Goal: Task Accomplishment & Management: Manage account settings

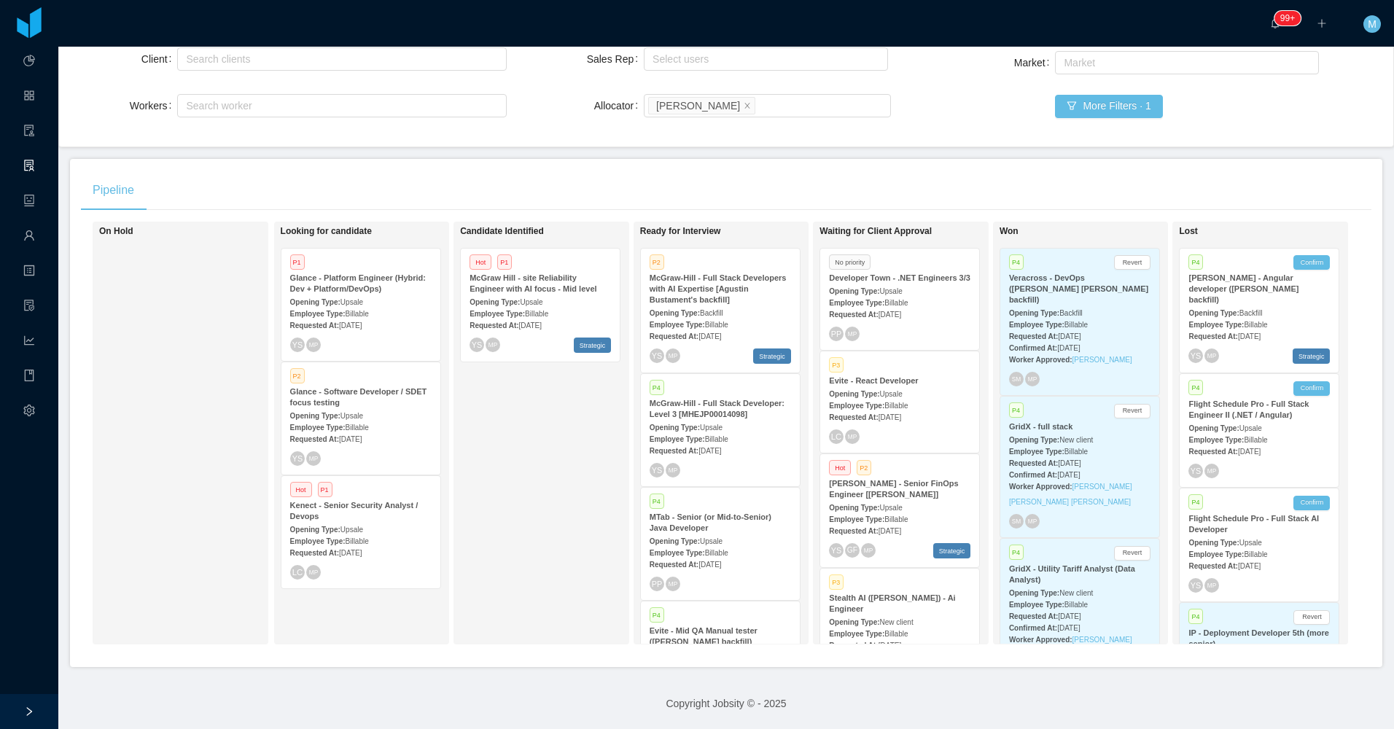
scroll to position [4050, 0]
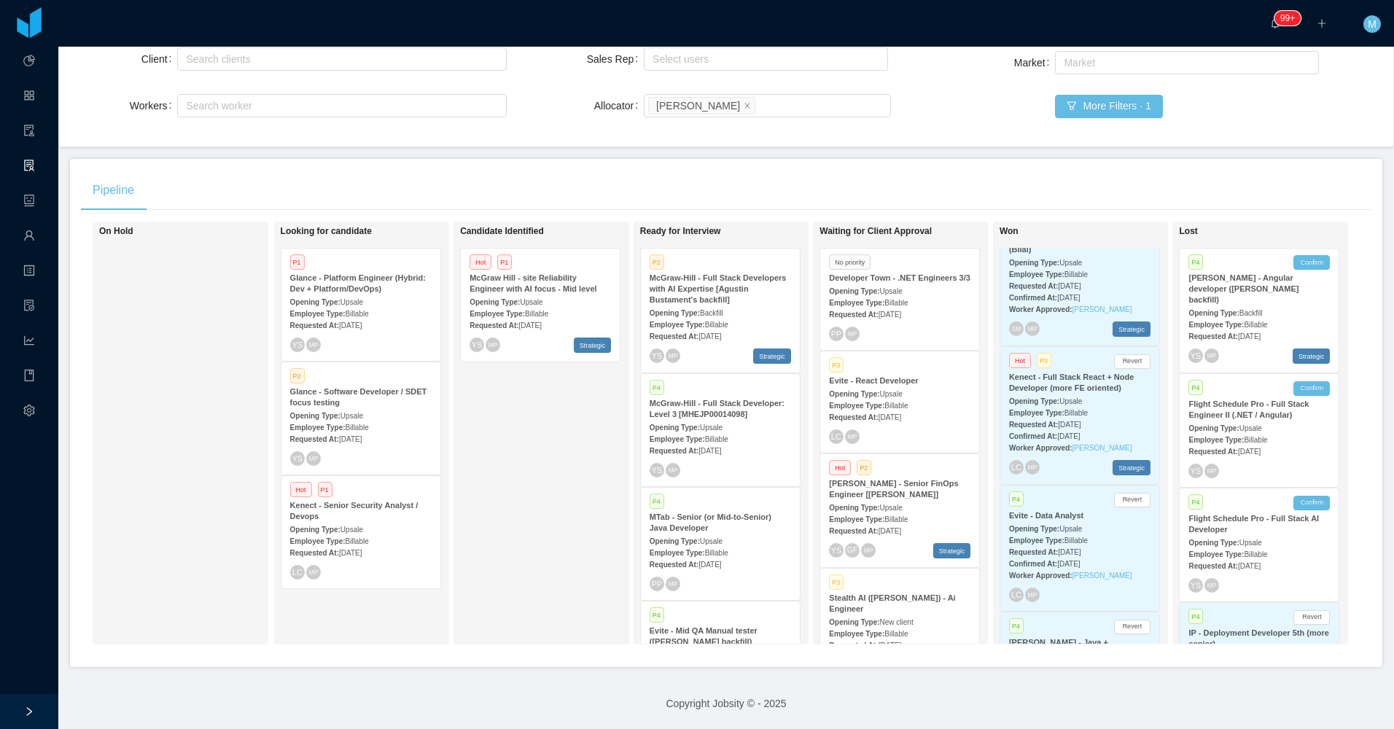
click at [534, 449] on div "Candidate Identified Hot P1 McGraw Hill - site Reliability Engineer with AI foc…" at bounding box center [562, 433] width 204 height 410
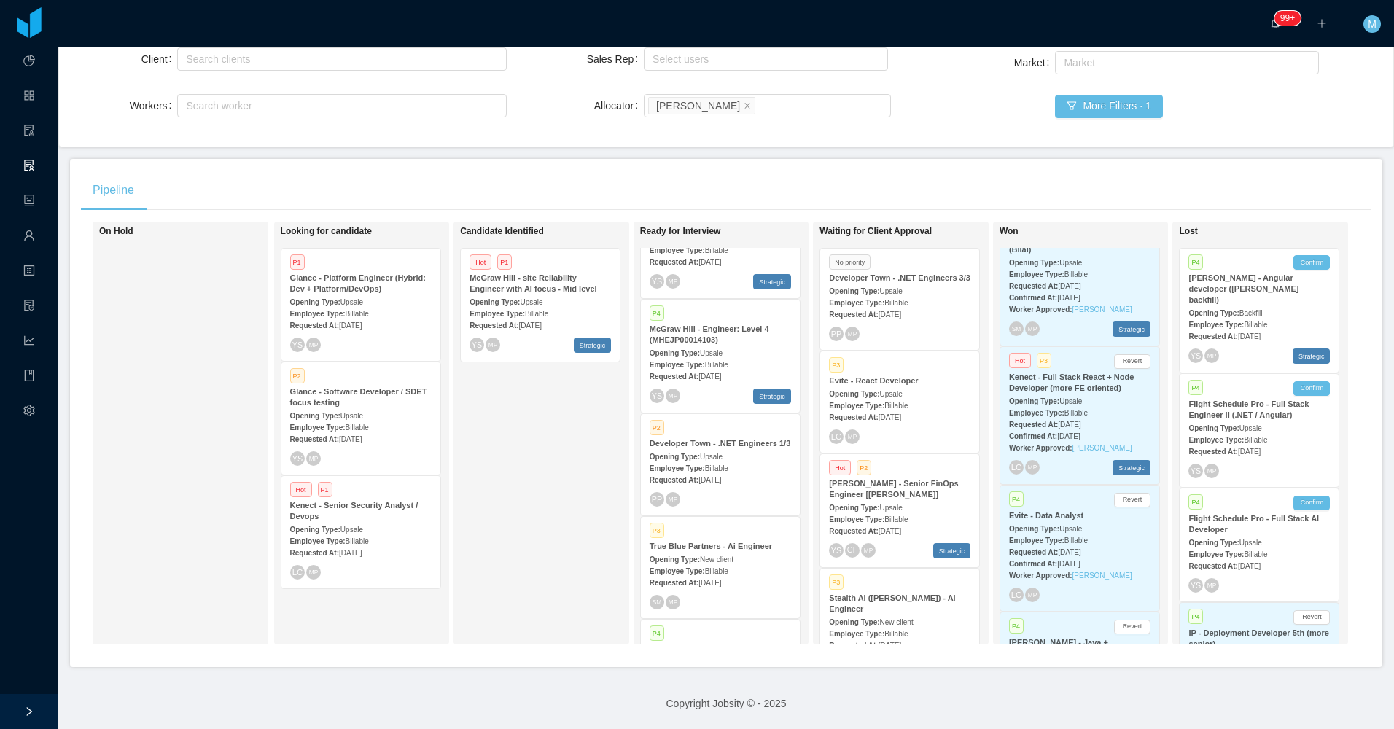
click at [730, 460] on div "Employee Type: Billable" at bounding box center [720, 467] width 141 height 15
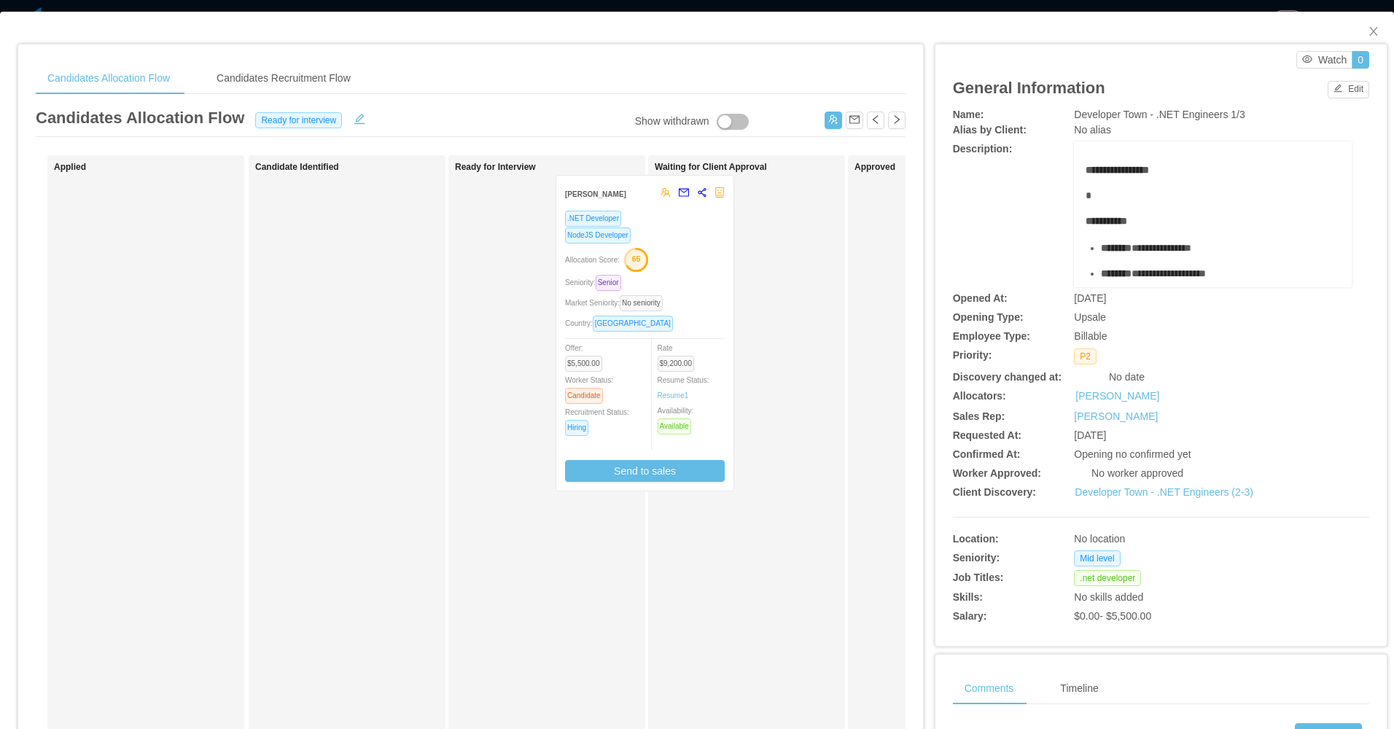
drag, startPoint x: 638, startPoint y: 383, endPoint x: 717, endPoint y: 381, distance: 78.7
click at [717, 382] on div "Applied Candidate Identified Ready for Interview [PERSON_NAME] .NET Developer N…" at bounding box center [471, 525] width 870 height 741
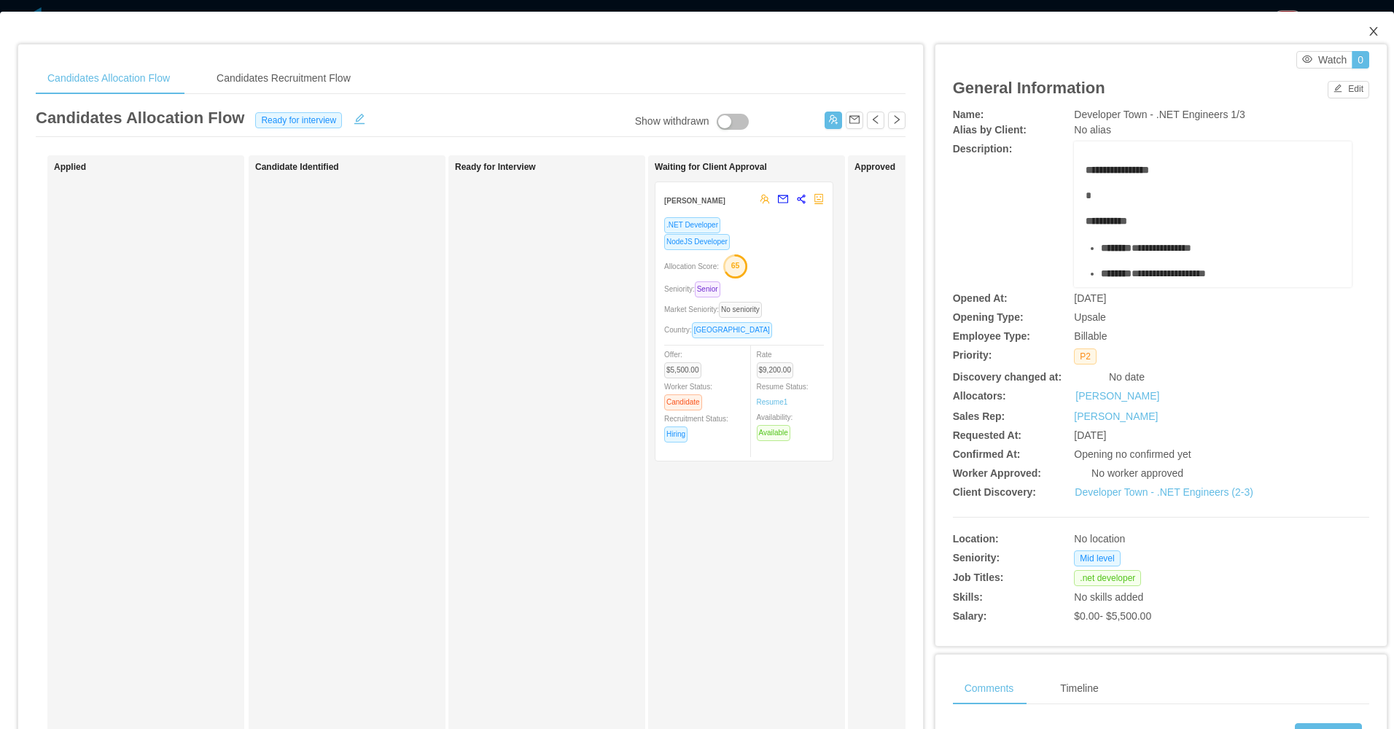
drag, startPoint x: 1360, startPoint y: 28, endPoint x: 1284, endPoint y: 56, distance: 81.4
click at [1355, 31] on span "Close" at bounding box center [1373, 32] width 41 height 41
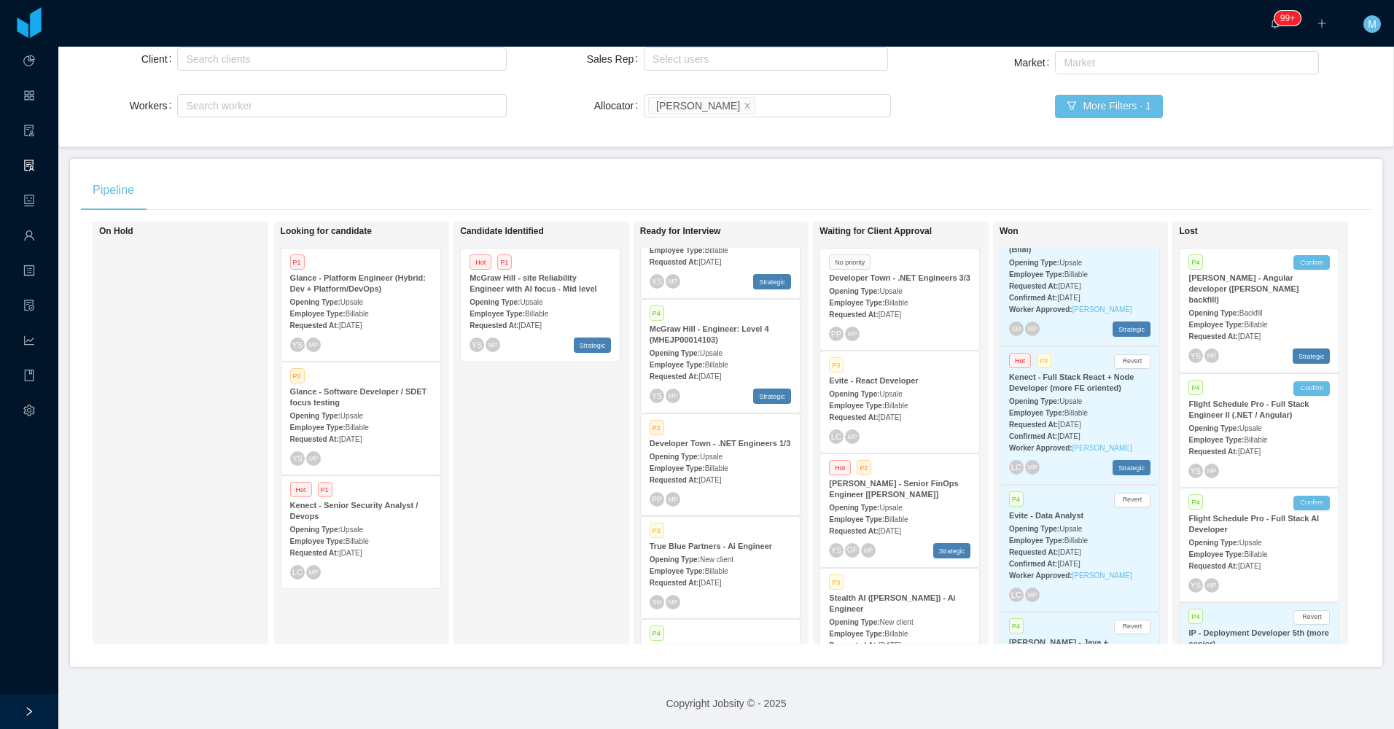
scroll to position [279, 0]
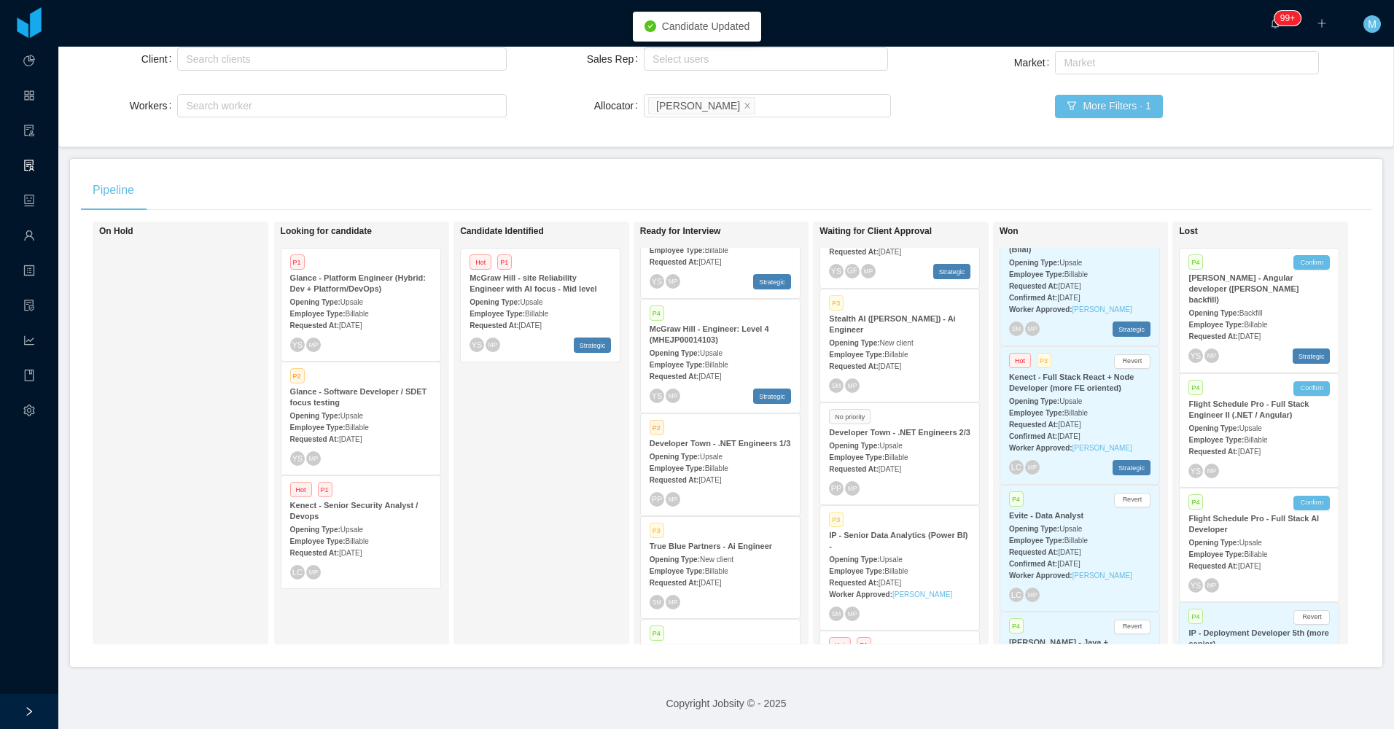
click at [915, 449] on div "Employee Type: Billable" at bounding box center [899, 456] width 141 height 15
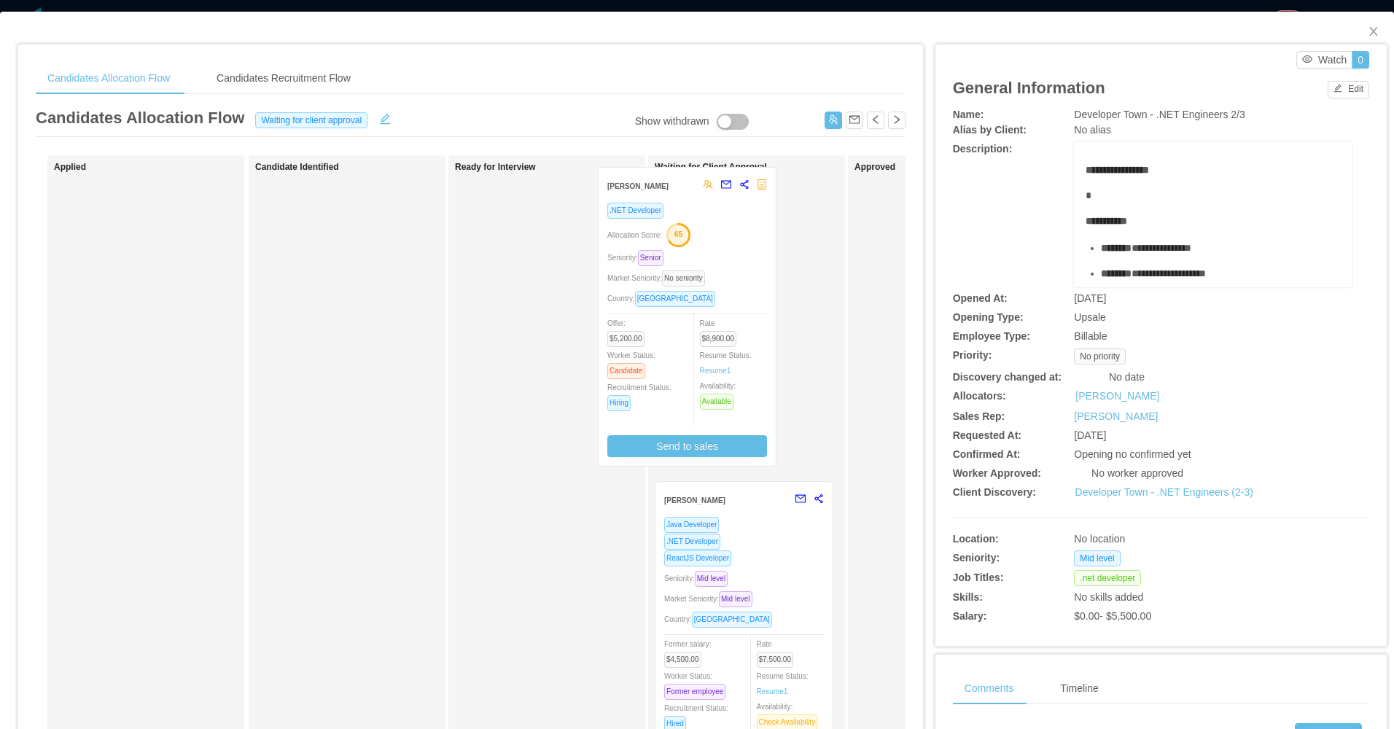
drag, startPoint x: 539, startPoint y: 342, endPoint x: 687, endPoint y: 324, distance: 149.0
click at [682, 327] on div "Applied Candidate Identified Ready for Interview [PERSON_NAME] .NET Developer A…" at bounding box center [471, 525] width 870 height 741
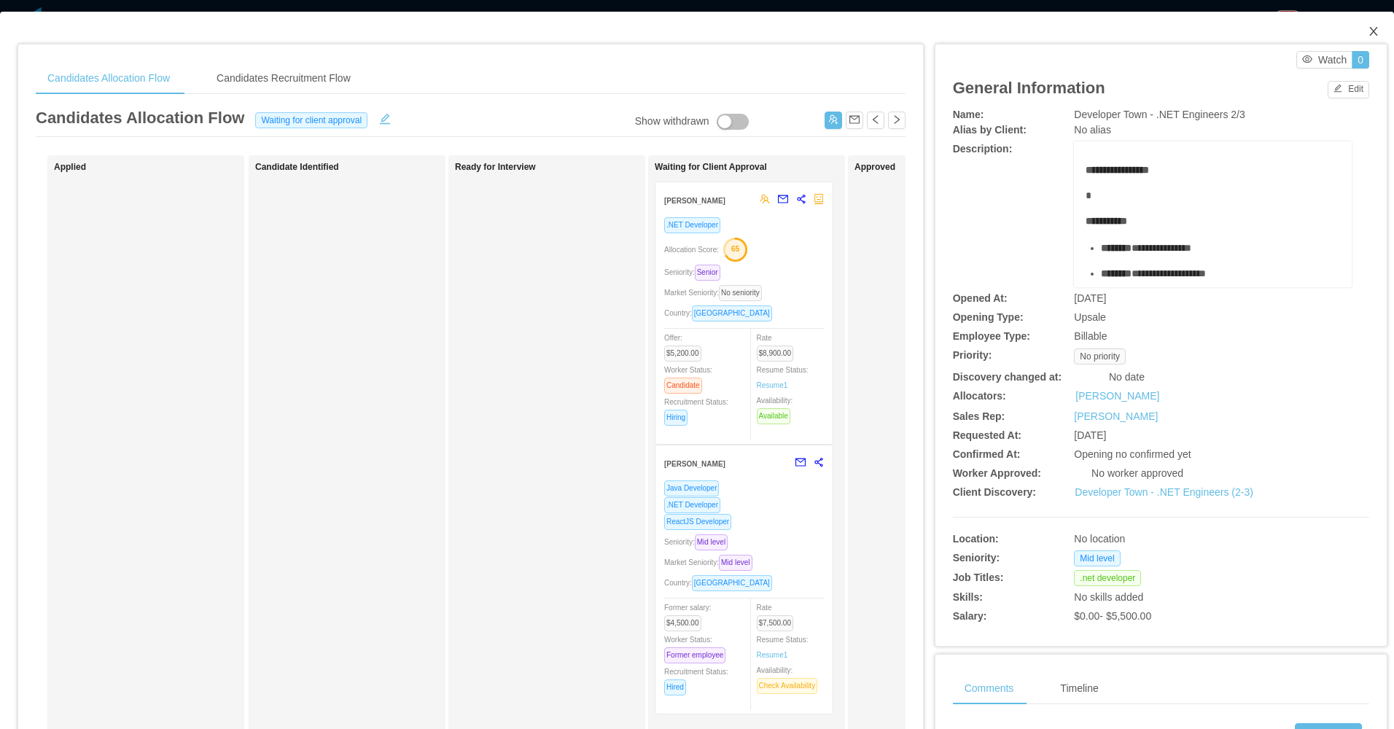
drag, startPoint x: 1359, startPoint y: 33, endPoint x: 1331, endPoint y: 31, distance: 27.7
click at [1356, 34] on span "Close" at bounding box center [1373, 32] width 41 height 41
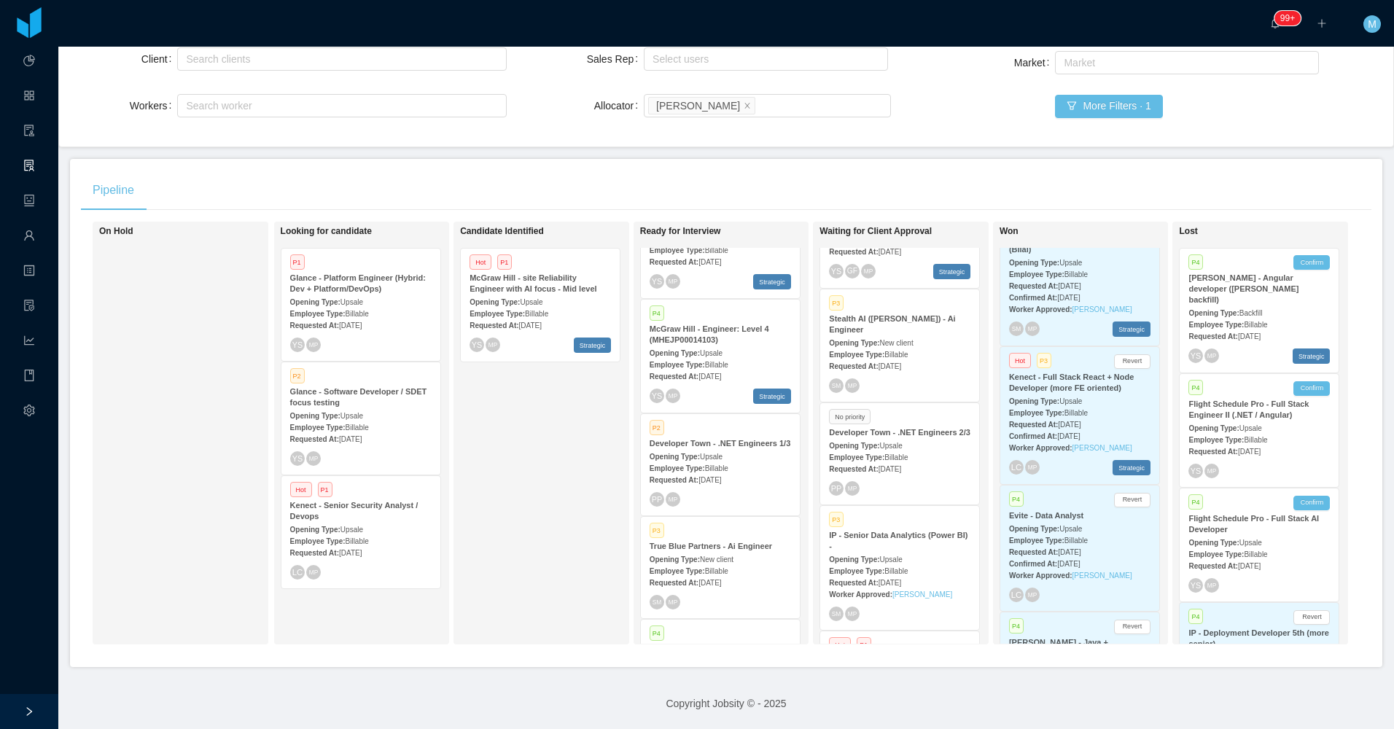
click at [510, 479] on div "Candidate Identified Hot P1 McGraw Hill - site Reliability Engineer with AI foc…" at bounding box center [562, 433] width 204 height 410
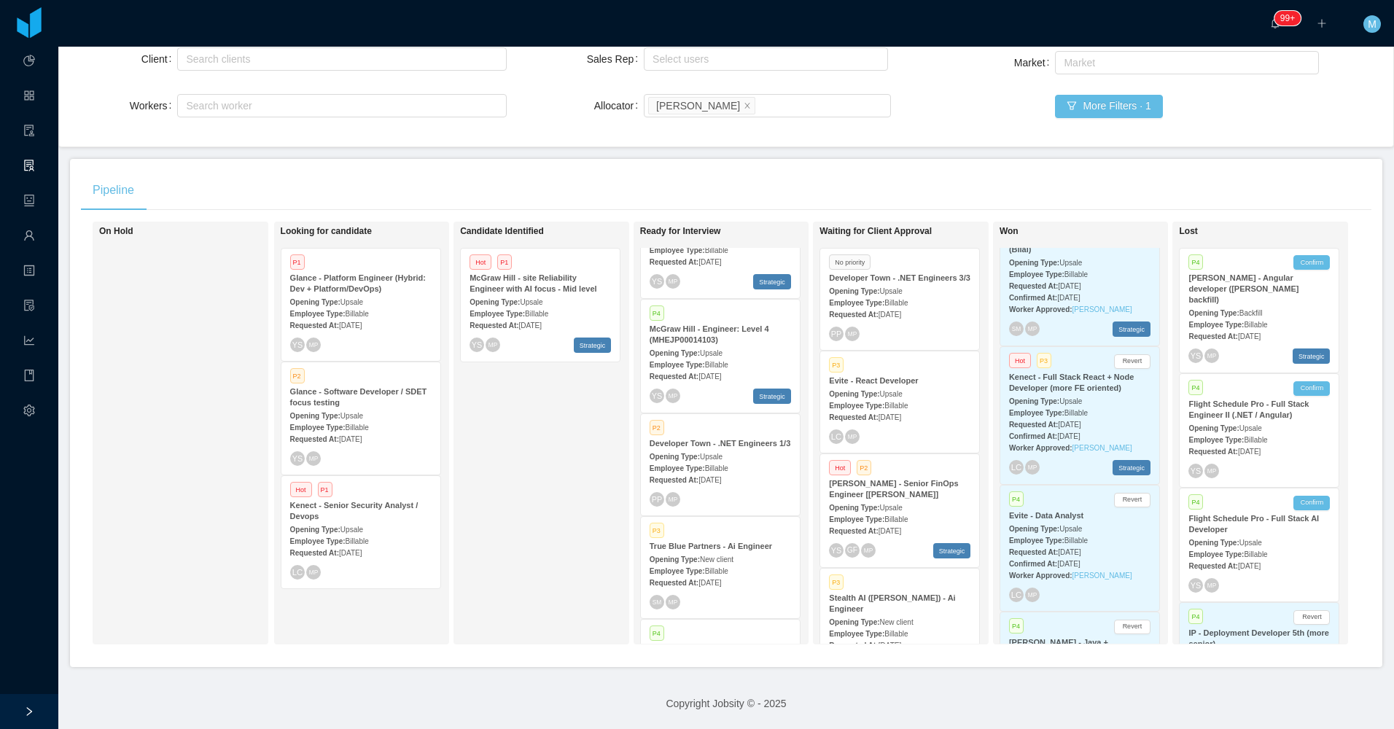
scroll to position [152, 0]
click at [539, 469] on div "Candidate Identified Hot P1 McGraw Hill - site Reliability Engineer with AI foc…" at bounding box center [562, 433] width 204 height 410
click at [521, 511] on div "Candidate Identified Hot P1 McGraw Hill - site Reliability Engineer with AI foc…" at bounding box center [562, 433] width 204 height 410
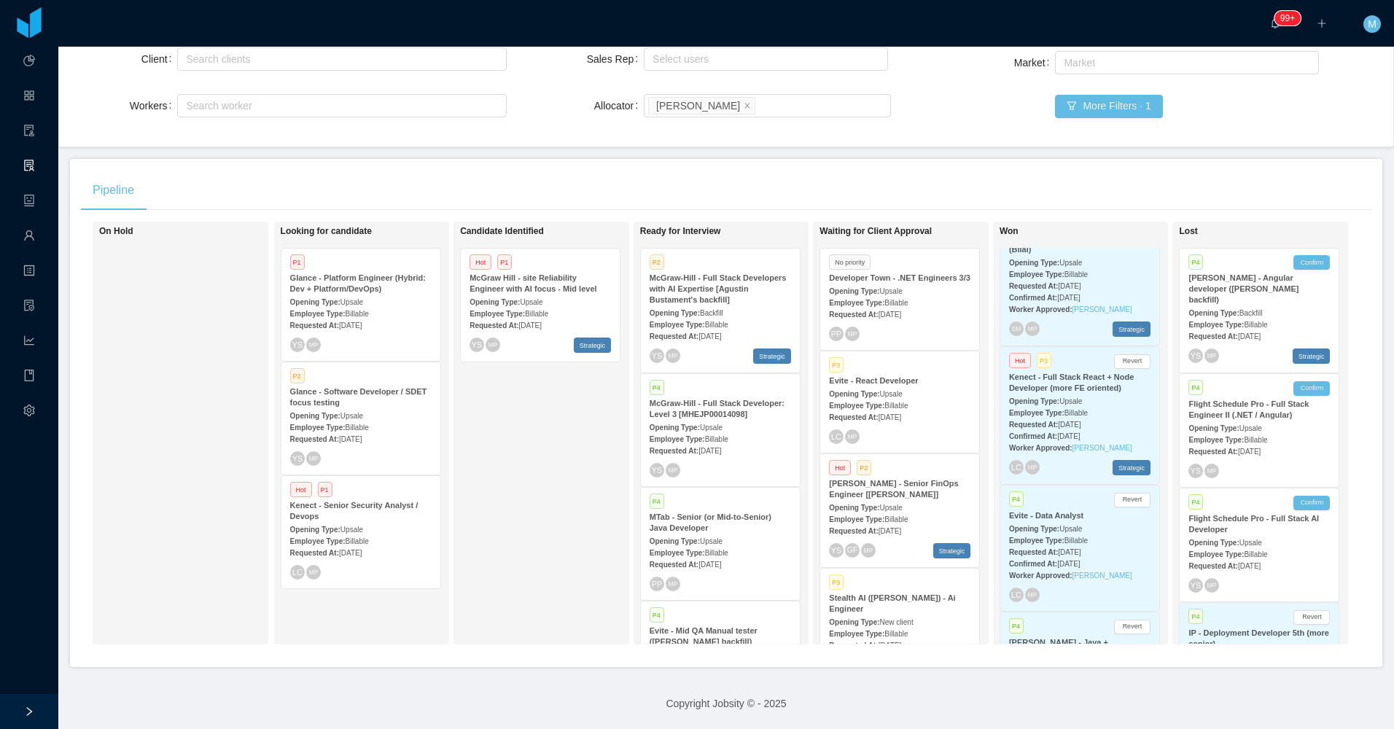
scroll to position [5920, 0]
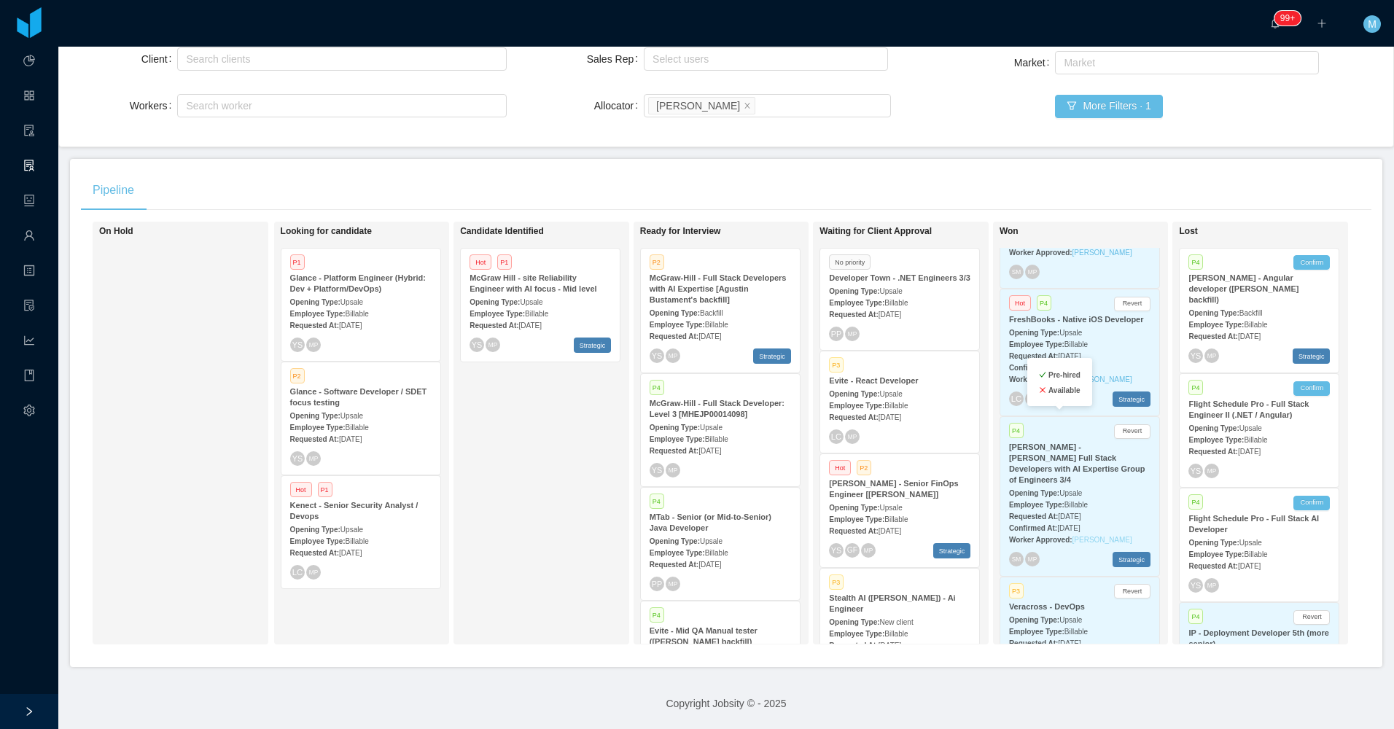
click at [1090, 536] on link "Agustin Ariel Bustamante" at bounding box center [1102, 540] width 60 height 8
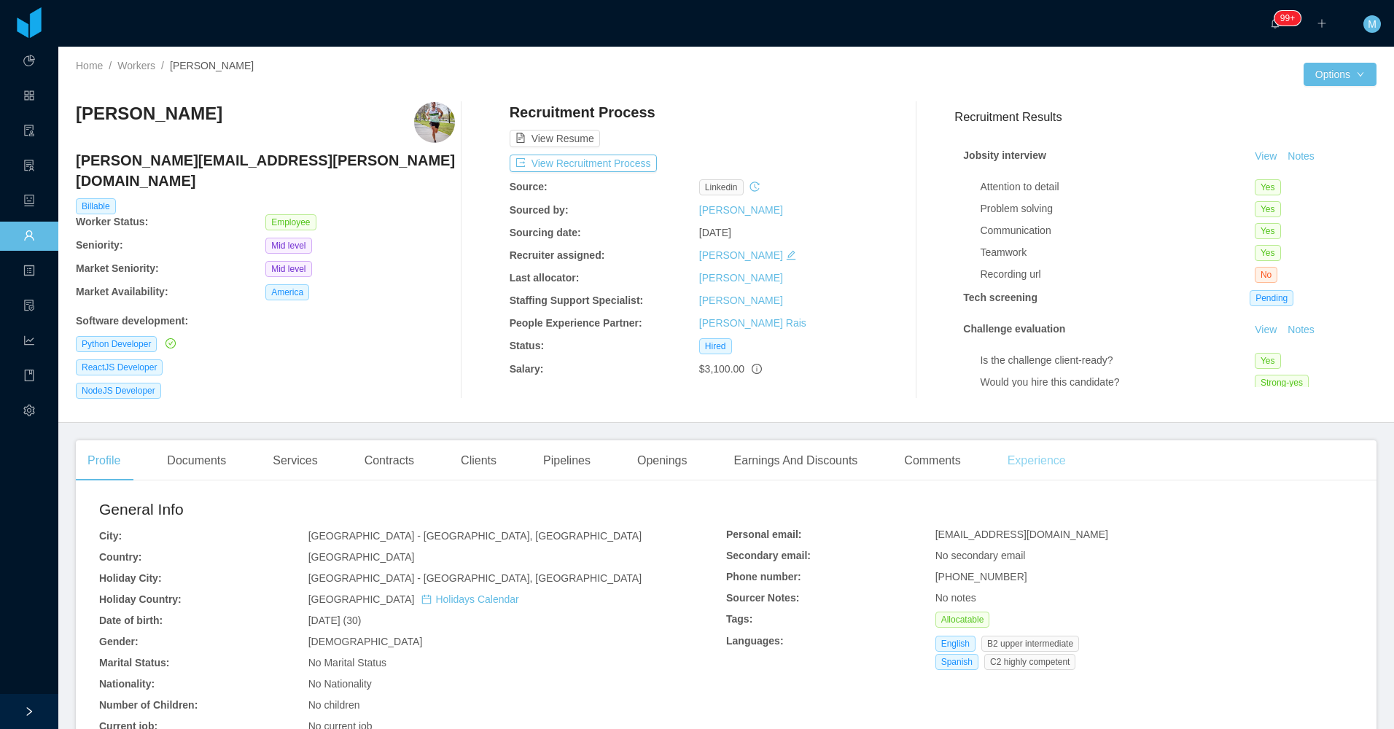
click at [1020, 440] on div "Experience" at bounding box center [1037, 460] width 82 height 41
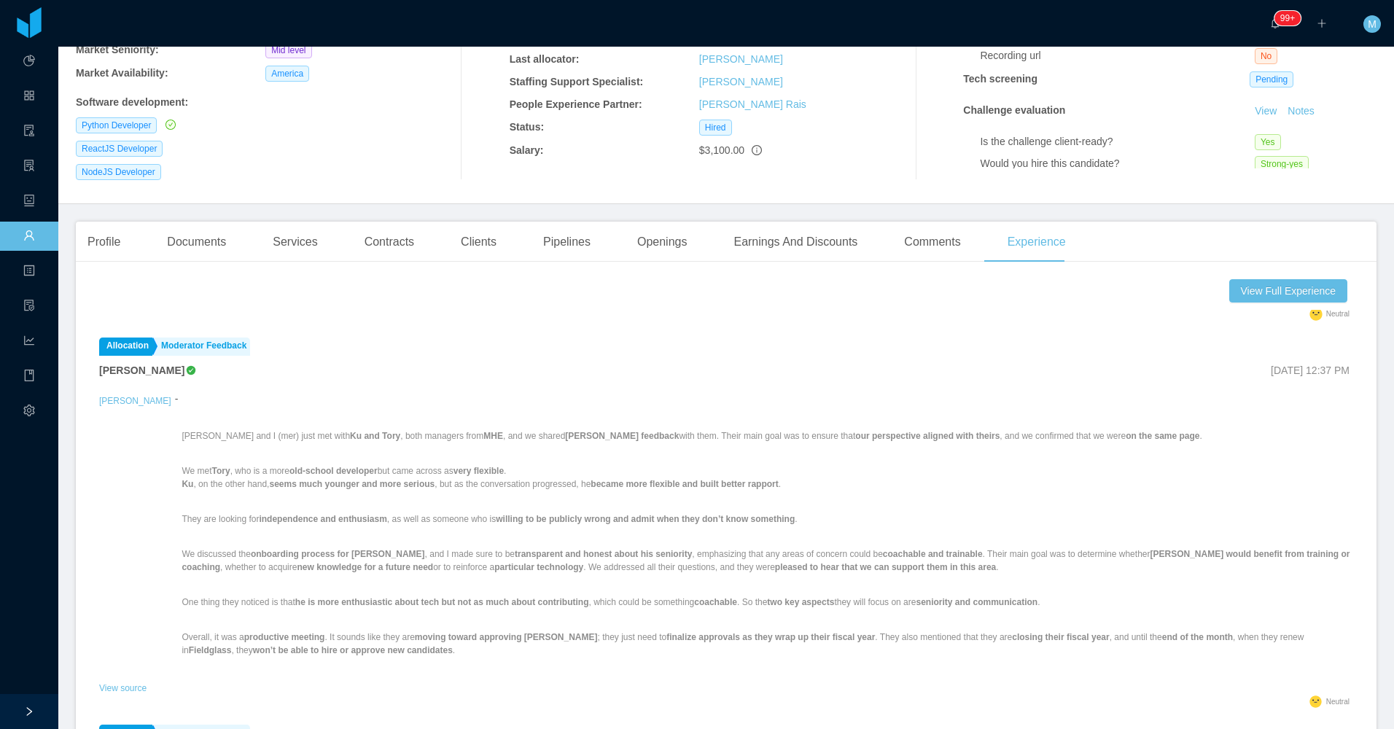
scroll to position [292, 0]
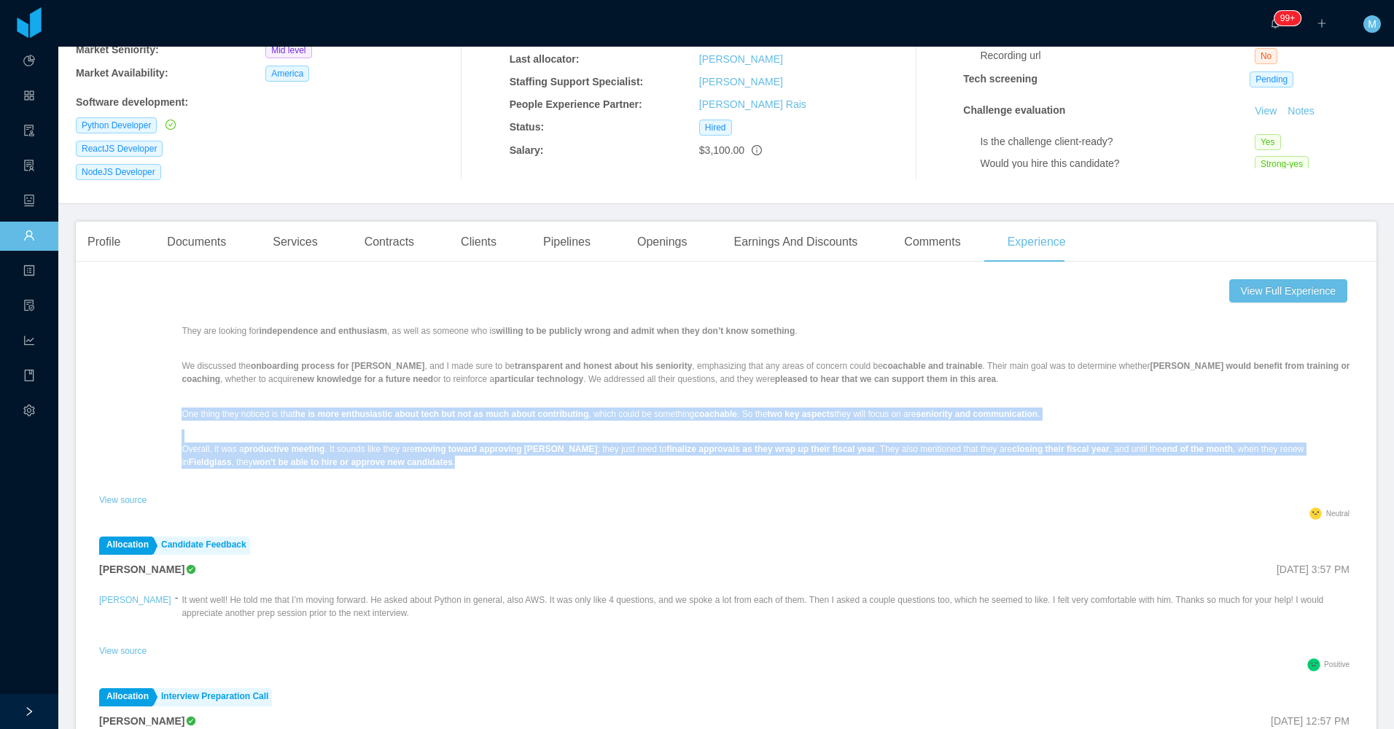
drag, startPoint x: 160, startPoint y: 398, endPoint x: 367, endPoint y: 448, distance: 213.1
click at [367, 448] on div "Felipe and I (mer) just met with Ku and Tory , both managers from MHE , and we …" at bounding box center [768, 348] width 1172 height 284
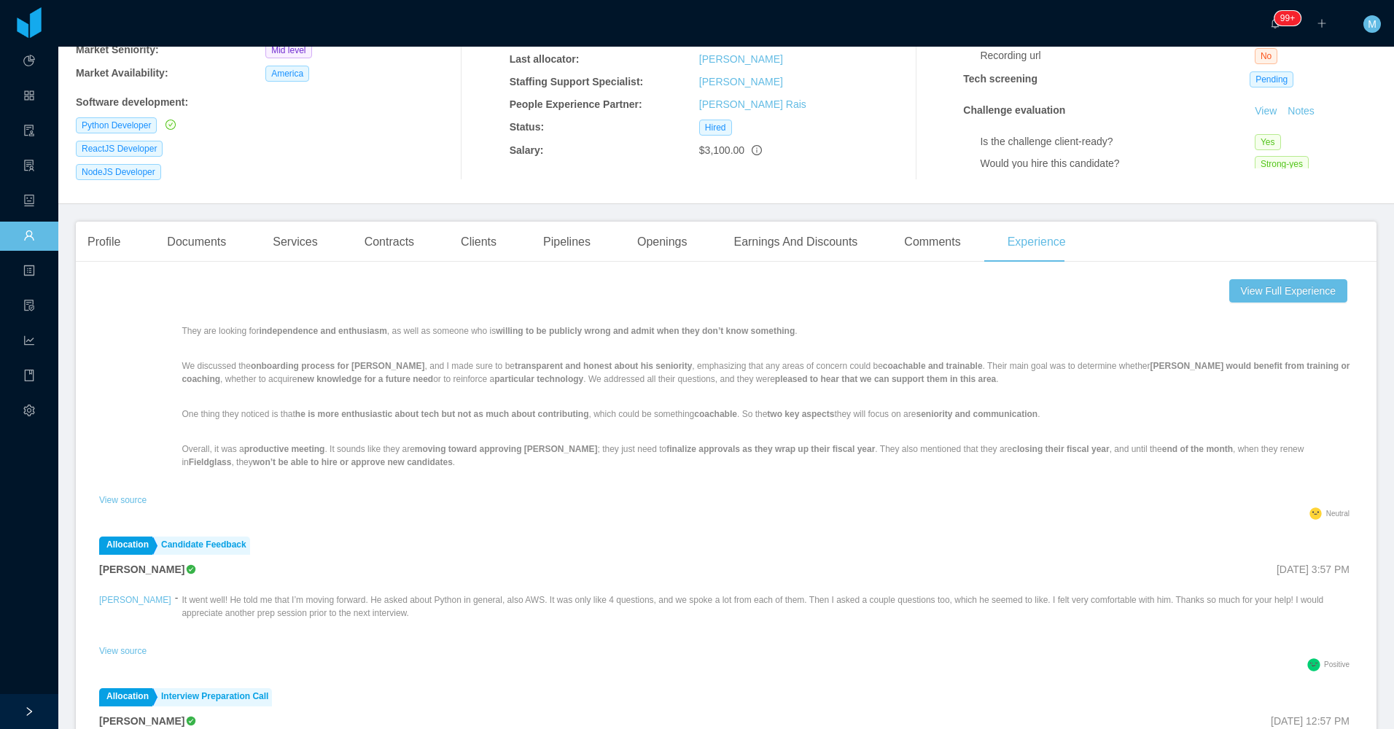
click at [402, 324] on p "They are looking for independence and enthusiasm , as well as someone who is wi…" at bounding box center [768, 330] width 1172 height 13
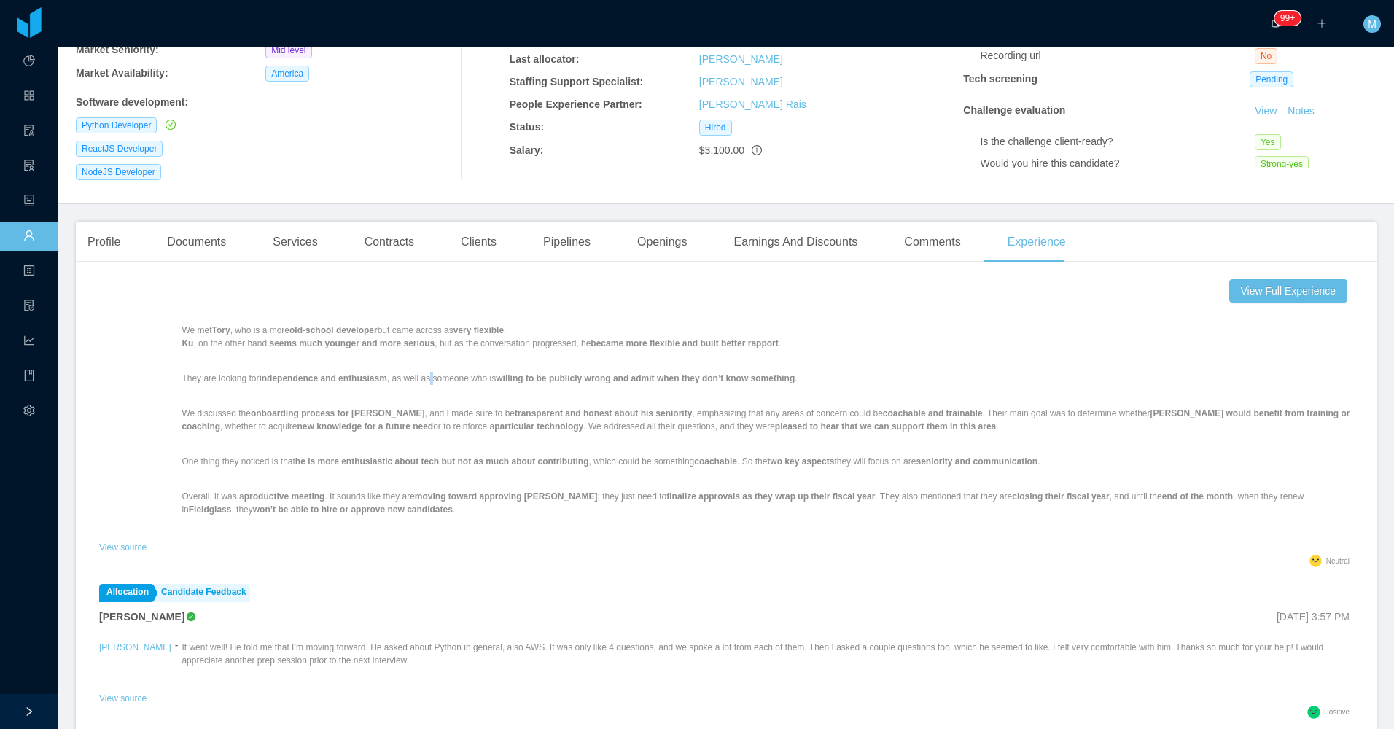
scroll to position [219, 0]
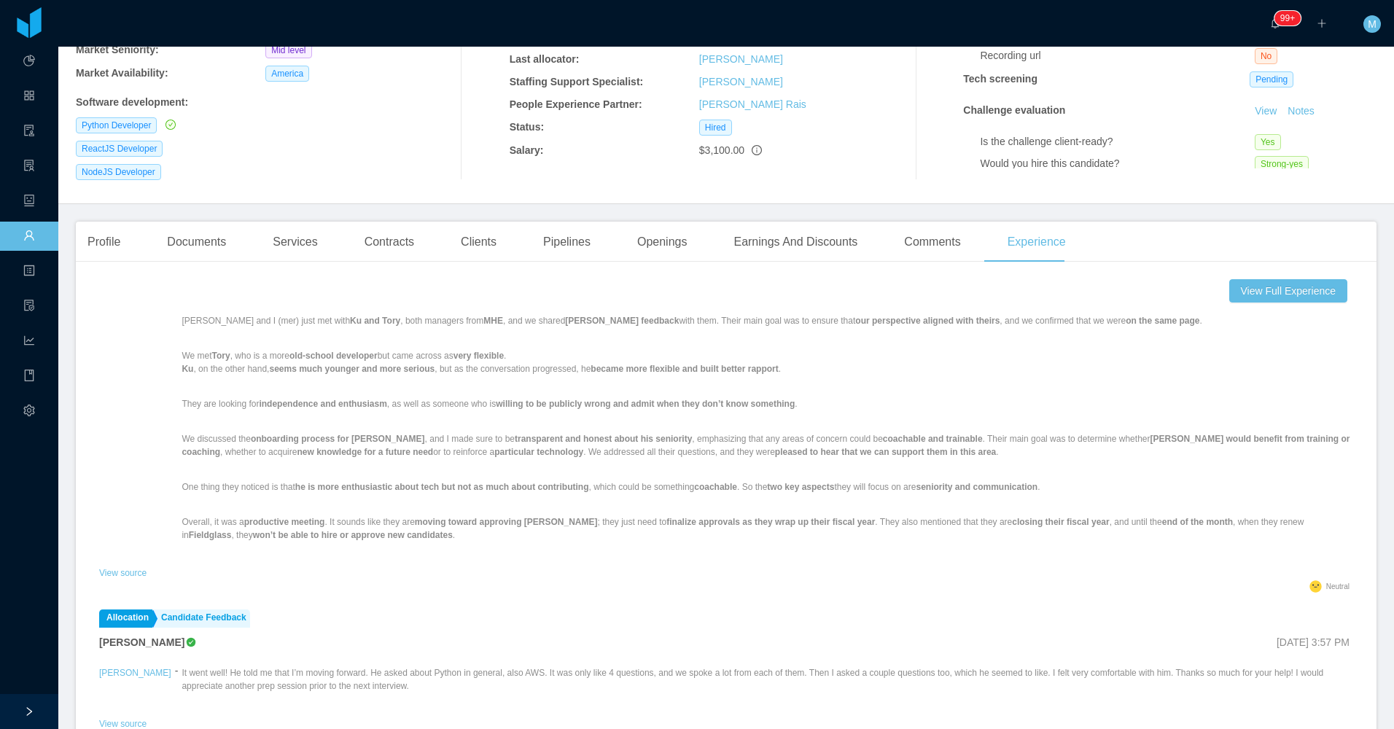
click at [358, 461] on div "Felipe and I (mer) just met with Ku and Tory , both managers from MHE , and we …" at bounding box center [768, 421] width 1172 height 284
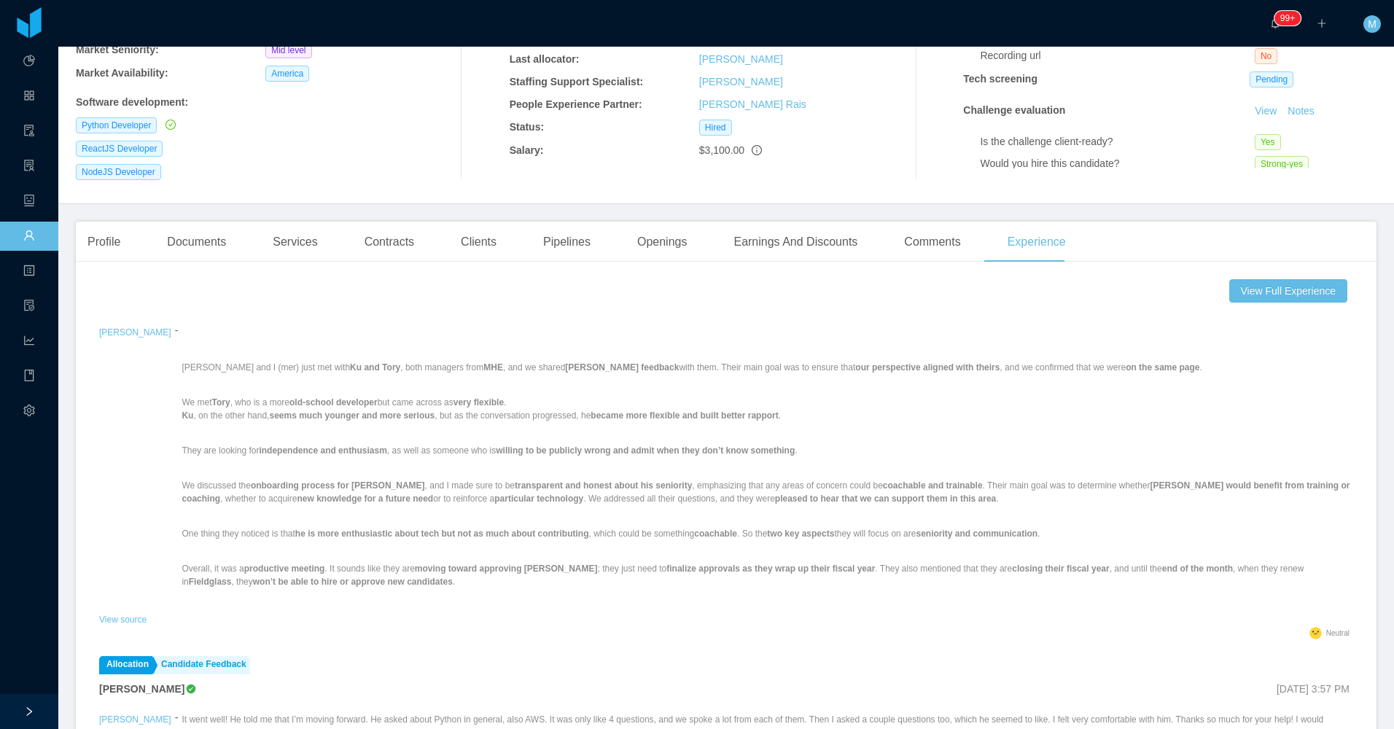
scroll to position [146, 0]
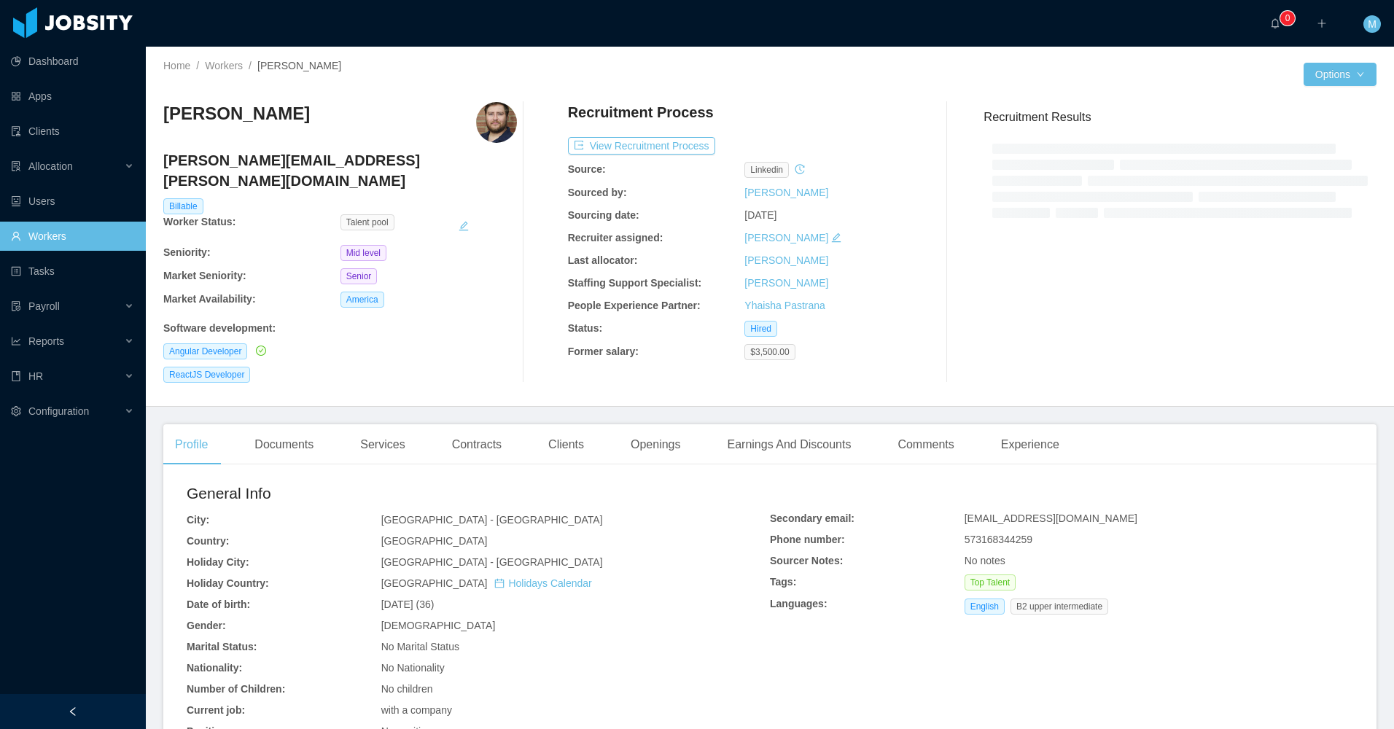
click at [112, 694] on aside "Dashboard Apps Clients Allocation Users Workers Tasks Payroll Reports HR Config…" at bounding box center [73, 347] width 146 height 694
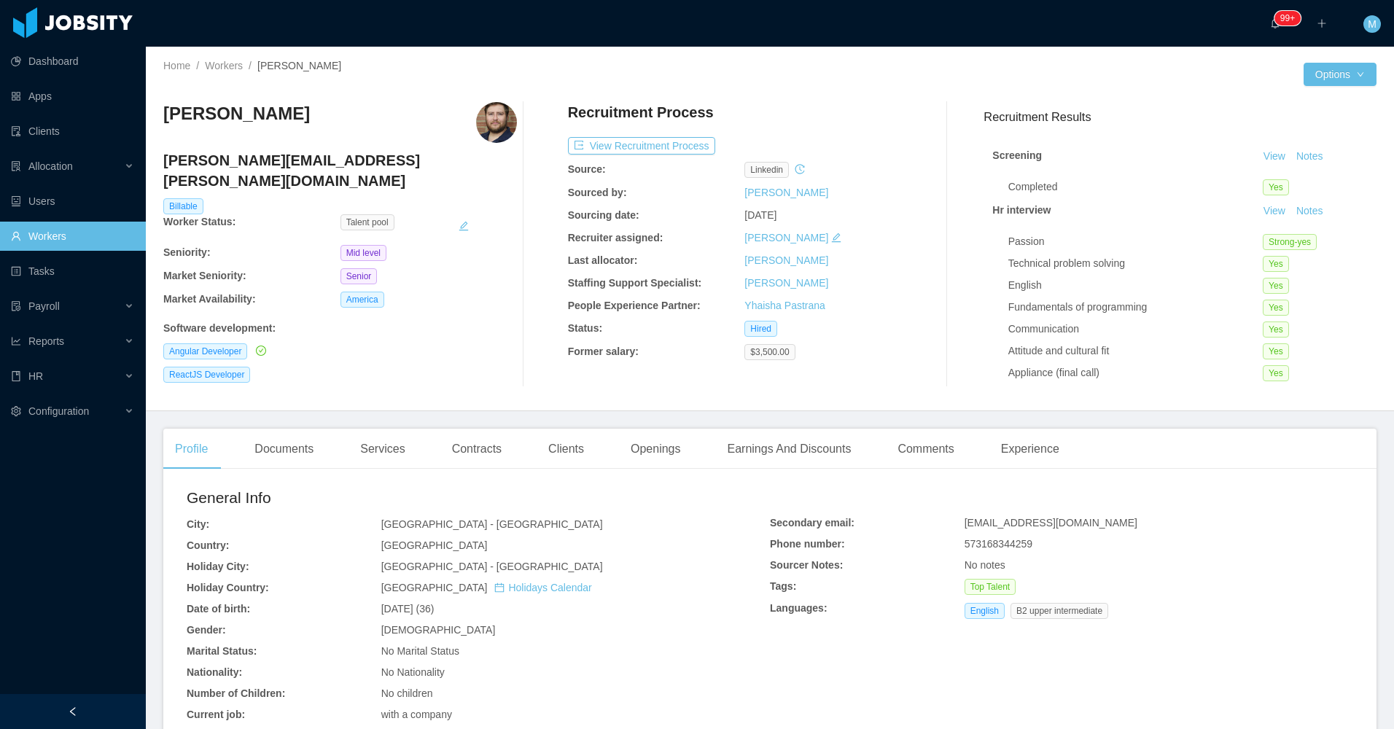
click at [465, 343] on div "Angular Developer" at bounding box center [340, 351] width 354 height 16
click at [116, 163] on div "Allocation" at bounding box center [73, 166] width 146 height 29
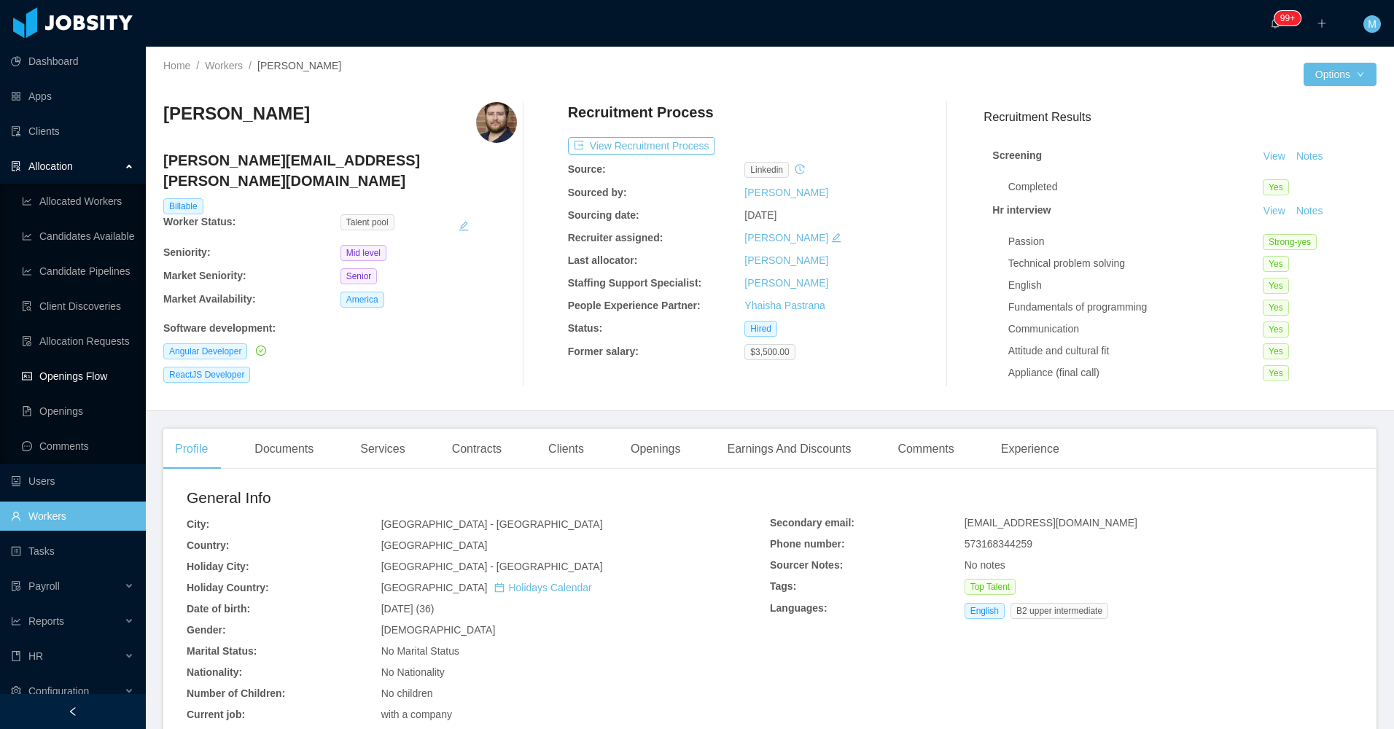
click at [82, 370] on link "Openings Flow" at bounding box center [78, 376] width 112 height 29
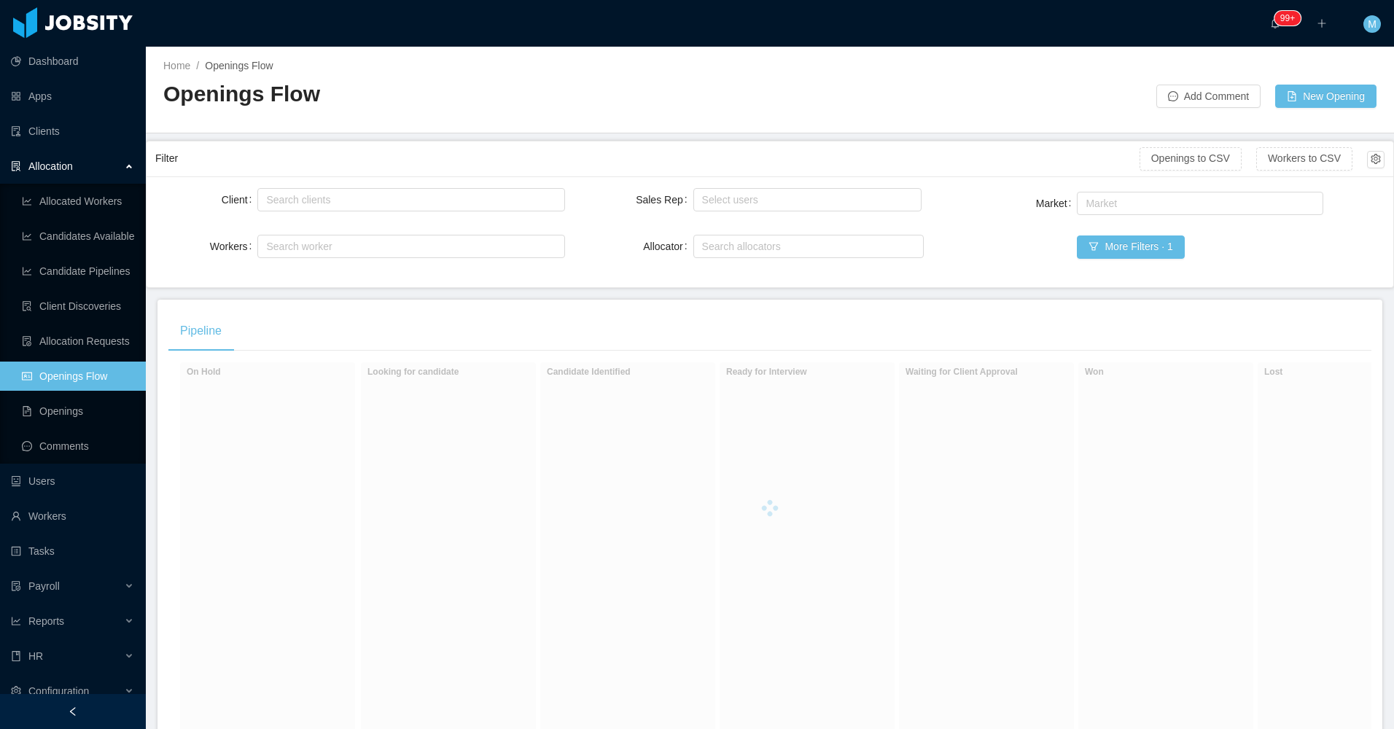
click at [569, 300] on div "Pipeline On Hold Looking for candidate Candidate Identified Ready for Interview…" at bounding box center [769, 554] width 1225 height 508
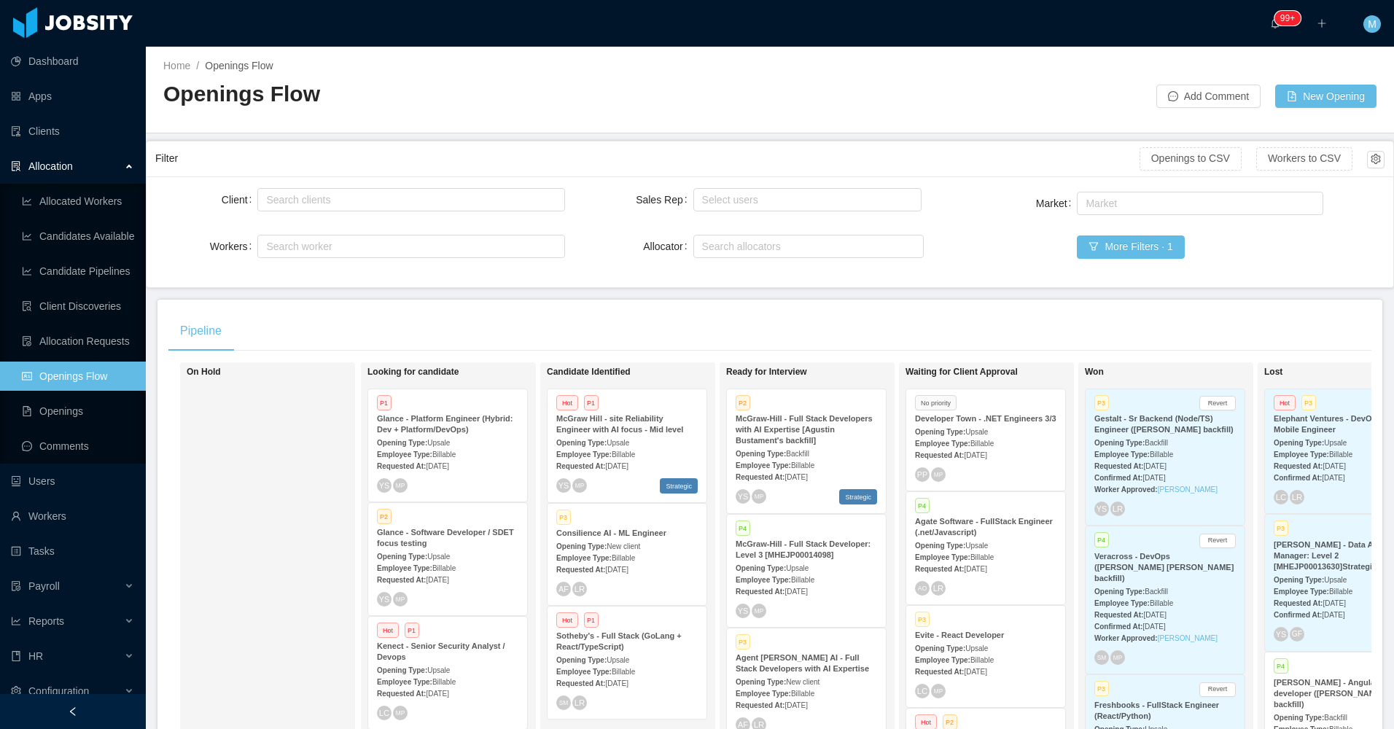
scroll to position [152, 0]
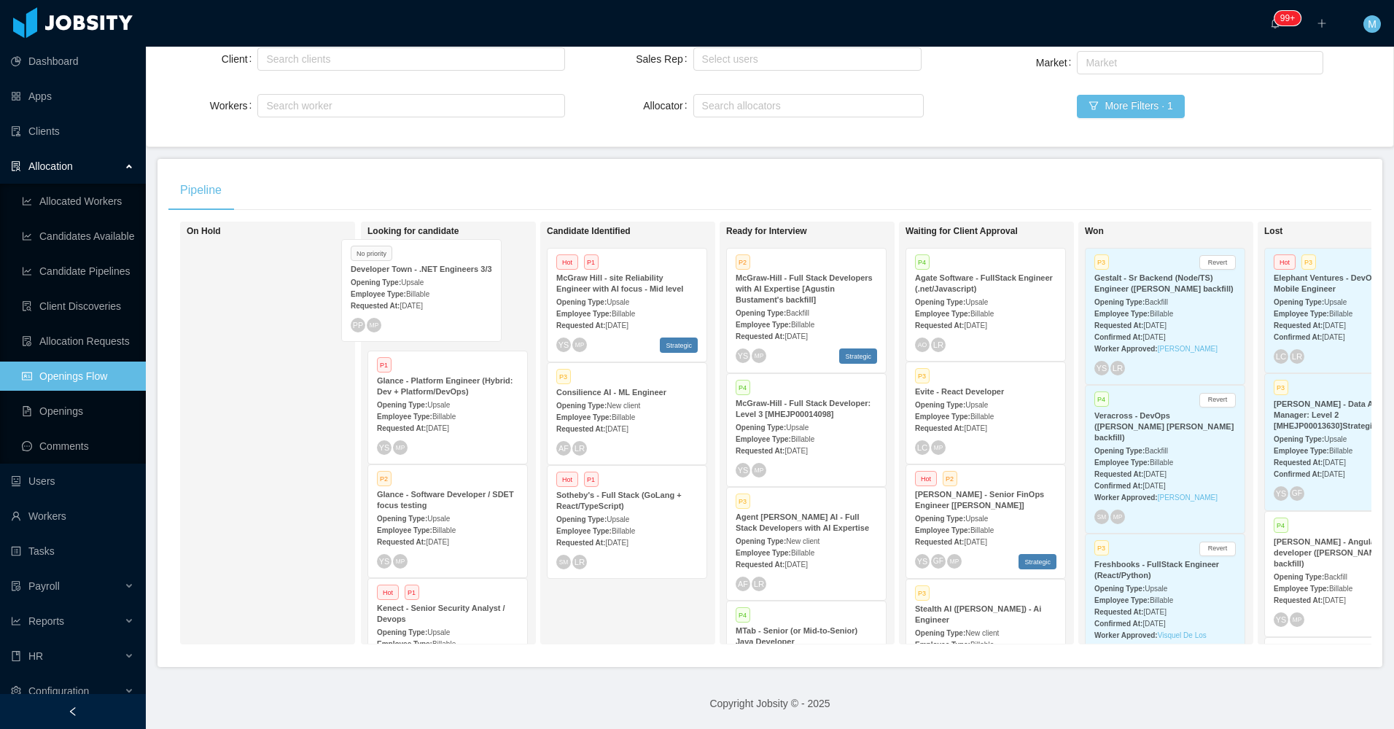
drag, startPoint x: 1007, startPoint y: 295, endPoint x: 443, endPoint y: 297, distance: 564.3
click at [443, 297] on div "On Hold Looking for candidate P1 Glance - Platform Engineer (Hybrid: Dev + Plat…" at bounding box center [769, 439] width 1203 height 434
click at [472, 306] on div "Requested At: Aug 14th, 2025" at bounding box center [447, 313] width 141 height 15
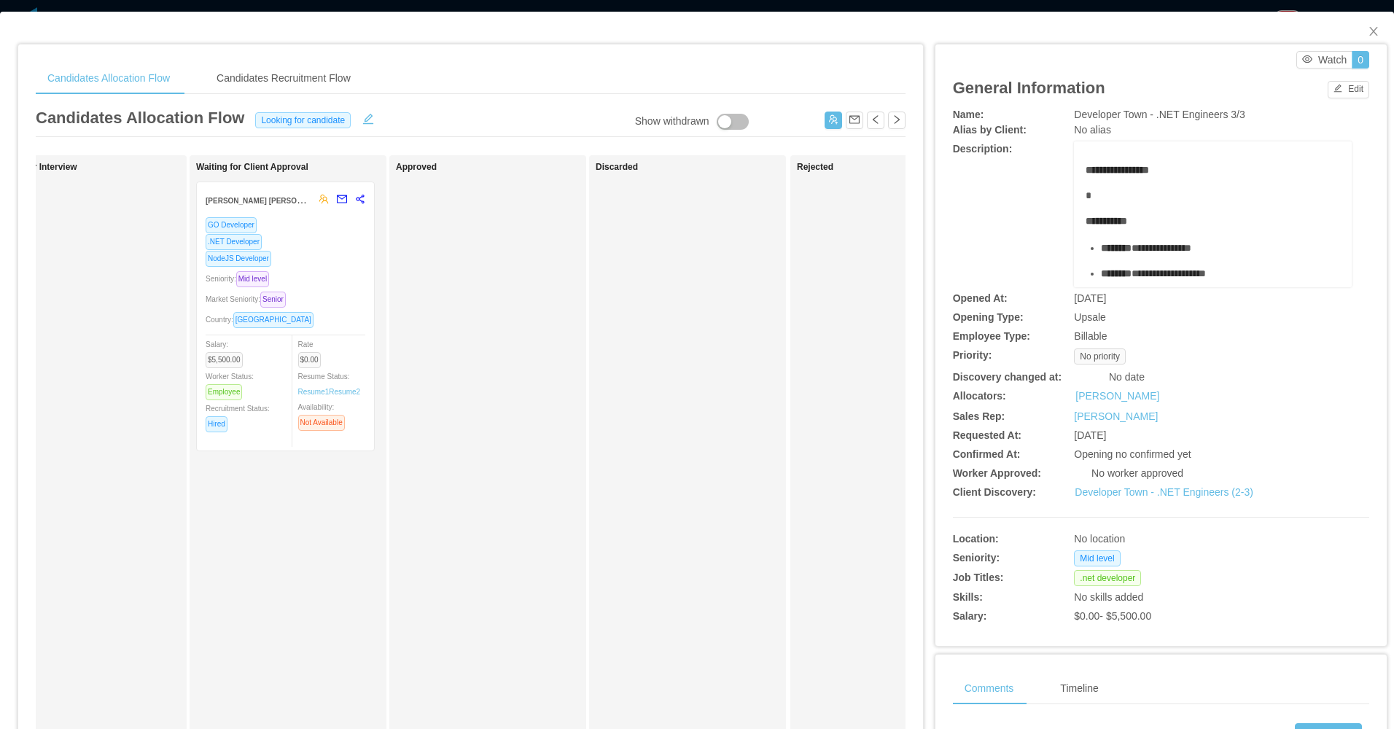
click at [333, 321] on div "Country: Dominican Republic" at bounding box center [286, 319] width 160 height 17
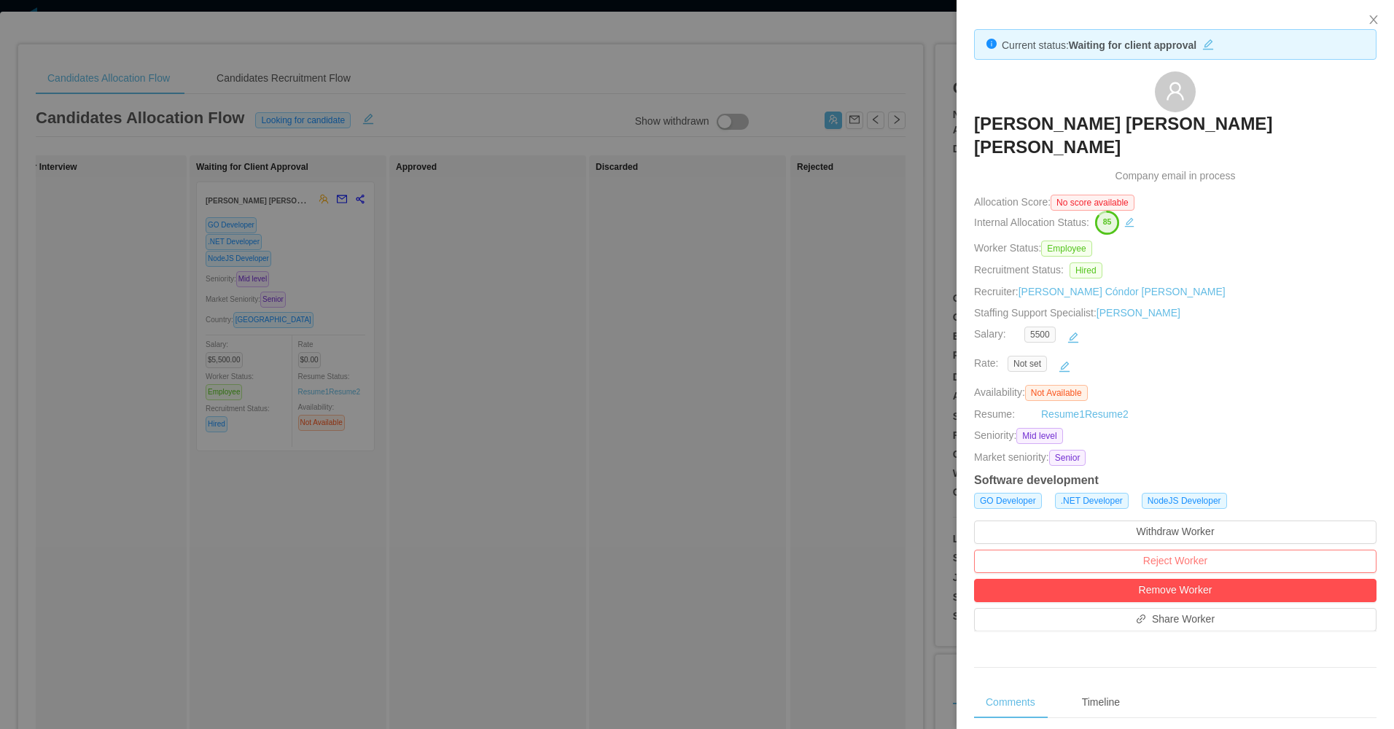
click at [1153, 550] on button "Reject Worker" at bounding box center [1175, 561] width 402 height 23
click at [1193, 494] on button "Reject" at bounding box center [1202, 494] width 41 height 17
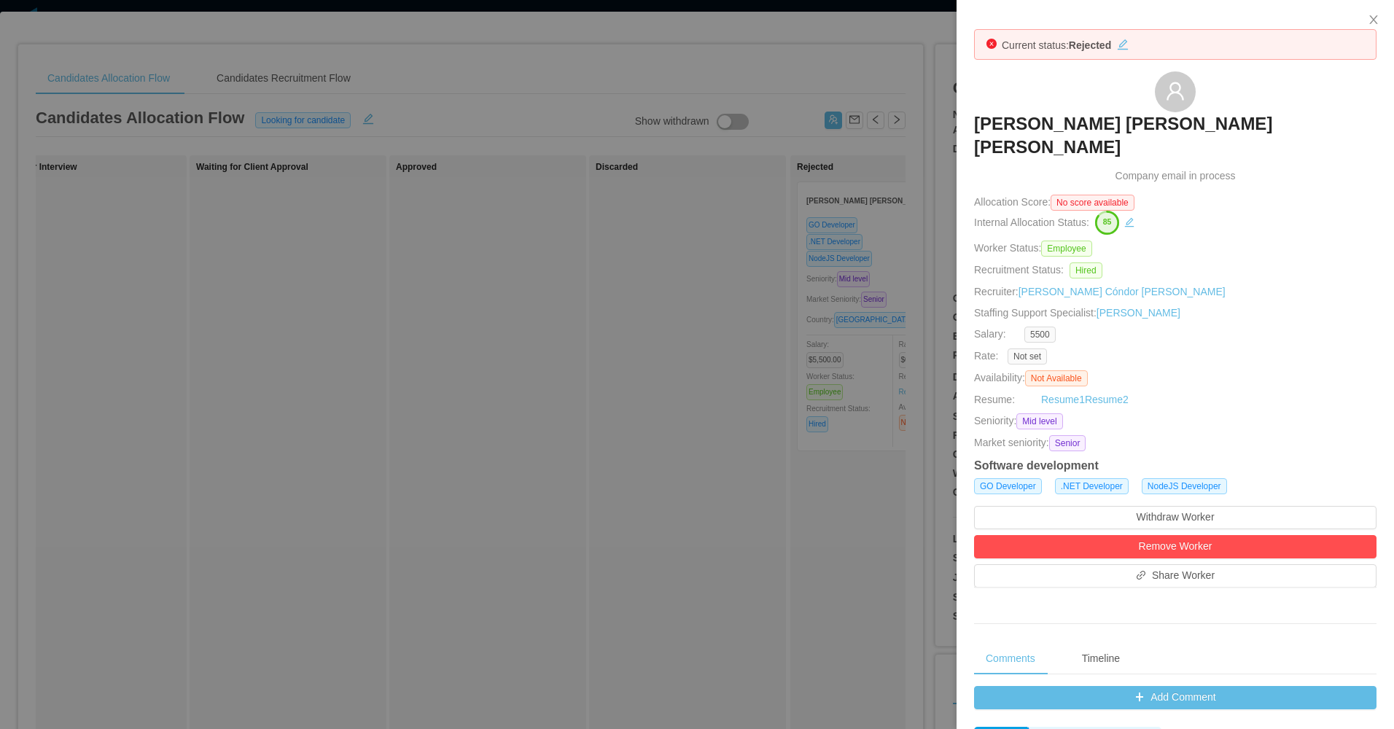
click at [682, 482] on div at bounding box center [697, 364] width 1394 height 729
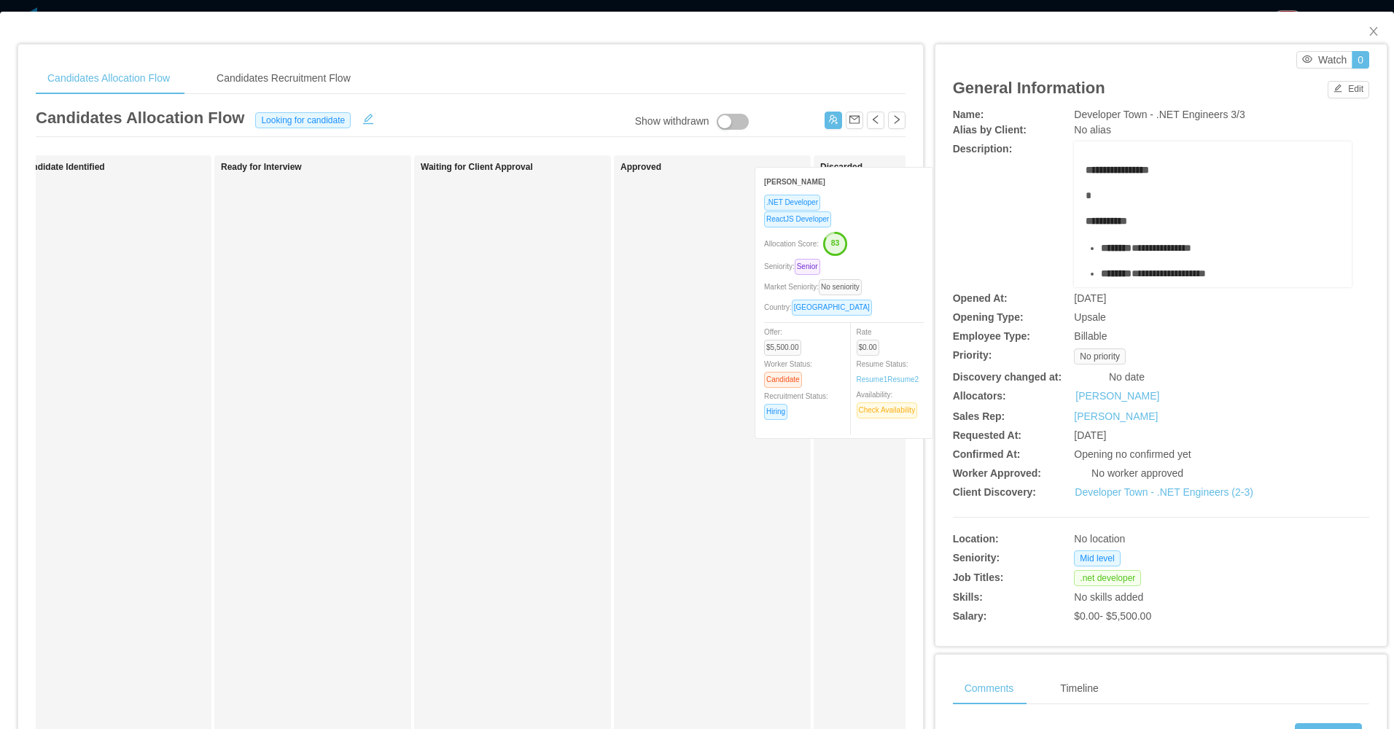
drag, startPoint x: 151, startPoint y: 311, endPoint x: 879, endPoint y: 297, distance: 728.4
click at [883, 297] on div "Applied Candidate Identified Eric Santos .NET Developer ReactJS Developer Alloc…" at bounding box center [471, 525] width 870 height 741
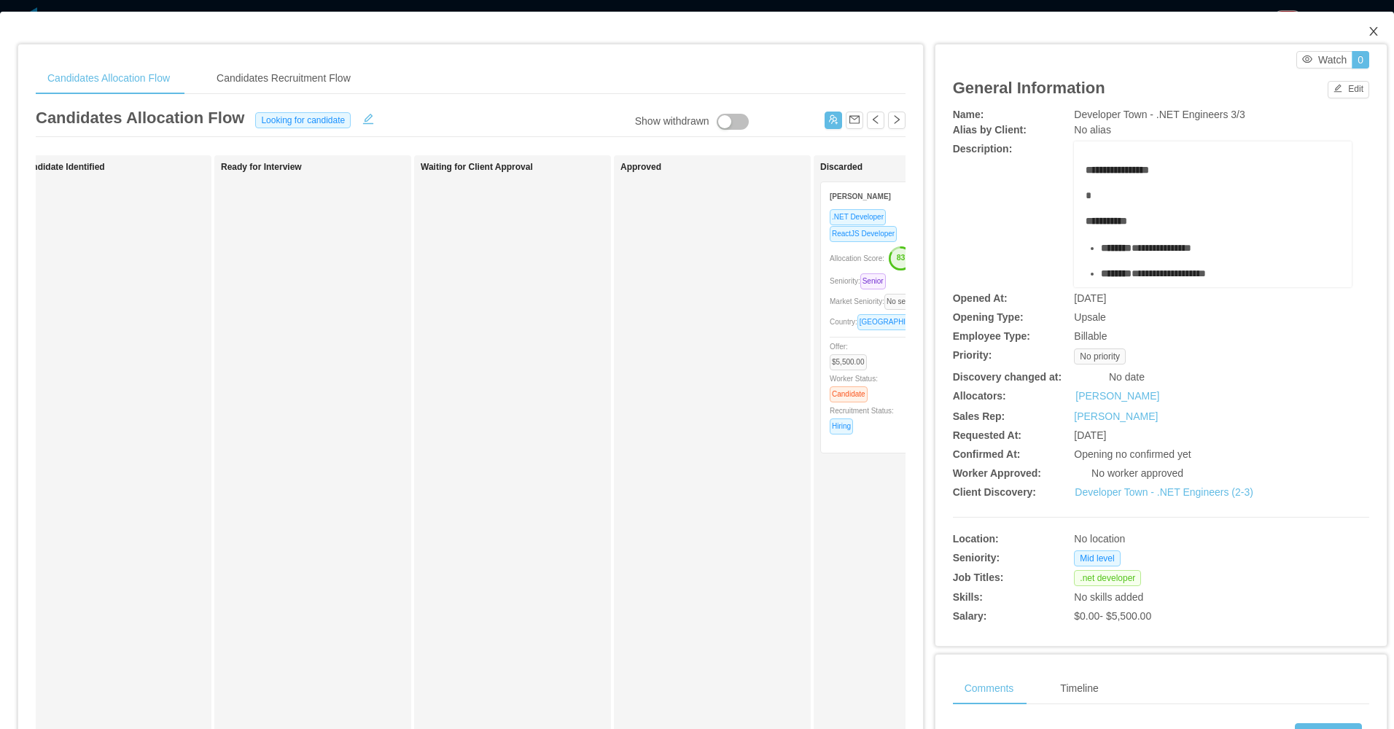
drag, startPoint x: 1365, startPoint y: 34, endPoint x: 929, endPoint y: 8, distance: 437.4
click at [1368, 33] on icon "icon: close" at bounding box center [1374, 32] width 12 height 12
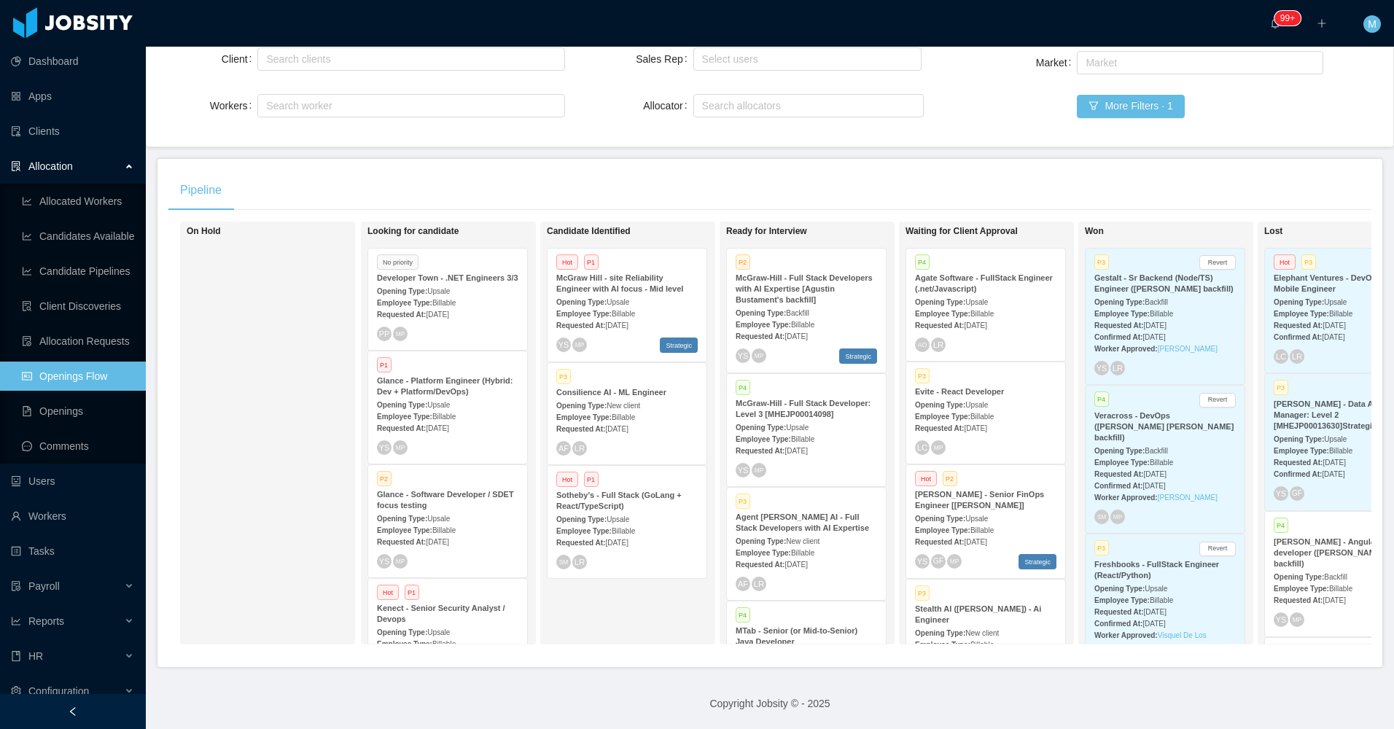
click at [448, 311] on span "Aug 14th, 2025" at bounding box center [437, 315] width 23 height 8
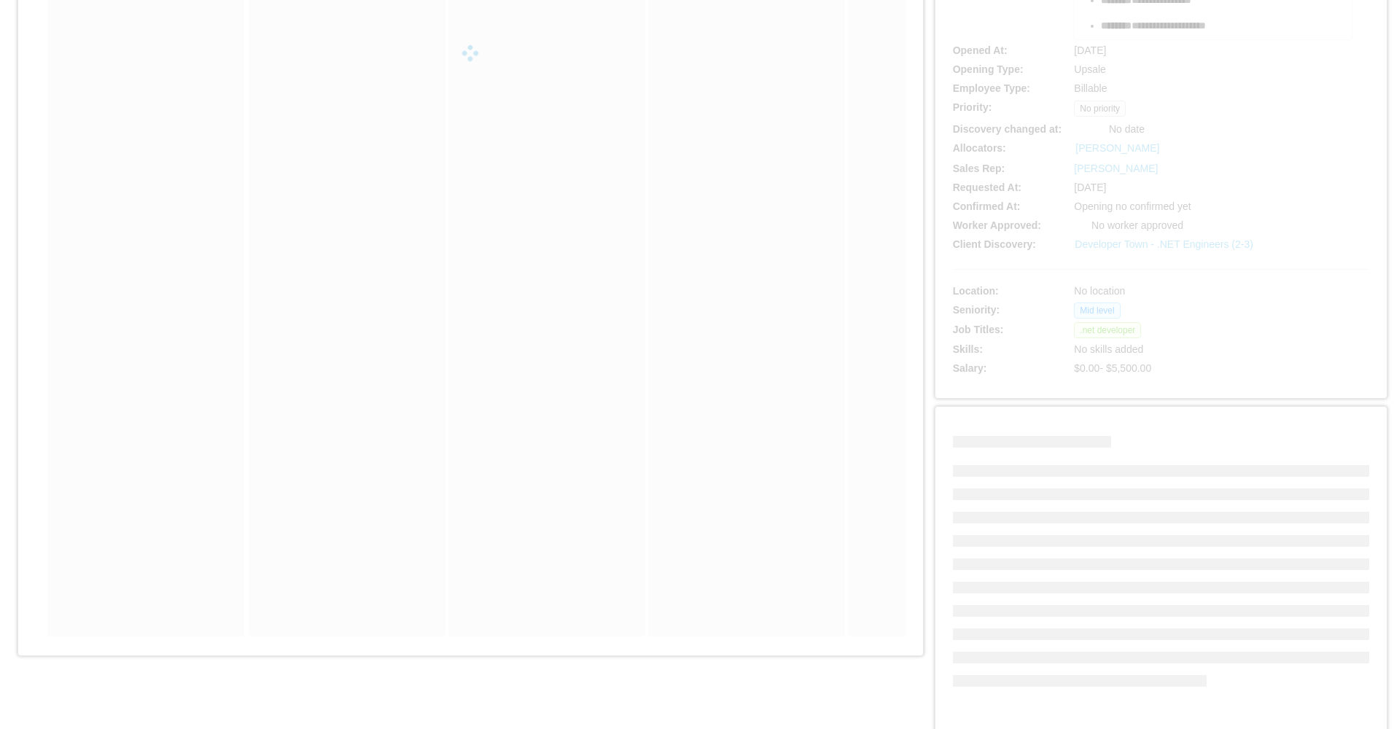
scroll to position [361, 0]
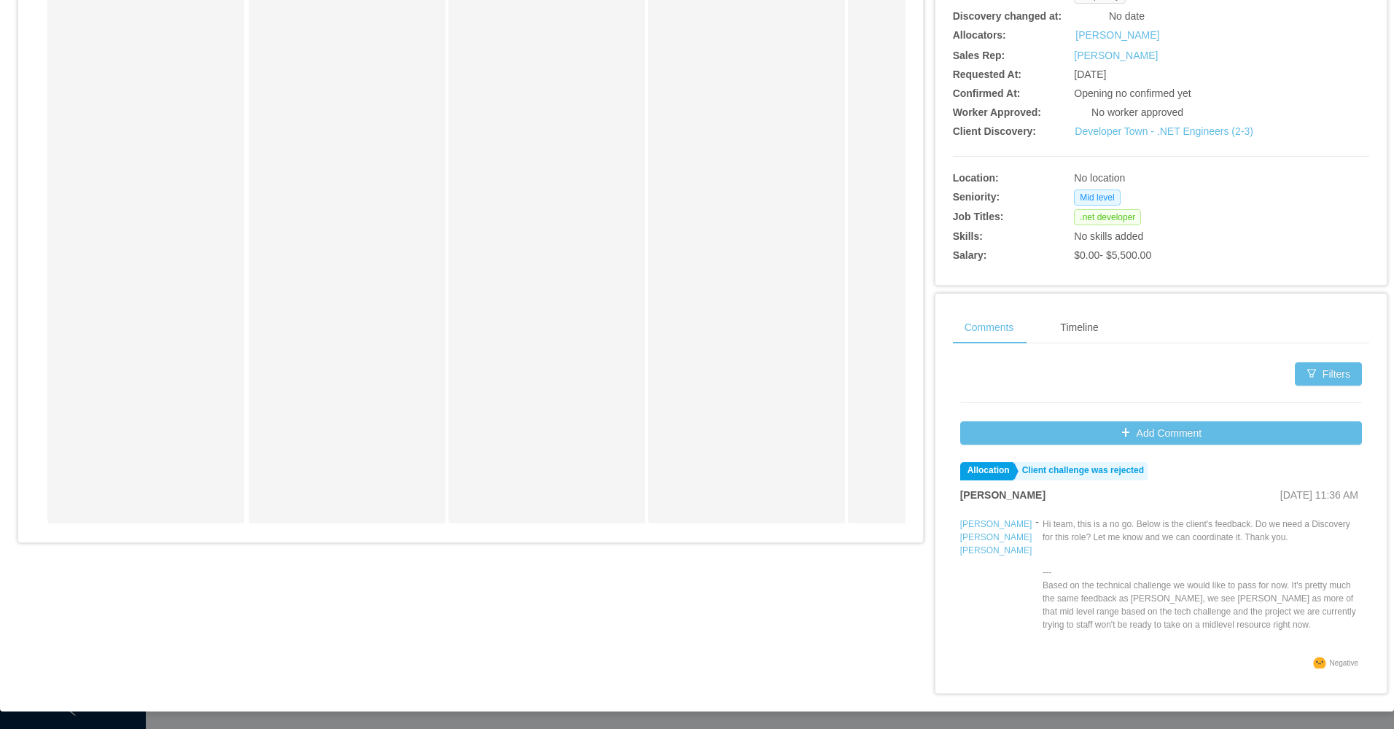
drag, startPoint x: 579, startPoint y: 543, endPoint x: 735, endPoint y: 544, distance: 156.0
click at [735, 544] on div "Candidates Allocation Flow Candidates Recruitment Flow Candidates Allocation Fl…" at bounding box center [470, 118] width 905 height 869
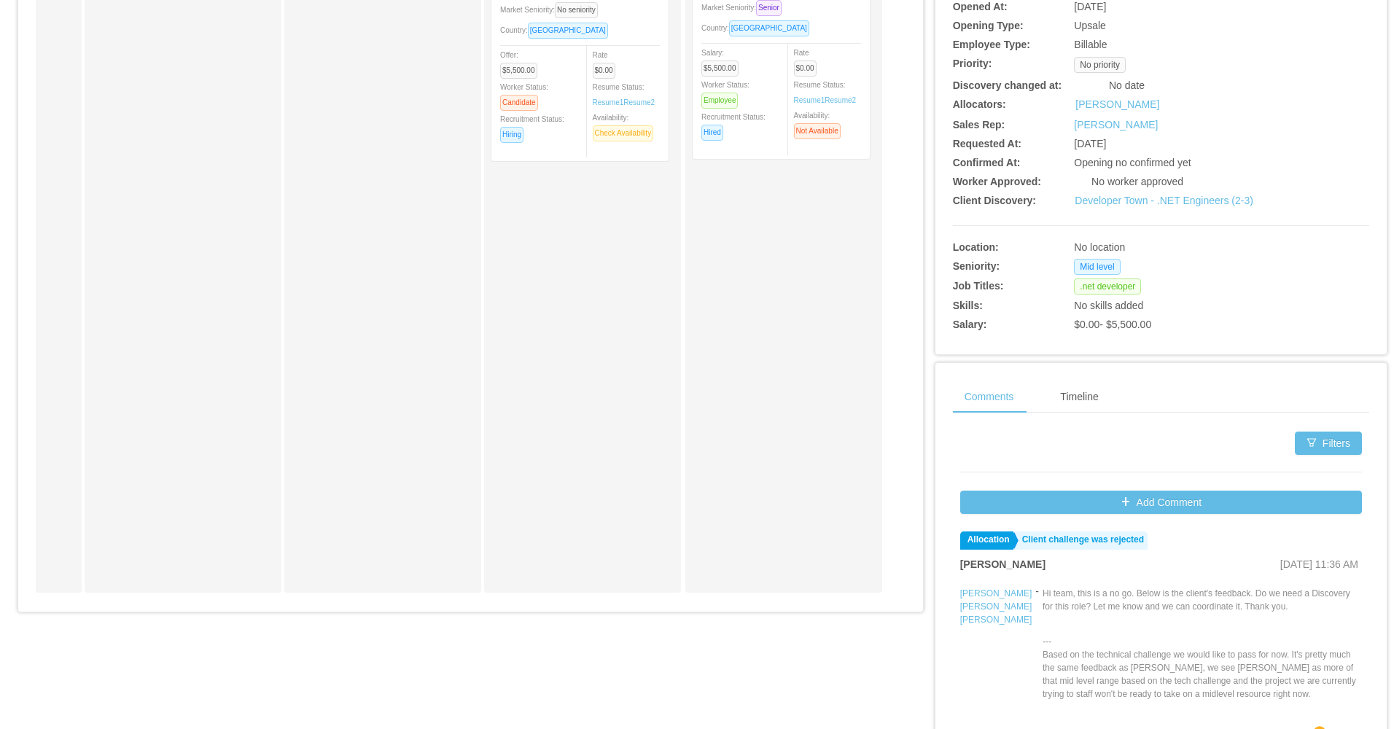
scroll to position [0, 0]
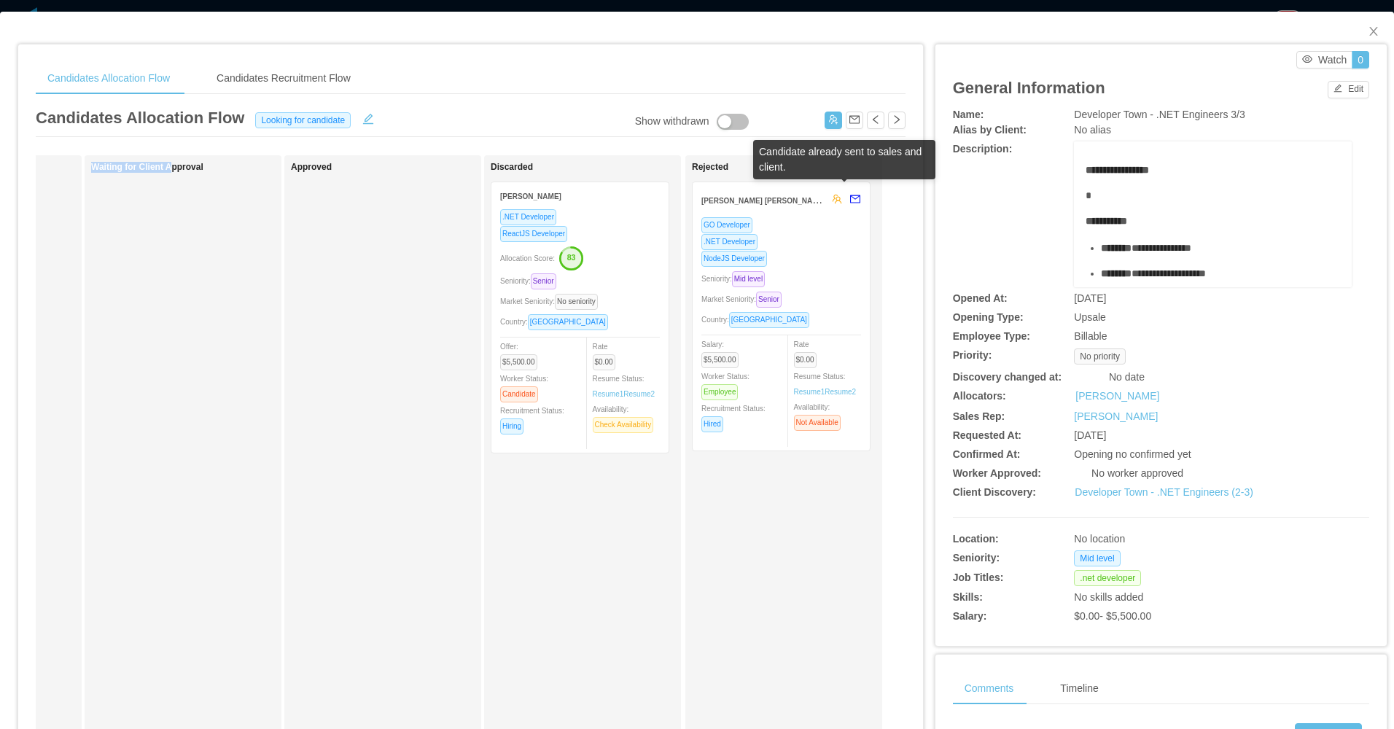
click at [846, 197] on button "button" at bounding box center [851, 199] width 19 height 23
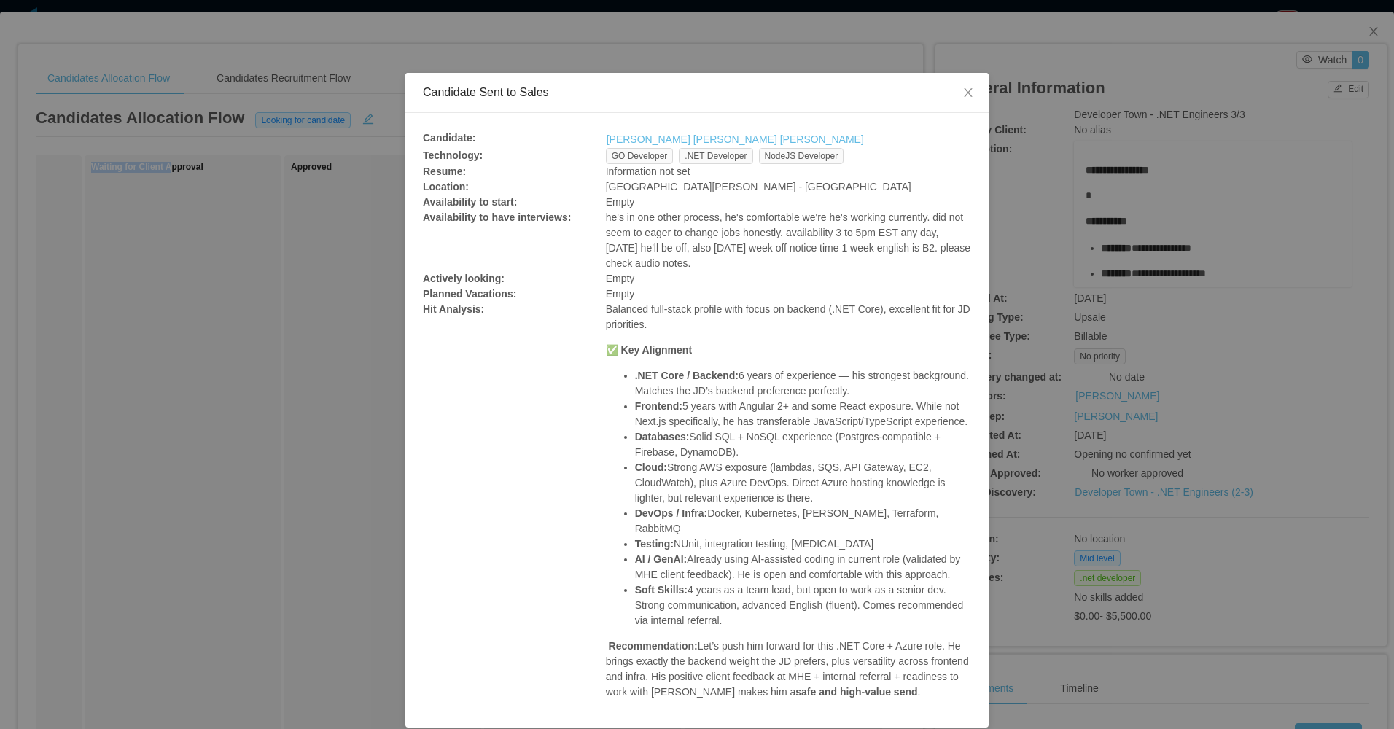
scroll to position [1, 0]
click at [766, 658] on p "Recommendation: Let’s push him forward for this .NET Core + Azure role. He brin…" at bounding box center [788, 668] width 365 height 61
click at [346, 539] on div "Candidate Sent to Sales Candidate: Ezequiel Ramon Rodriguez Sanchez Technology:…" at bounding box center [697, 364] width 1394 height 729
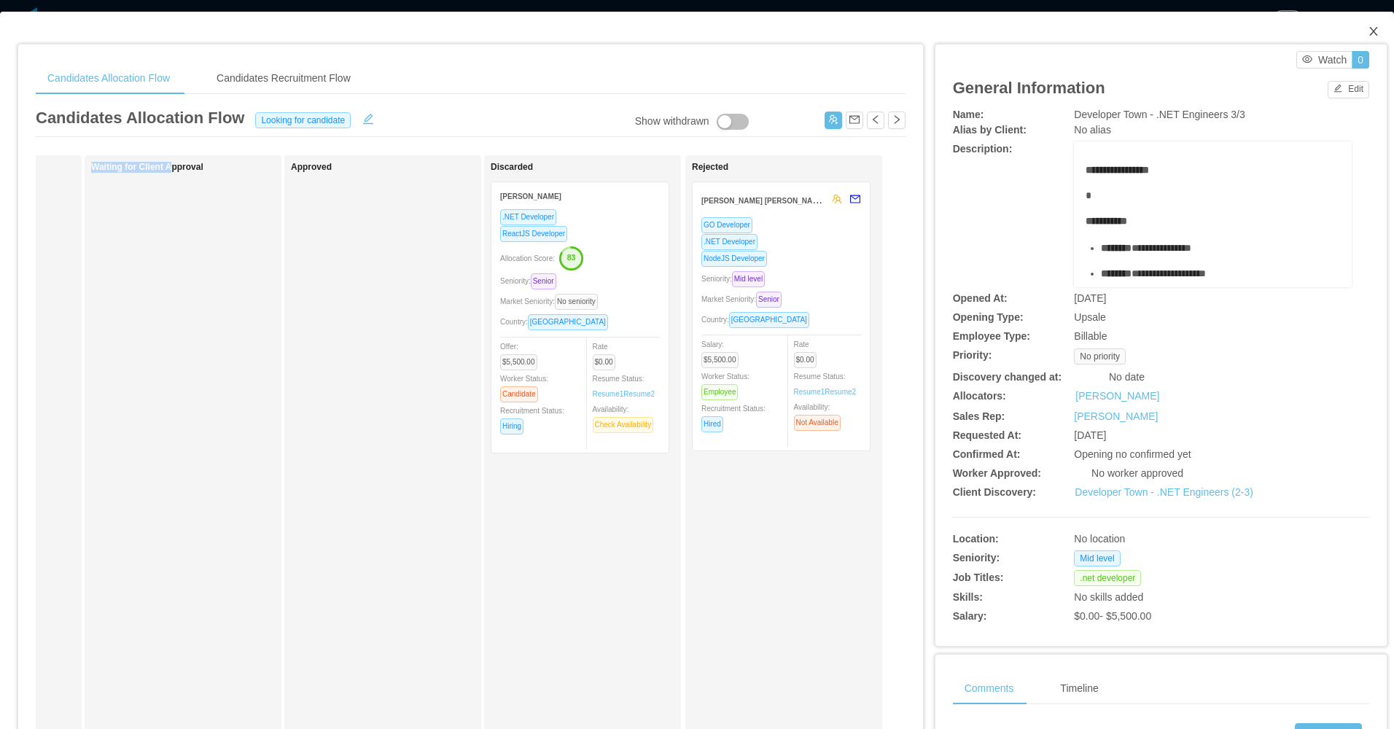
click at [1368, 28] on span "Close" at bounding box center [1373, 32] width 41 height 41
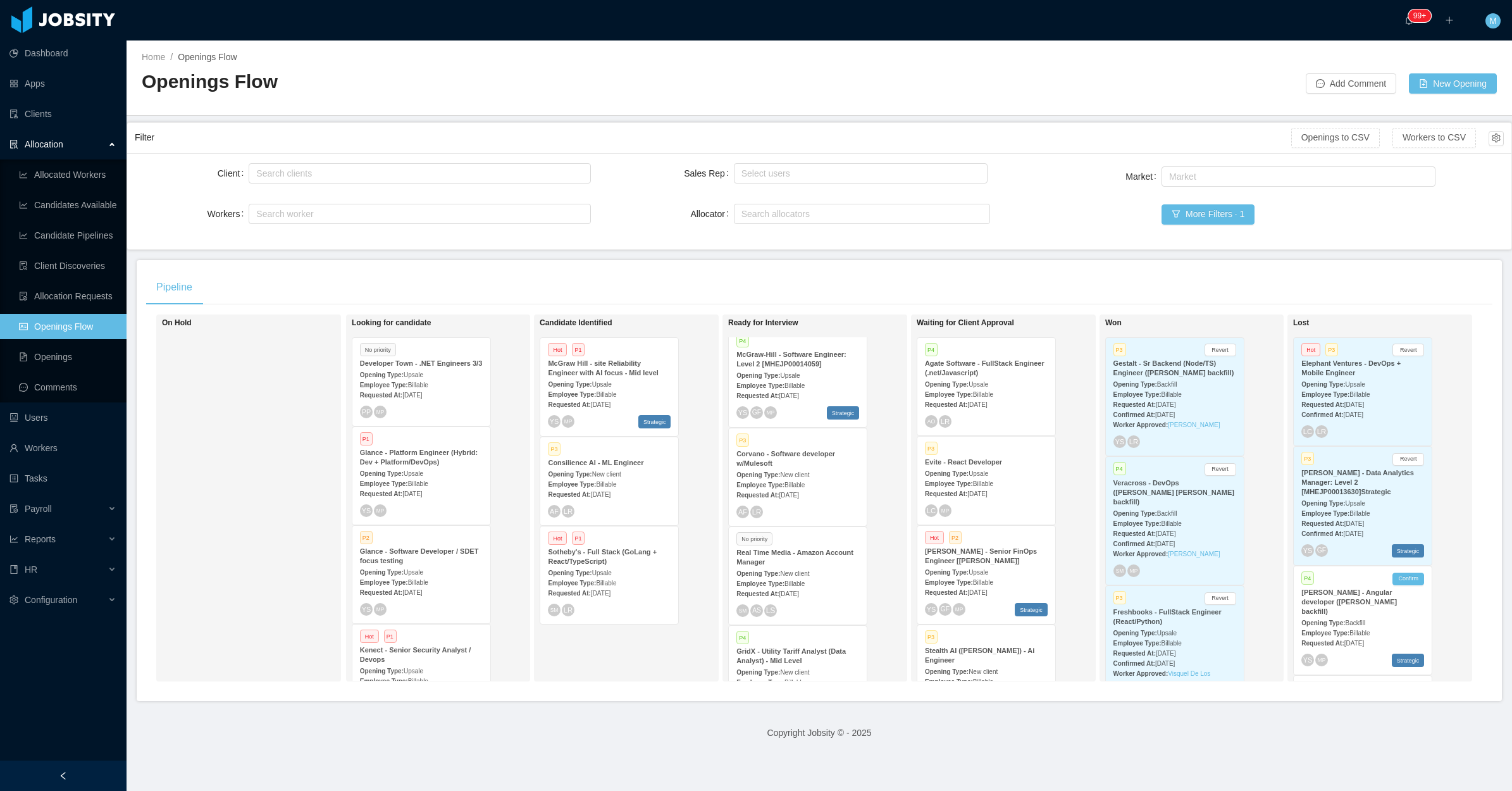
scroll to position [2849, 0]
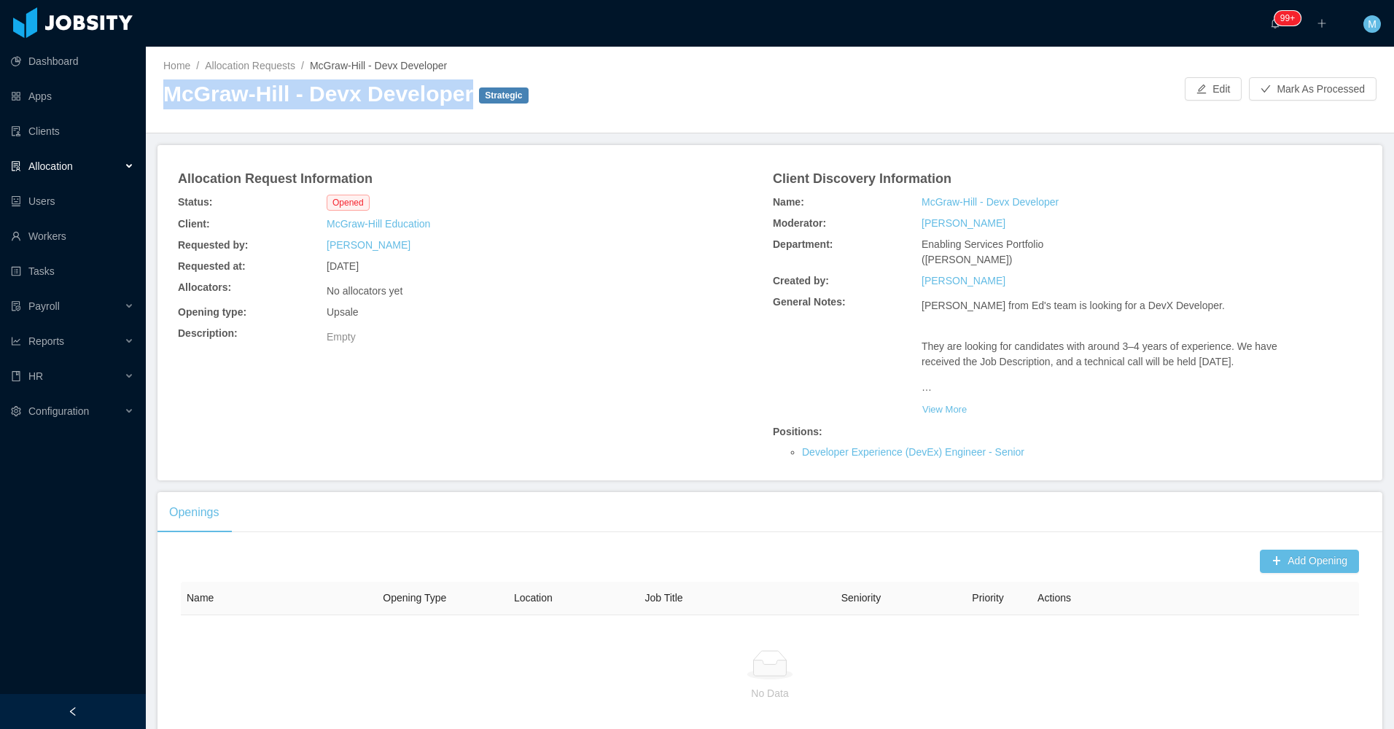
drag, startPoint x: 163, startPoint y: 100, endPoint x: 465, endPoint y: 101, distance: 301.8
click at [465, 101] on h2 "McGraw-Hill - Devx Developer Strategic" at bounding box center [466, 94] width 607 height 30
copy h2 "McGraw-Hill - Devx Developer"
click at [480, 393] on div "Allocation Request Information Status: Opened Client: McGraw-Hill Education Req…" at bounding box center [770, 313] width 1190 height 300
drag, startPoint x: 160, startPoint y: 100, endPoint x: 467, endPoint y: 83, distance: 307.4
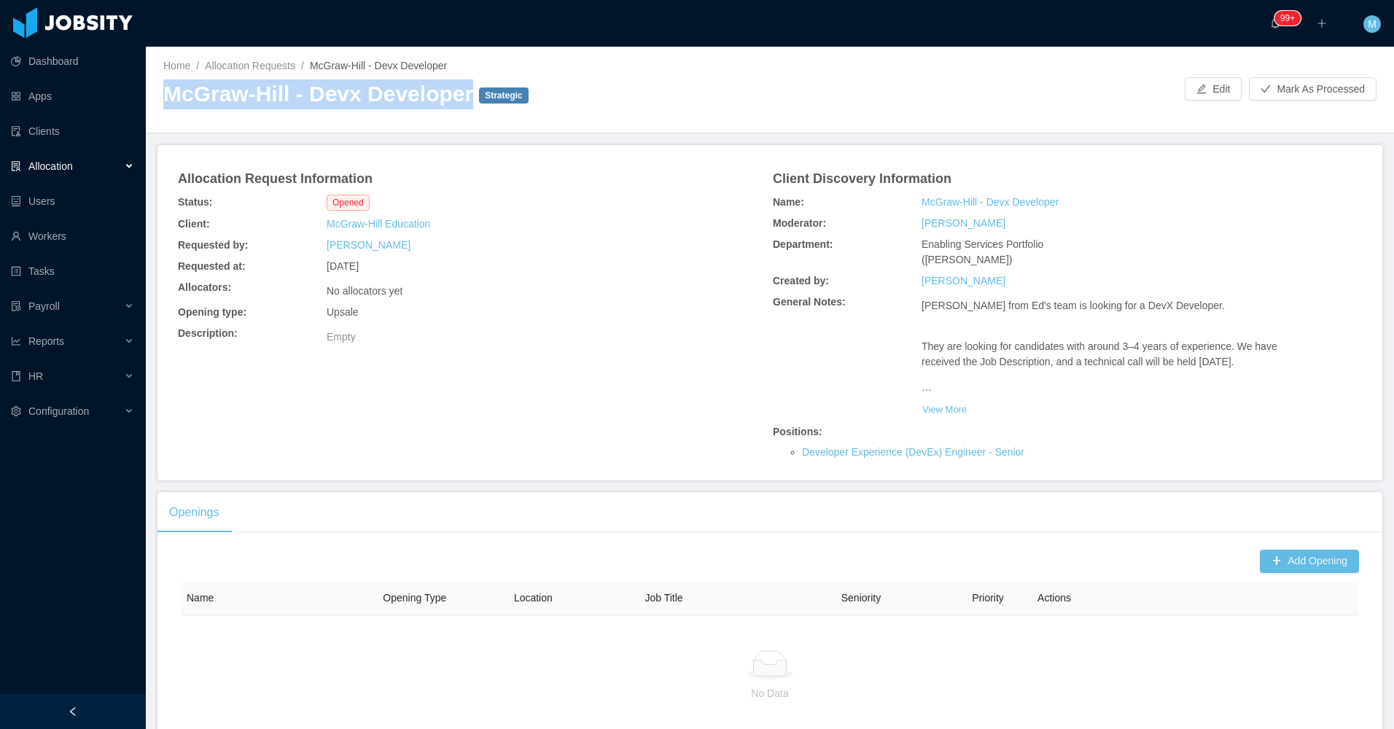
click at [467, 83] on div "Home / Allocation Requests / McGraw-Hill - Devx Developer / McGraw-Hill - Devx …" at bounding box center [770, 90] width 1248 height 87
copy h2 "McGraw-Hill - Devx Developer"
click at [1290, 550] on button "Add Opening" at bounding box center [1309, 561] width 99 height 23
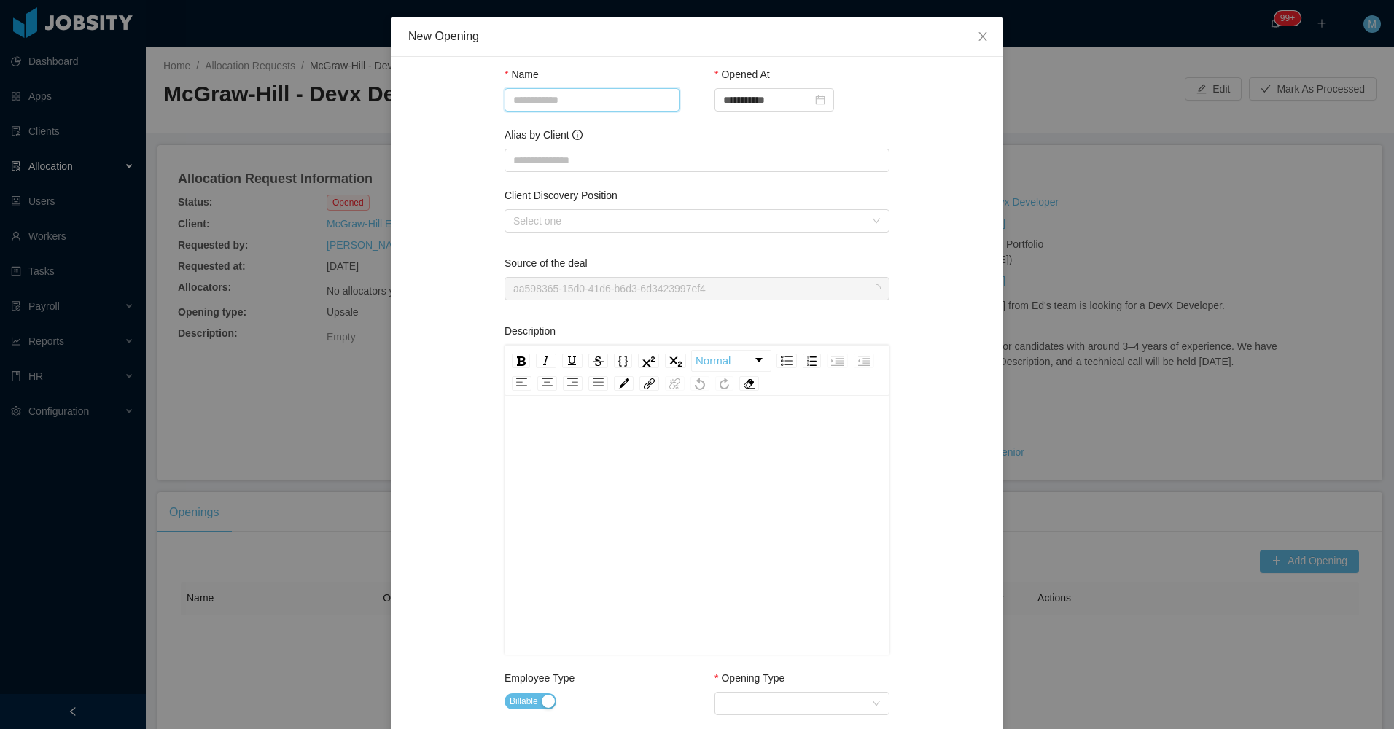
click at [531, 102] on input "Name" at bounding box center [591, 99] width 175 height 23
paste input "**********"
type input "**********"
click at [459, 164] on div "**********" at bounding box center [696, 651] width 577 height 1155
click at [569, 217] on div "Select one" at bounding box center [692, 221] width 358 height 22
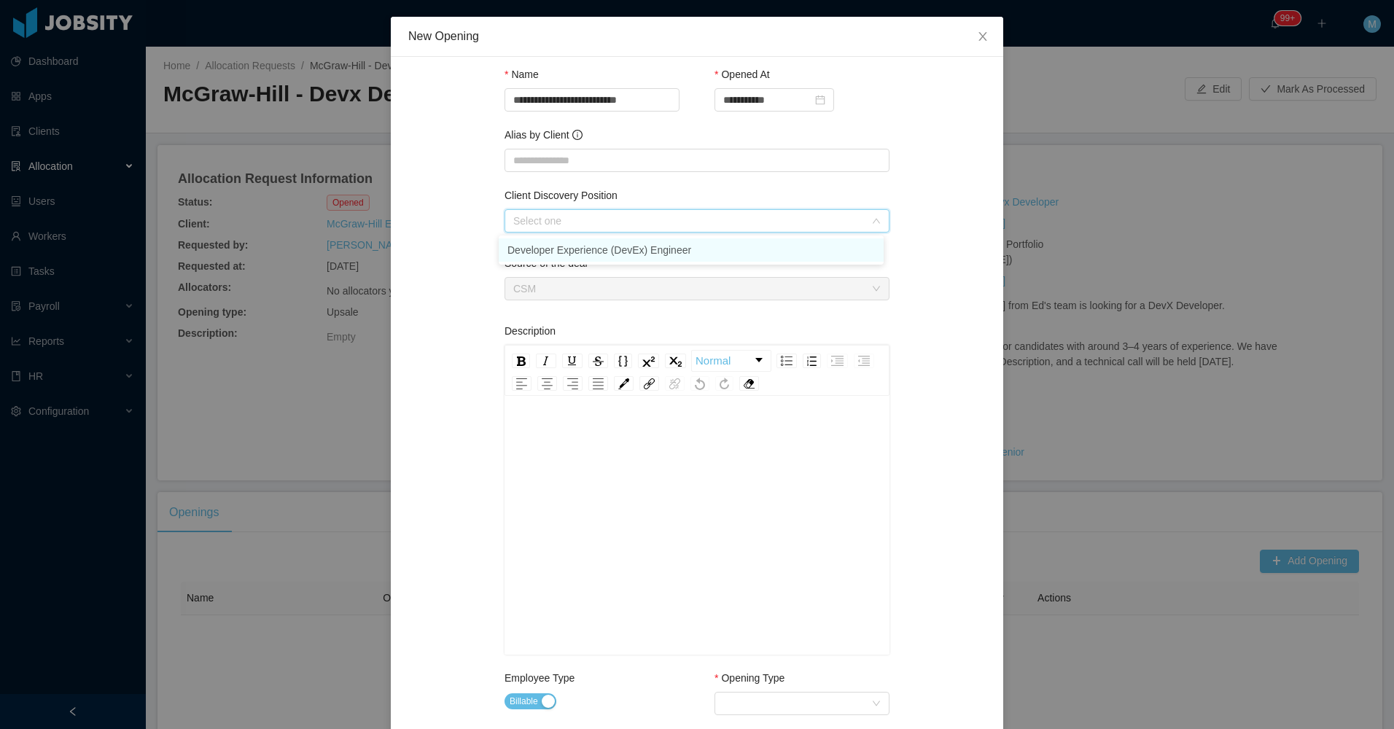
click at [558, 249] on li "Developer Experience (DevEx) Engineer" at bounding box center [691, 249] width 385 height 23
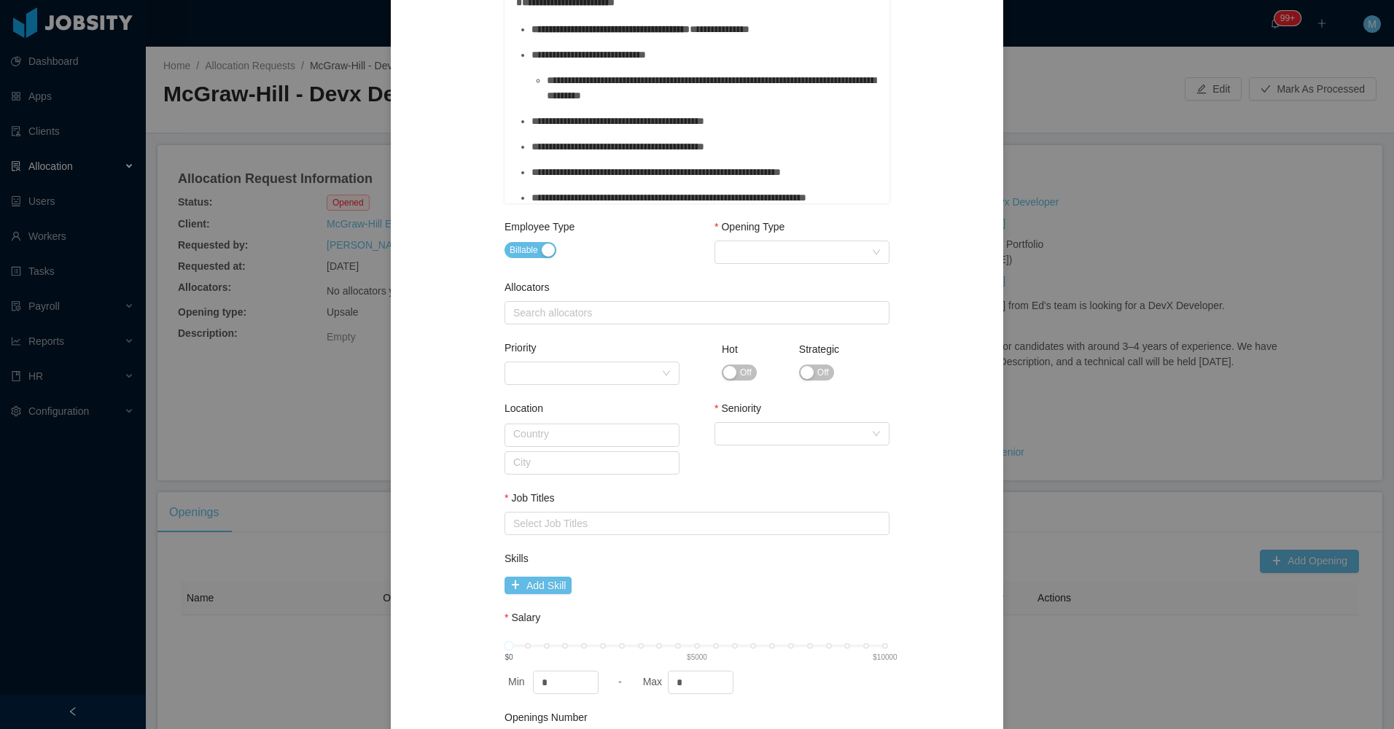
scroll to position [555, 0]
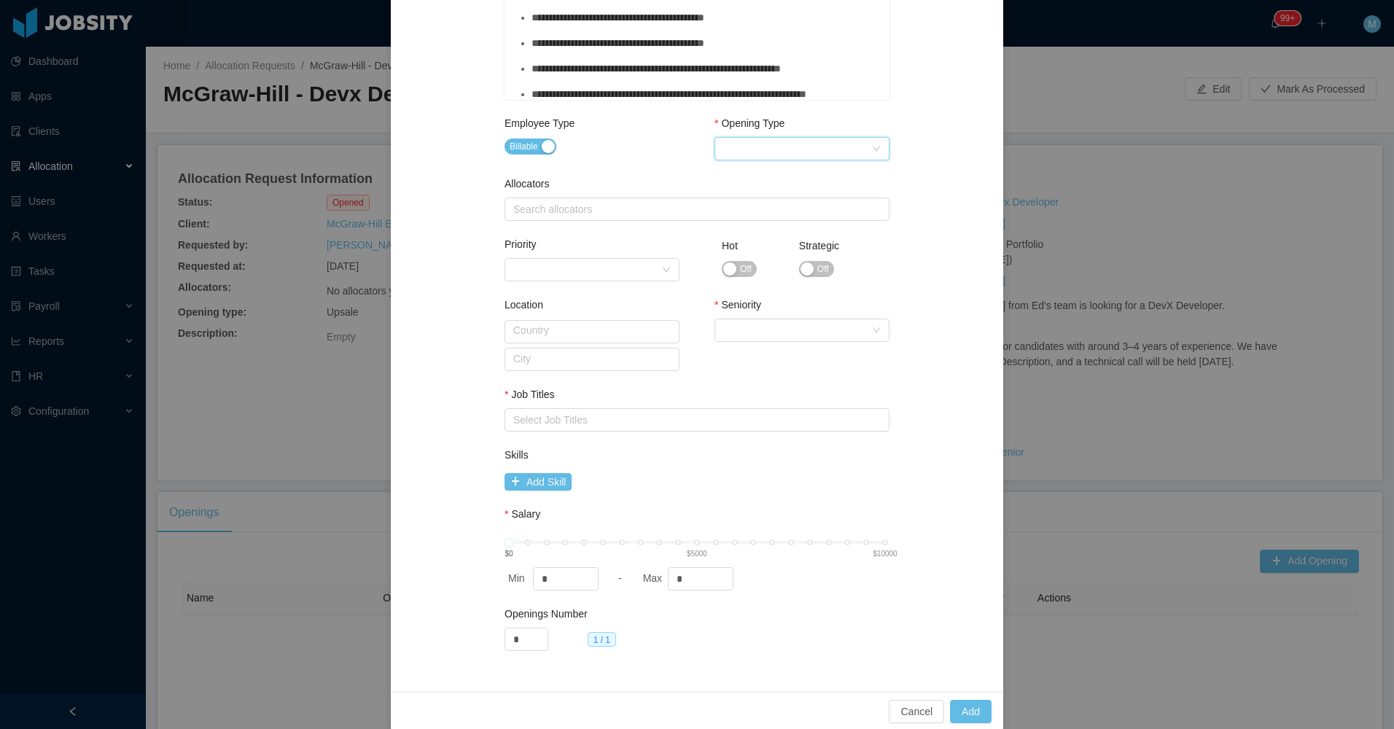
click at [796, 155] on div "Select Opening Type" at bounding box center [797, 149] width 148 height 22
click at [748, 203] on li "Upsale" at bounding box center [796, 201] width 175 height 23
click at [578, 215] on div "Search allocators" at bounding box center [693, 209] width 361 height 15
type input "****"
drag, startPoint x: 549, startPoint y: 235, endPoint x: 550, endPoint y: 253, distance: 17.6
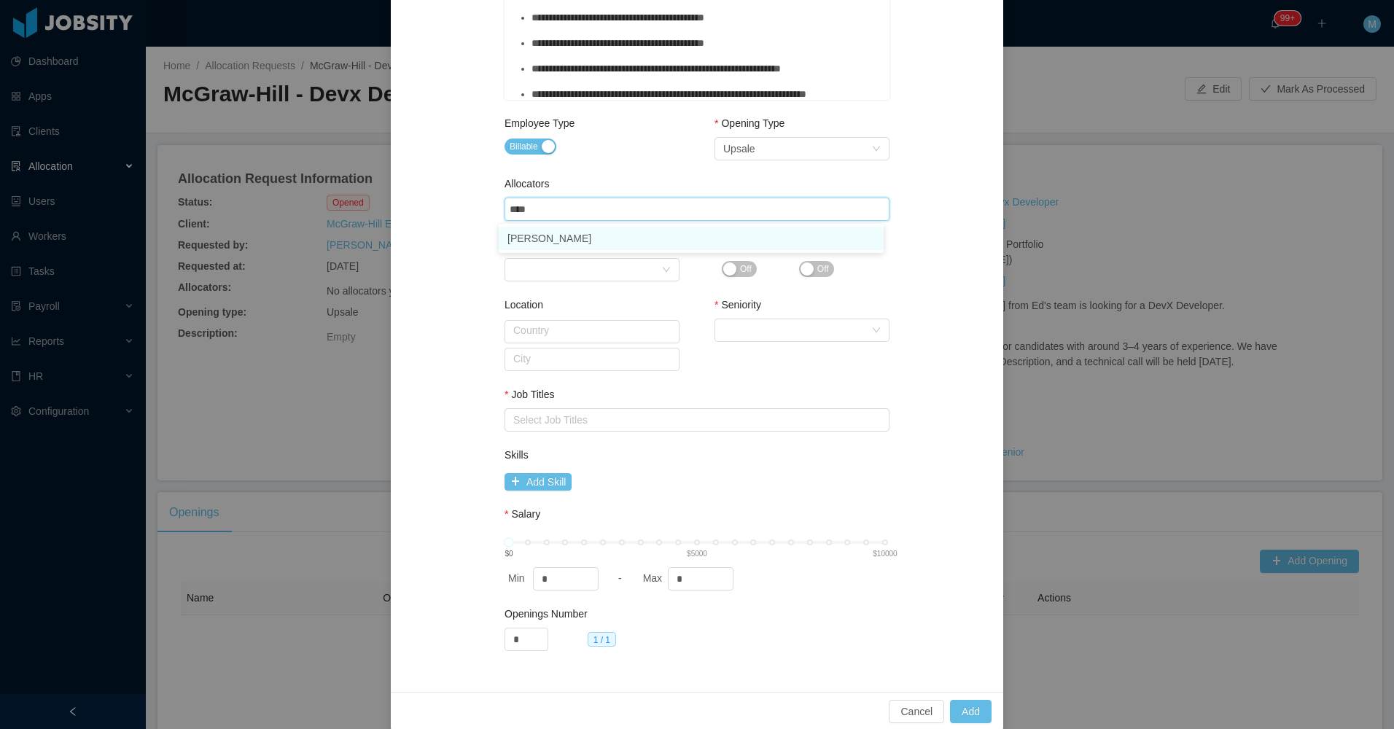
click at [547, 237] on li "[PERSON_NAME]" at bounding box center [691, 238] width 385 height 23
click at [872, 285] on div "Priority Priority Hot Off Strategic Off" at bounding box center [696, 274] width 385 height 61
drag, startPoint x: 816, startPoint y: 268, endPoint x: 779, endPoint y: 302, distance: 50.6
click at [817, 268] on span "Off" at bounding box center [823, 269] width 12 height 15
click at [774, 325] on div "Select Seniority" at bounding box center [797, 330] width 148 height 22
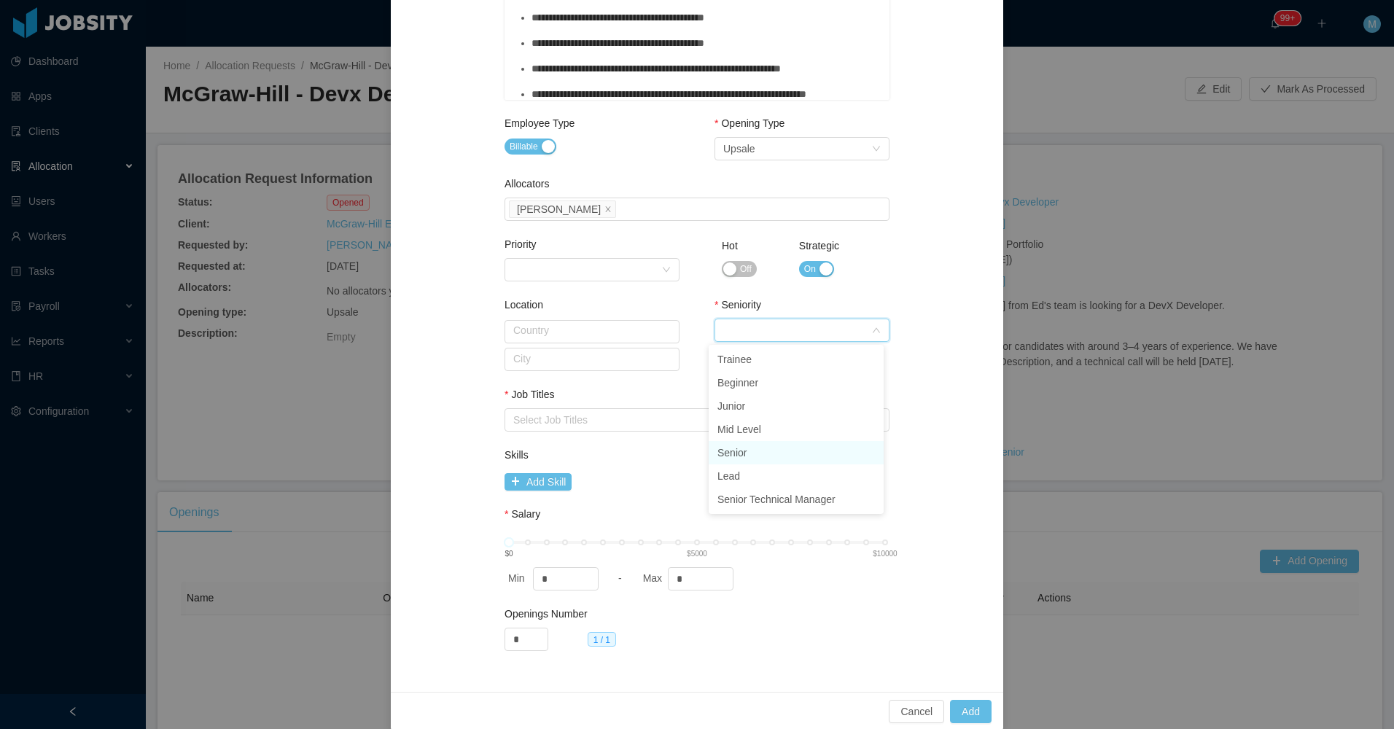
click at [758, 449] on li "Senior" at bounding box center [796, 452] width 175 height 23
click at [593, 429] on div "Select Job Titles" at bounding box center [696, 419] width 385 height 23
type input "*"
type input "***"
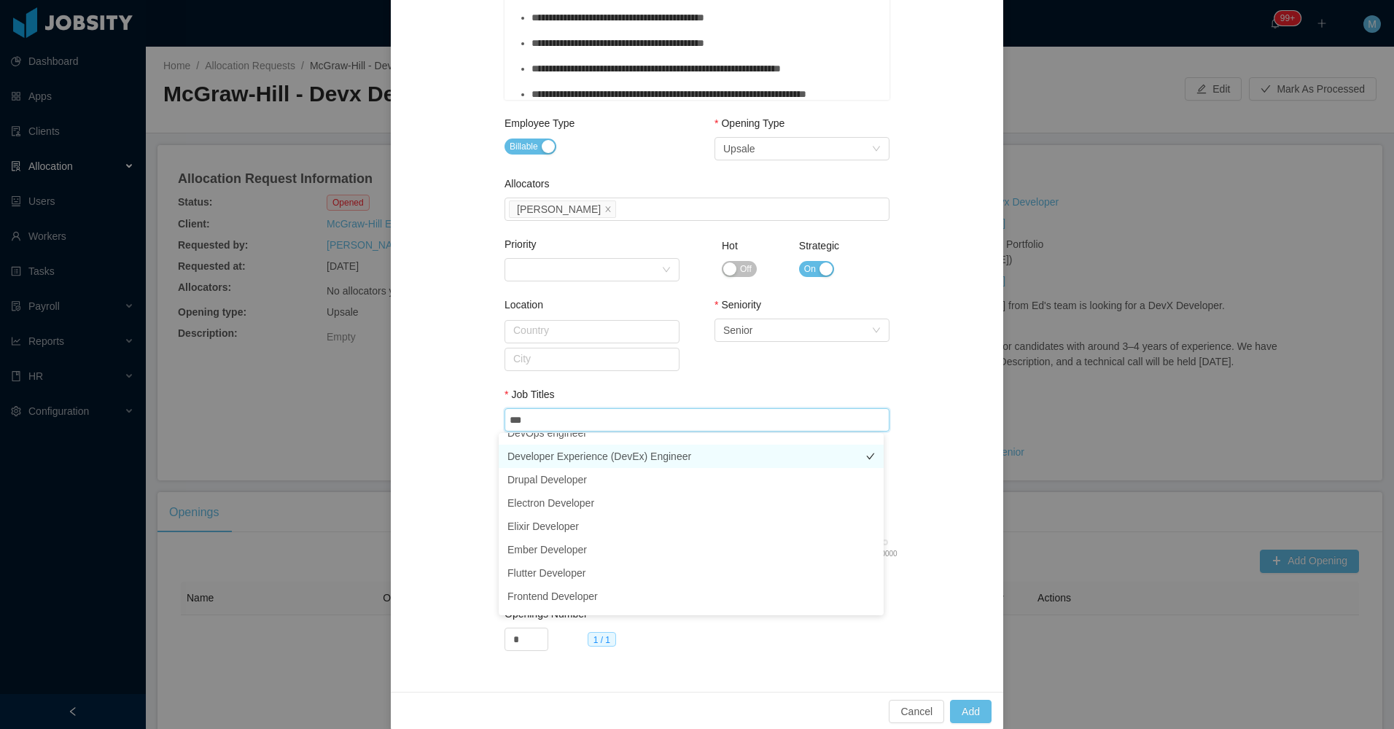
click at [652, 457] on li "Developer Experience (DevEx) Engineer" at bounding box center [691, 456] width 385 height 23
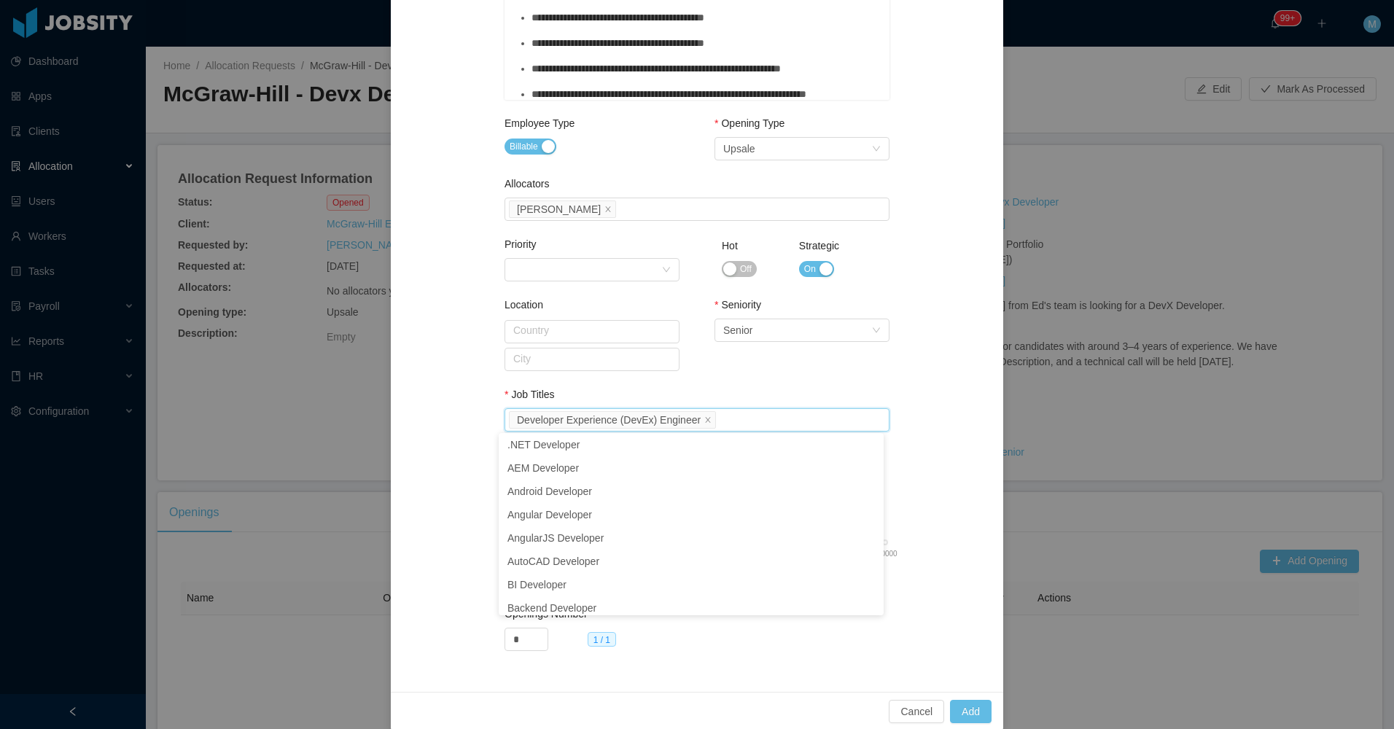
click at [832, 365] on div "Seniority Select Seniority Senior" at bounding box center [801, 345] width 175 height 97
drag, startPoint x: 689, startPoint y: 574, endPoint x: 663, endPoint y: 577, distance: 25.7
click at [669, 577] on input "*" at bounding box center [701, 579] width 64 height 22
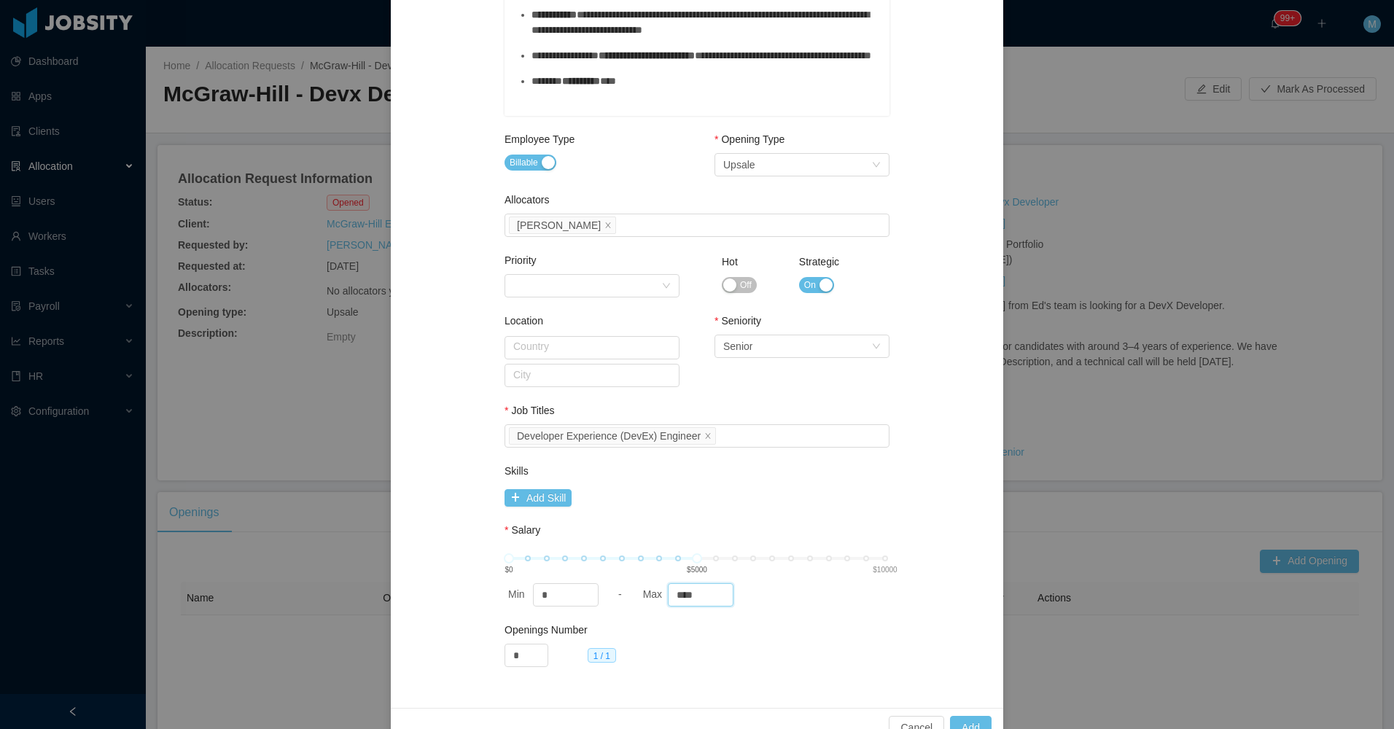
scroll to position [555, 0]
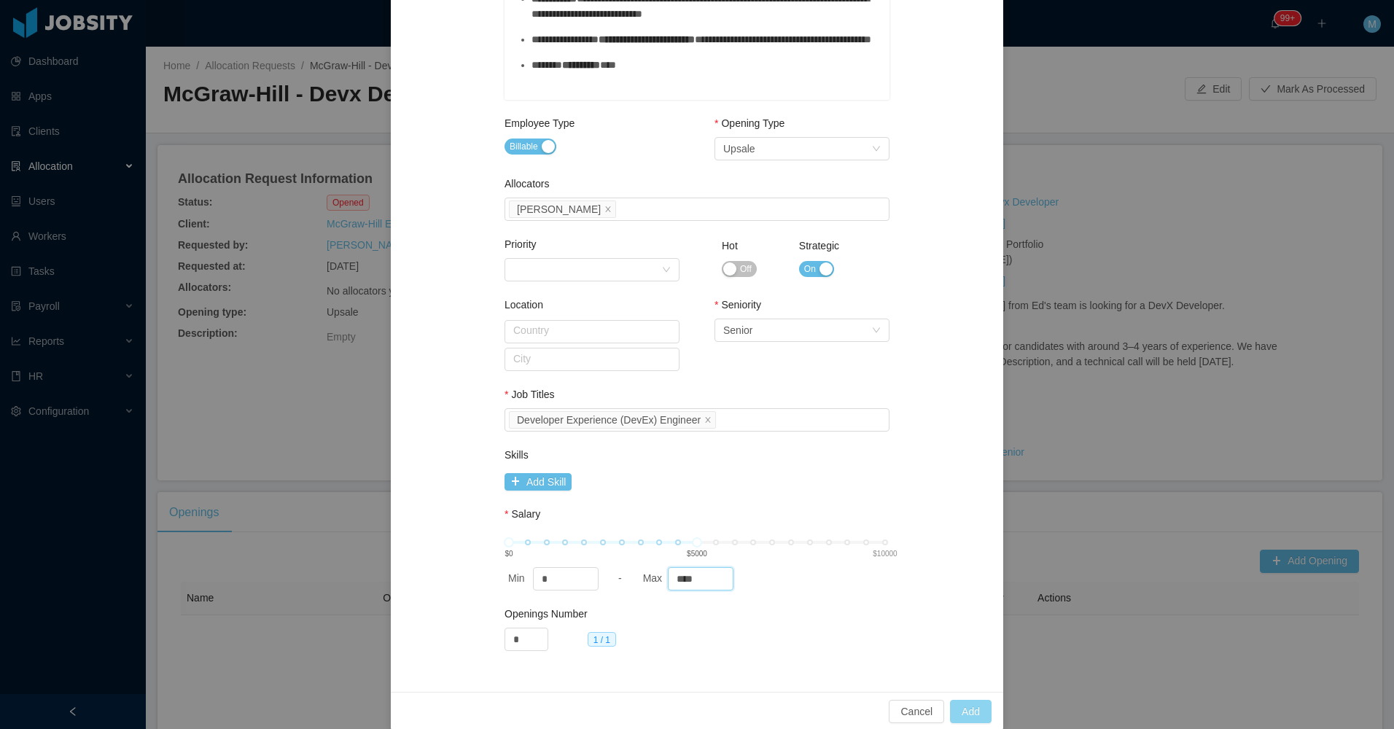
type input "****"
click at [970, 705] on button "Add" at bounding box center [971, 711] width 42 height 23
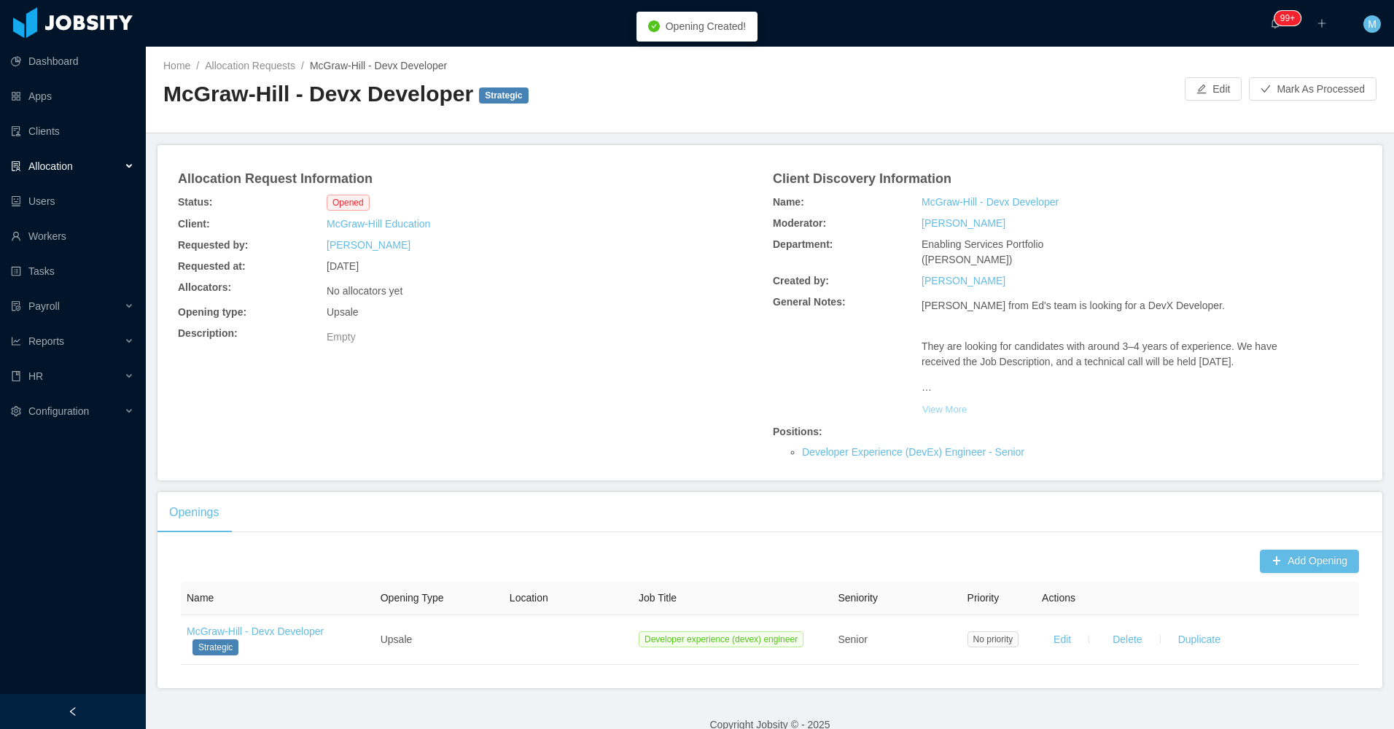
click at [951, 398] on button "View More" at bounding box center [944, 409] width 46 height 23
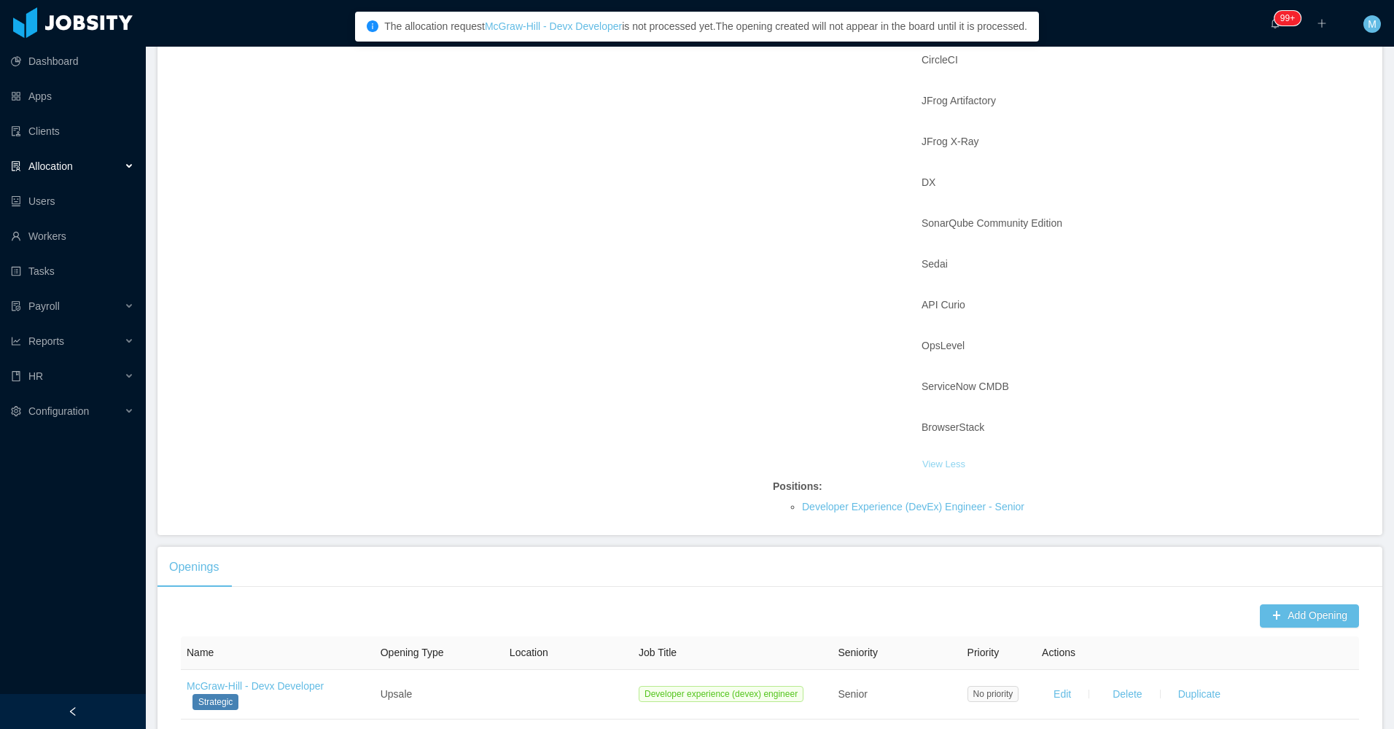
scroll to position [3649, 0]
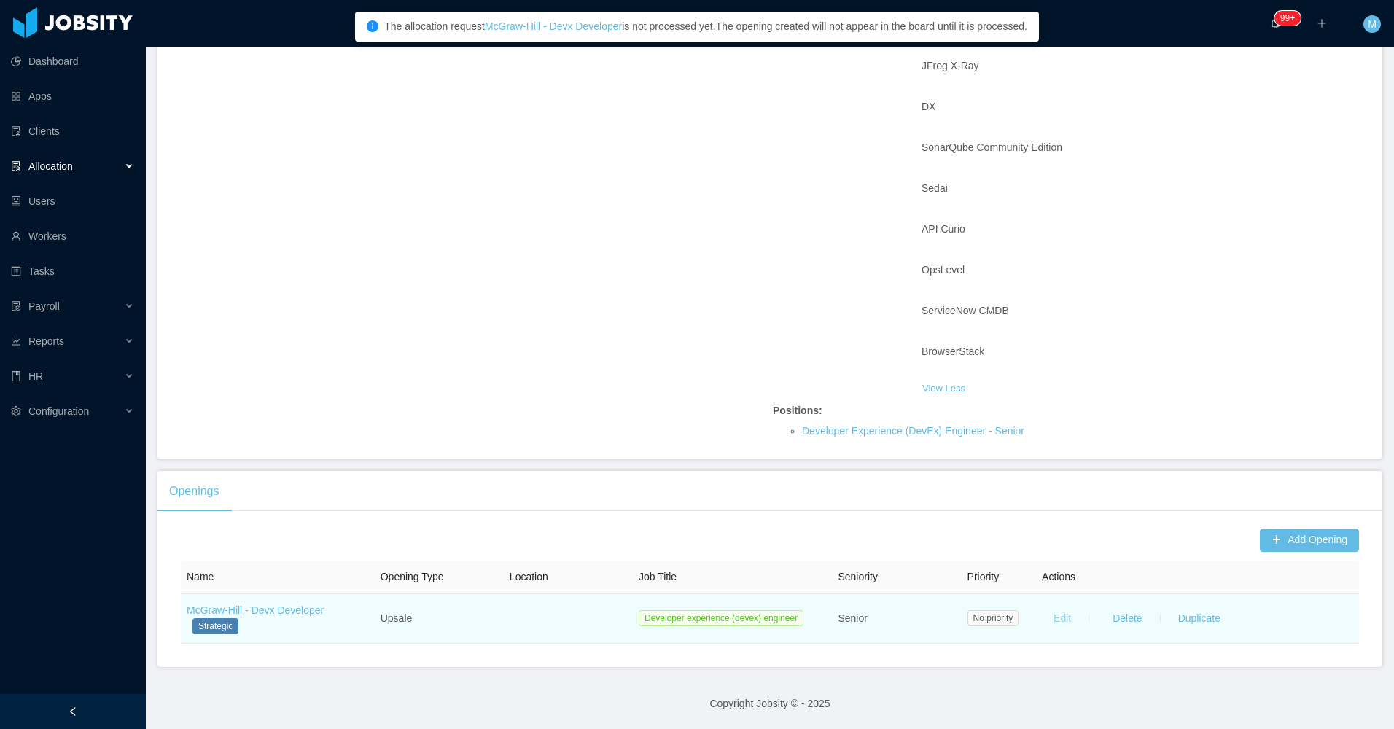
click at [1056, 618] on button "Edit" at bounding box center [1062, 618] width 41 height 23
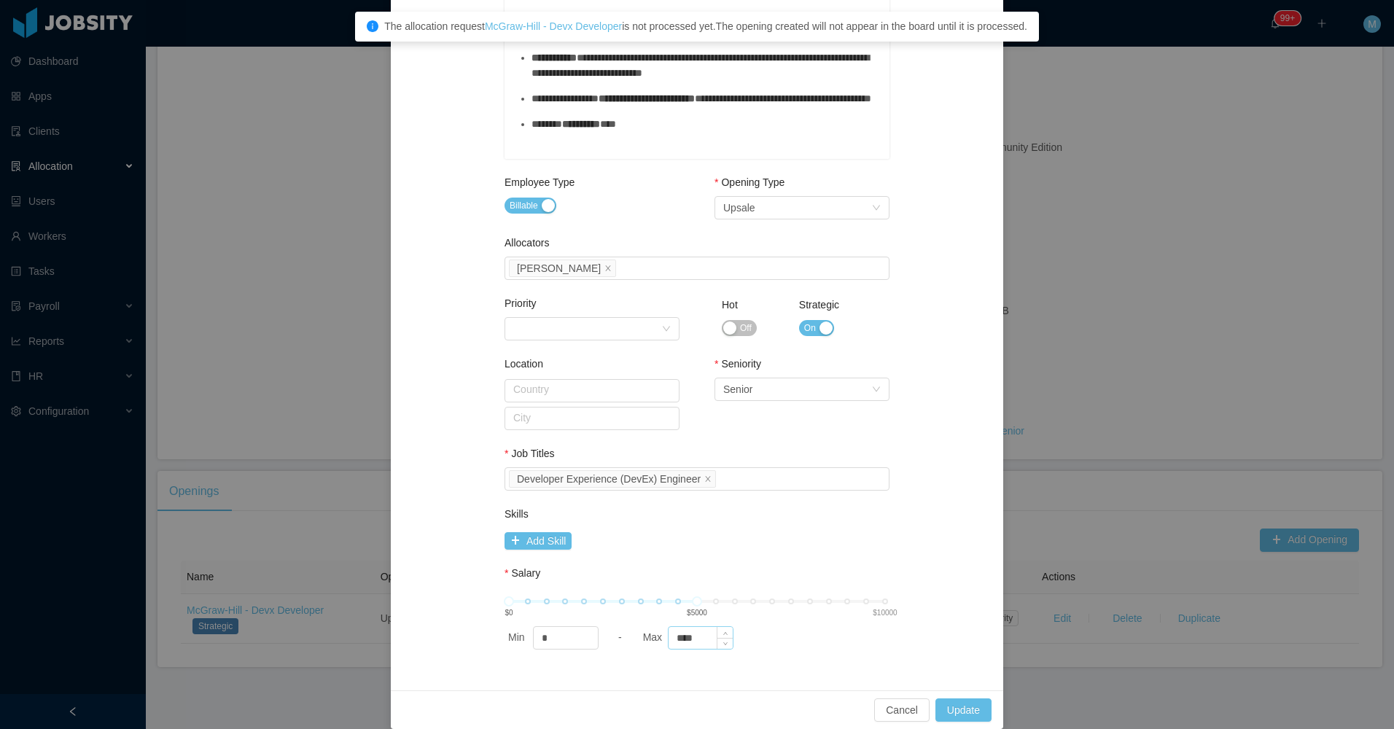
scroll to position [494, 0]
drag, startPoint x: 693, startPoint y: 646, endPoint x: 663, endPoint y: 643, distance: 30.0
click at [668, 643] on div "****" at bounding box center [701, 639] width 66 height 23
type input "****"
click at [971, 712] on button "Update" at bounding box center [963, 711] width 56 height 23
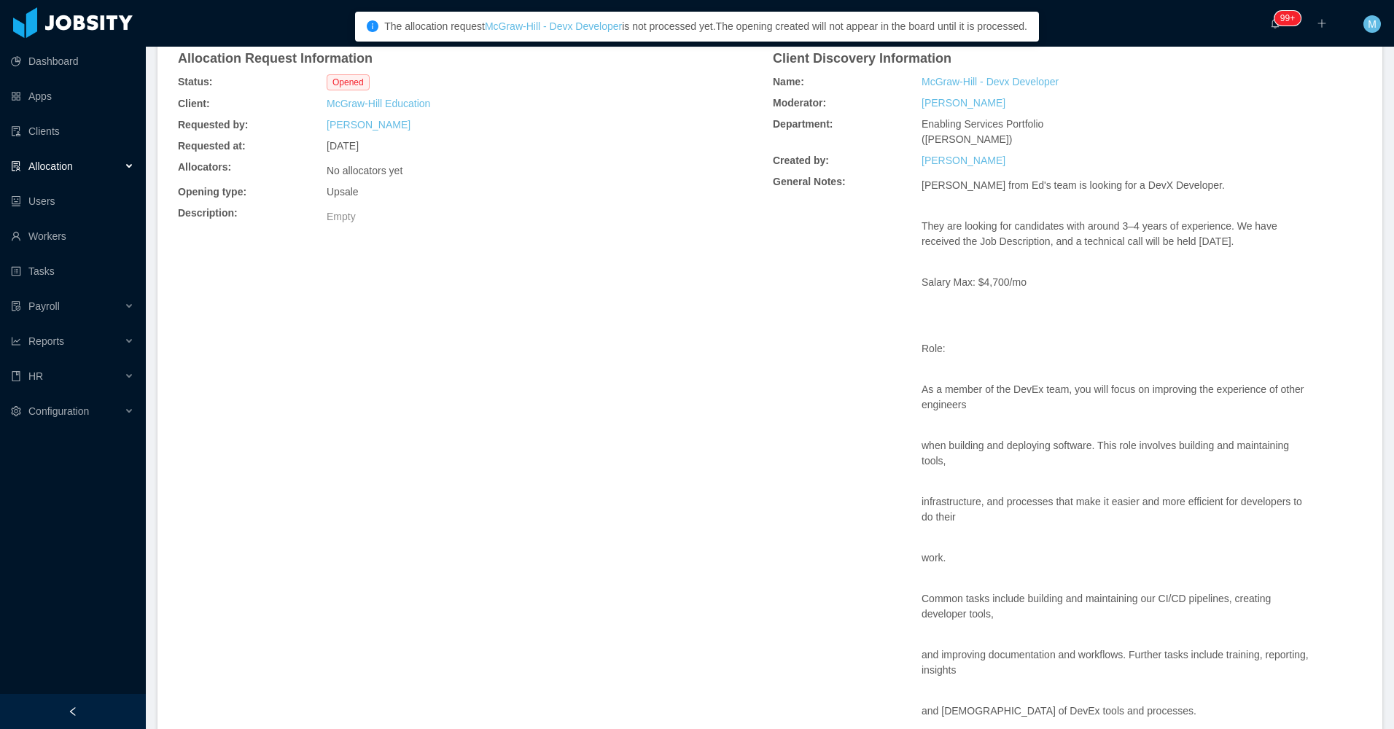
scroll to position [0, 0]
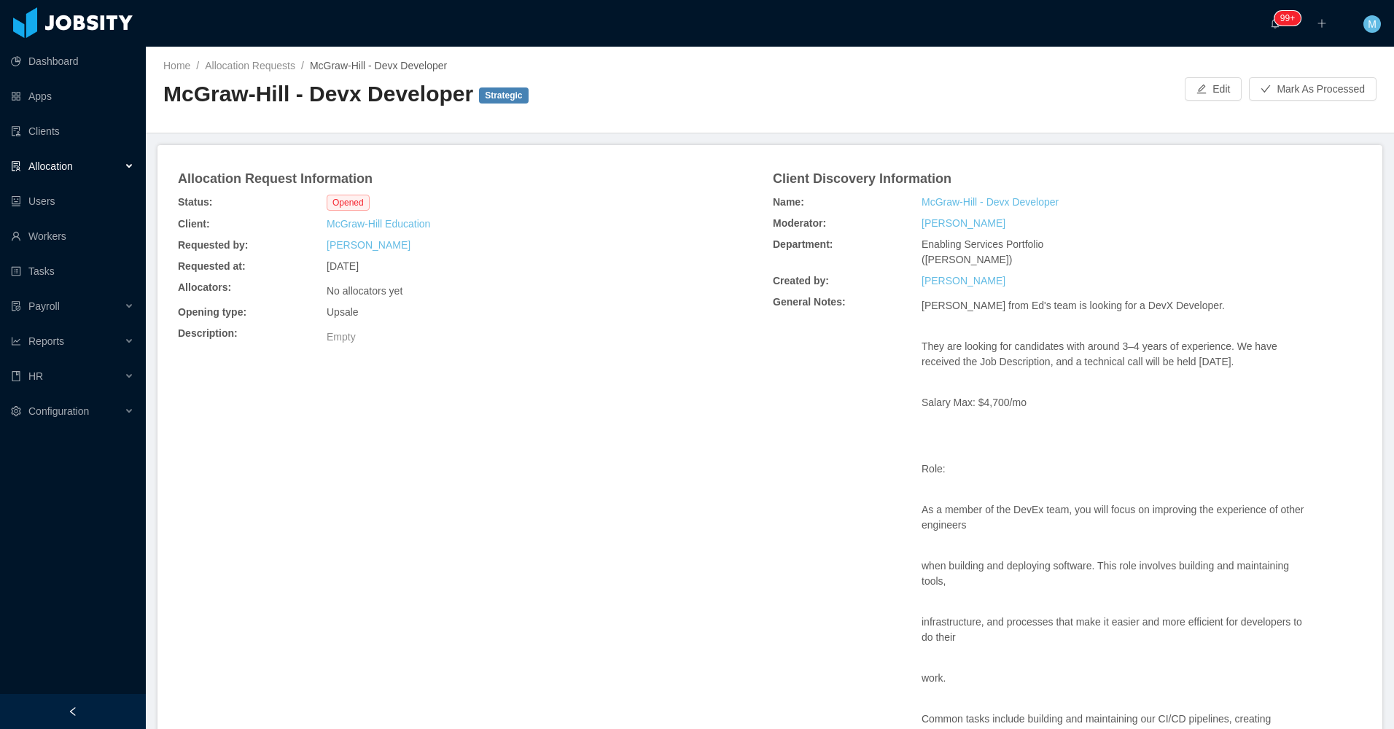
click at [95, 703] on div at bounding box center [73, 711] width 146 height 35
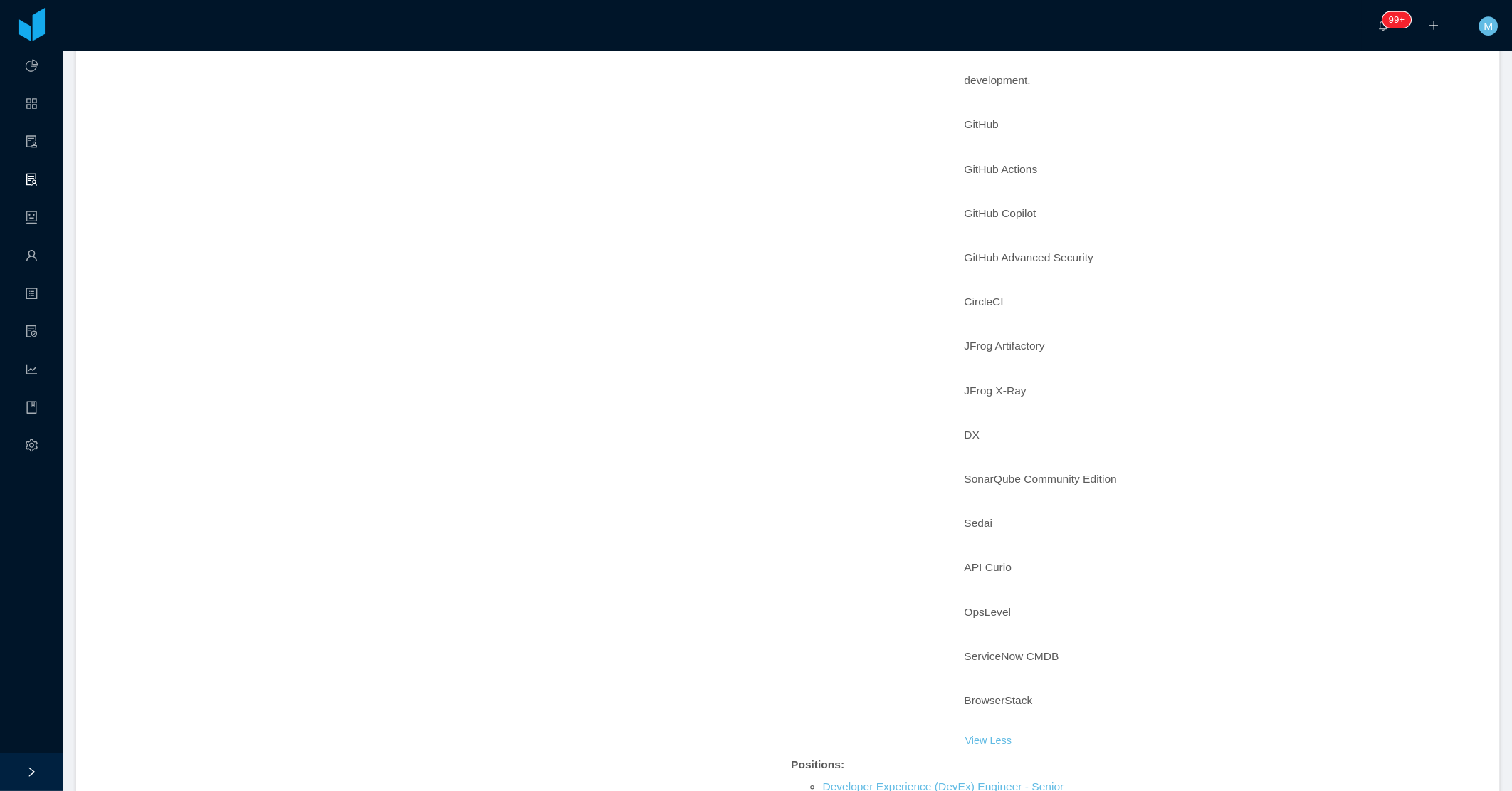
scroll to position [3133, 0]
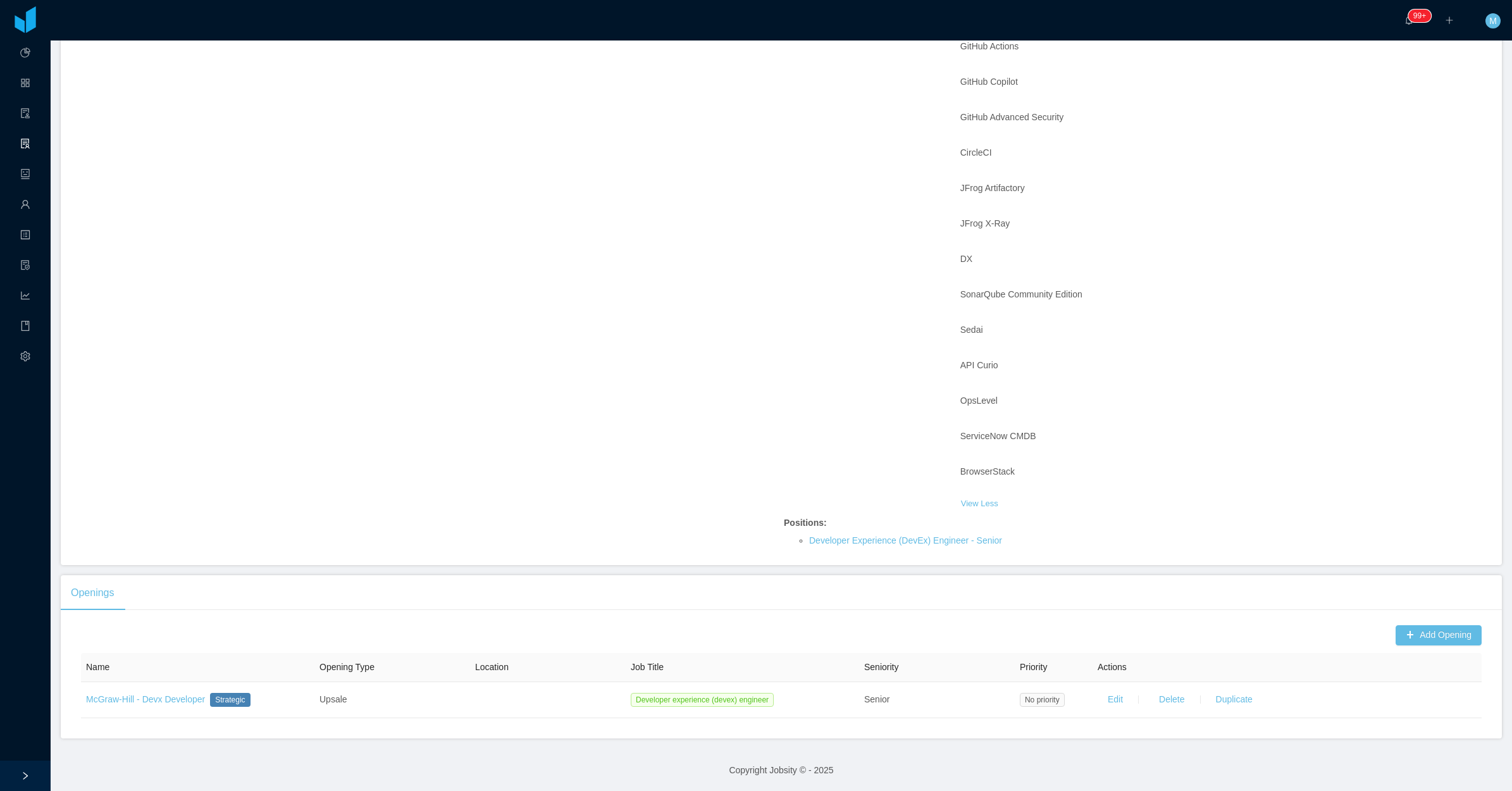
drag, startPoint x: 1183, startPoint y: 0, endPoint x: 954, endPoint y: 373, distance: 437.7
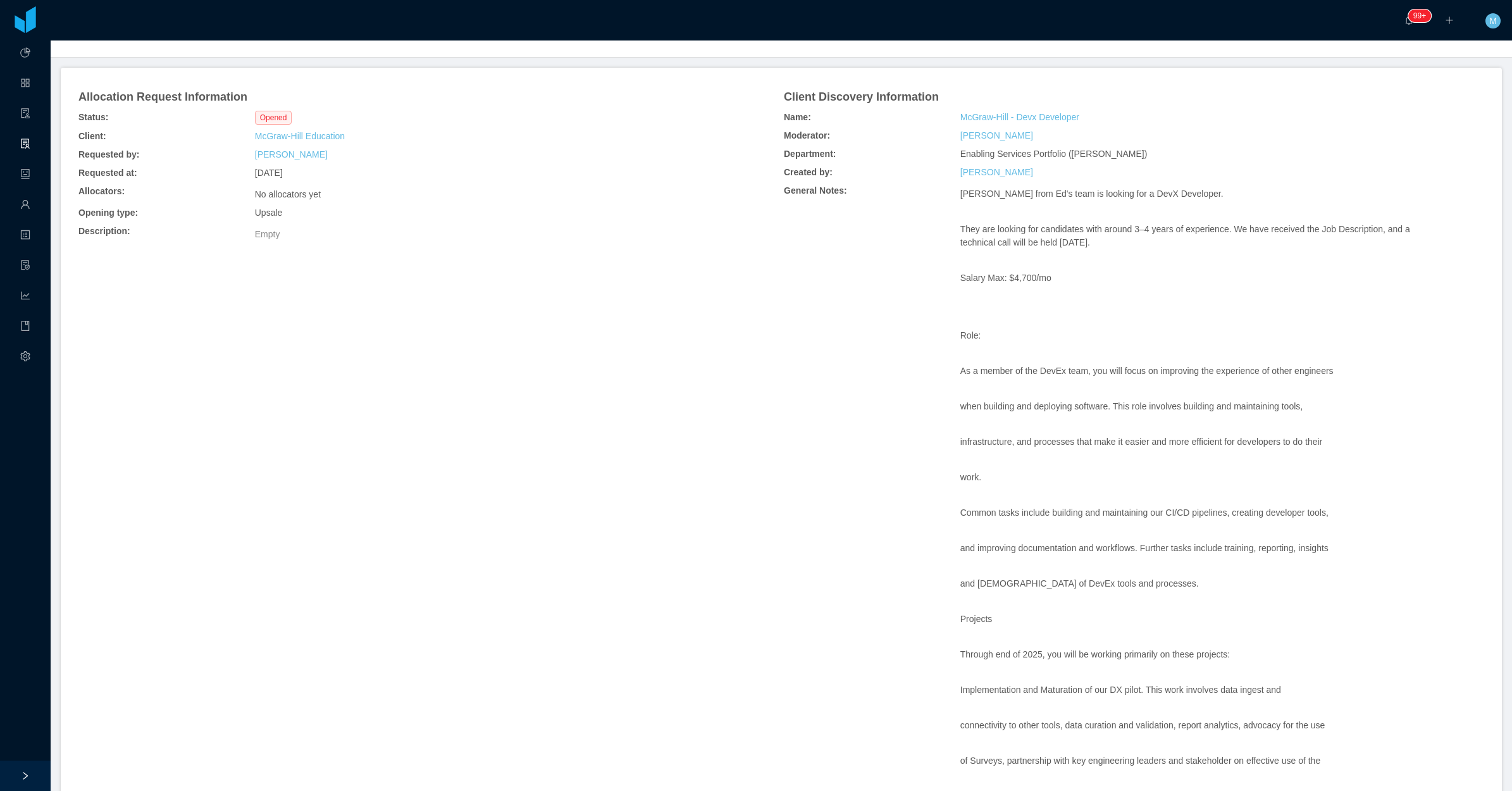
scroll to position [0, 0]
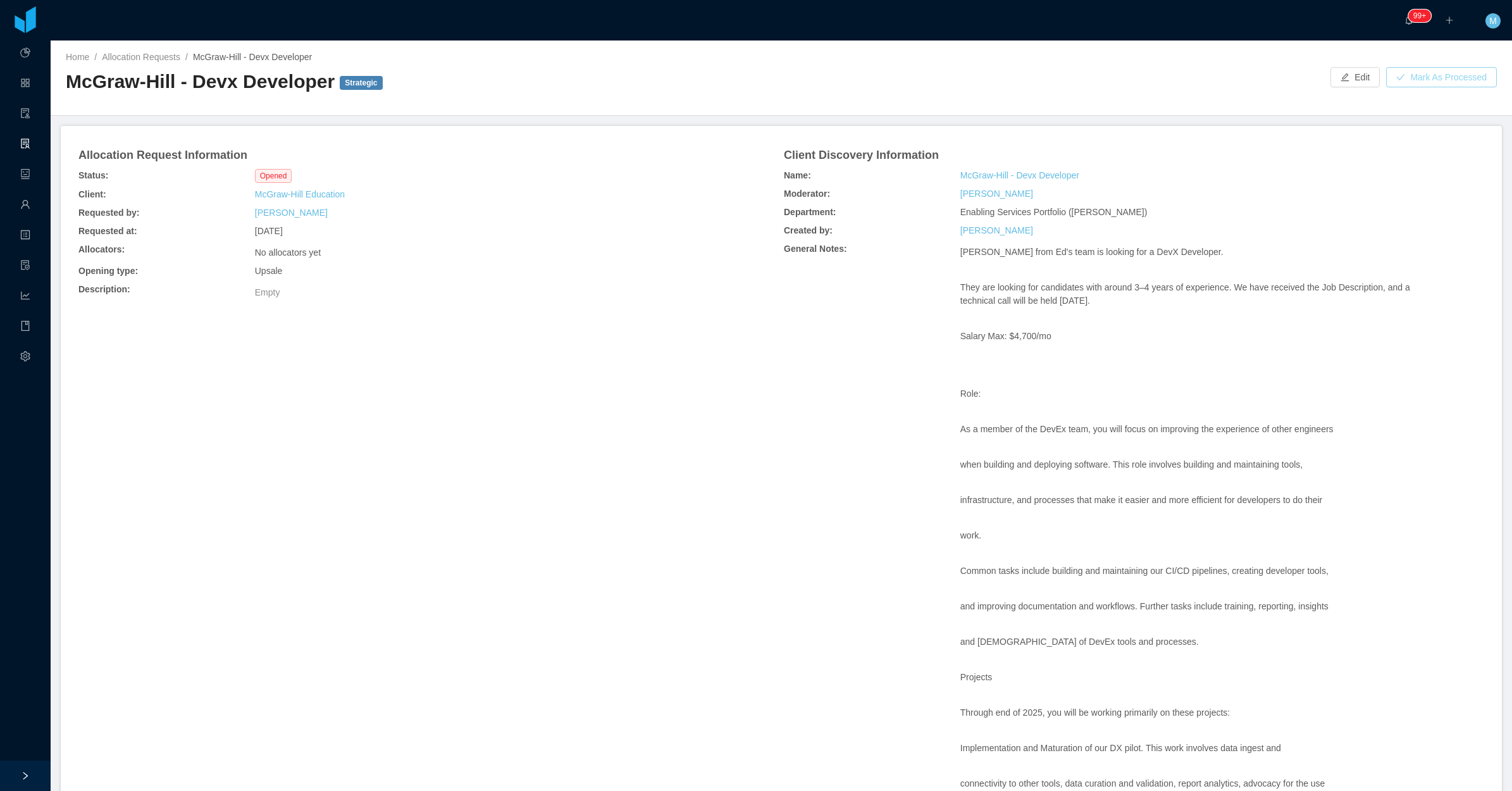
click at [1209, 73] on button "Mark As Processed" at bounding box center [1442, 76] width 111 height 20
click at [1209, 57] on button "OK" at bounding box center [1490, 54] width 23 height 15
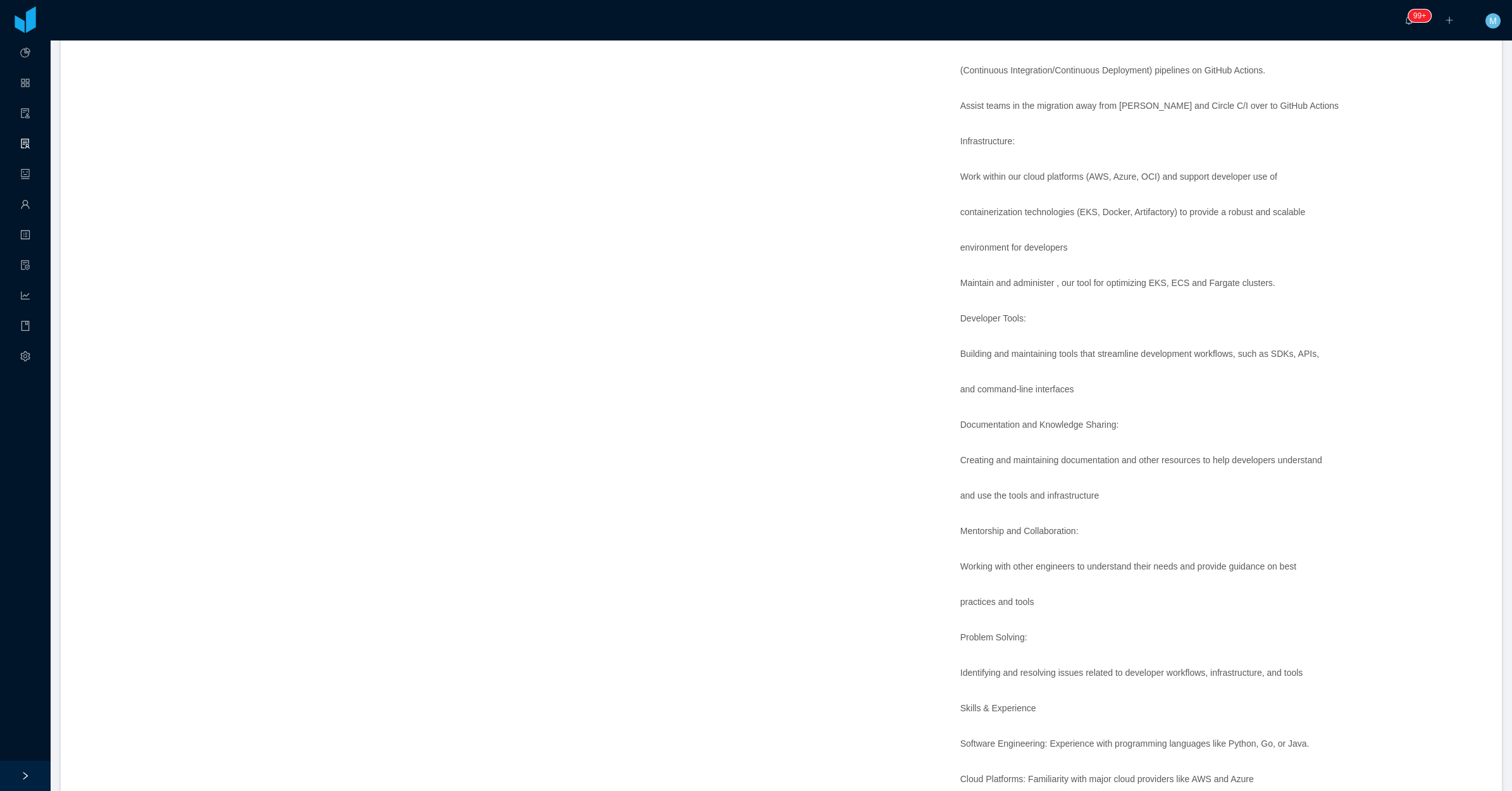
scroll to position [1466, 0]
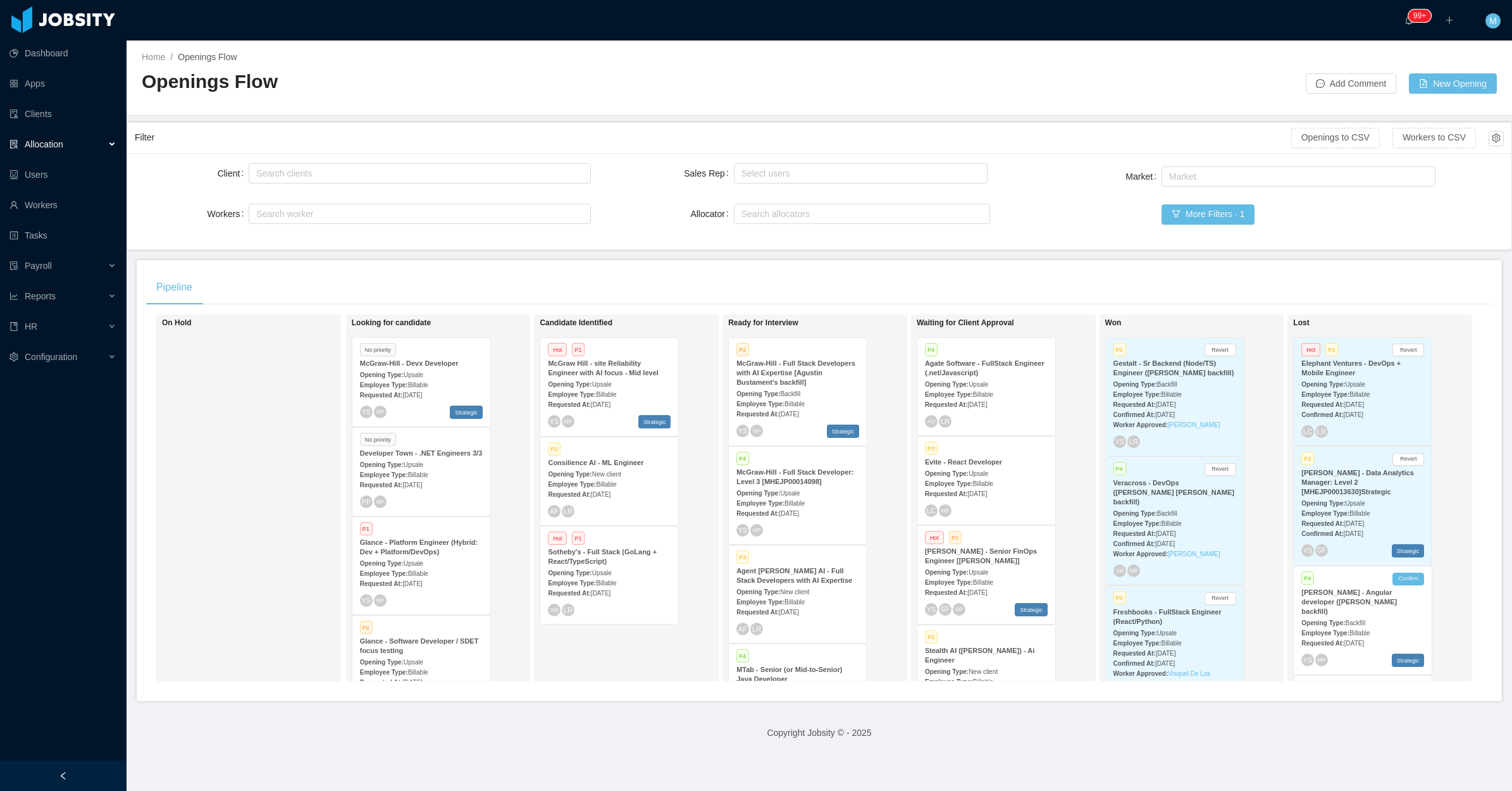
scroll to position [465, 0]
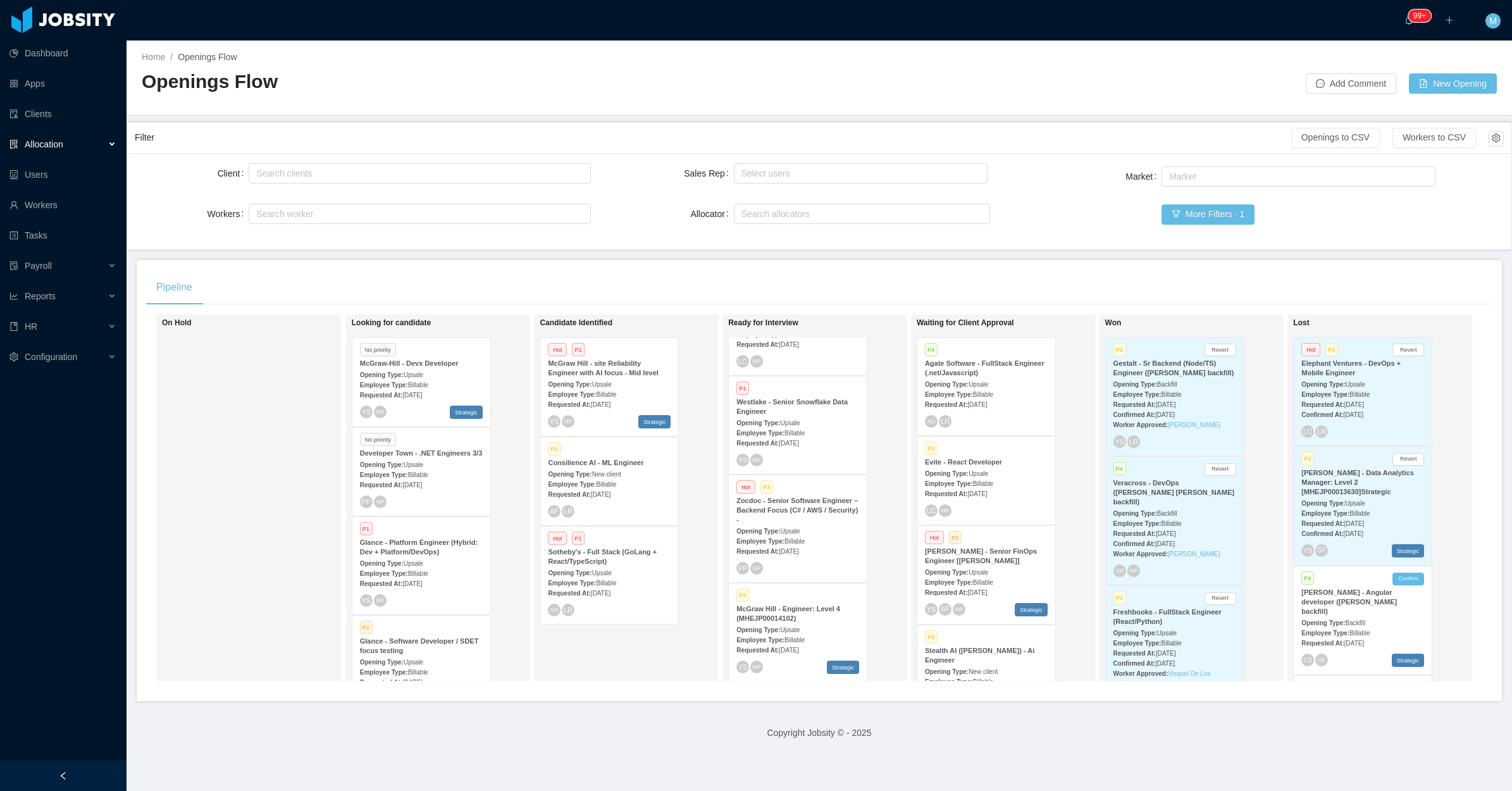
click at [804, 524] on div "Opening Type: Upsale" at bounding box center [798, 531] width 122 height 13
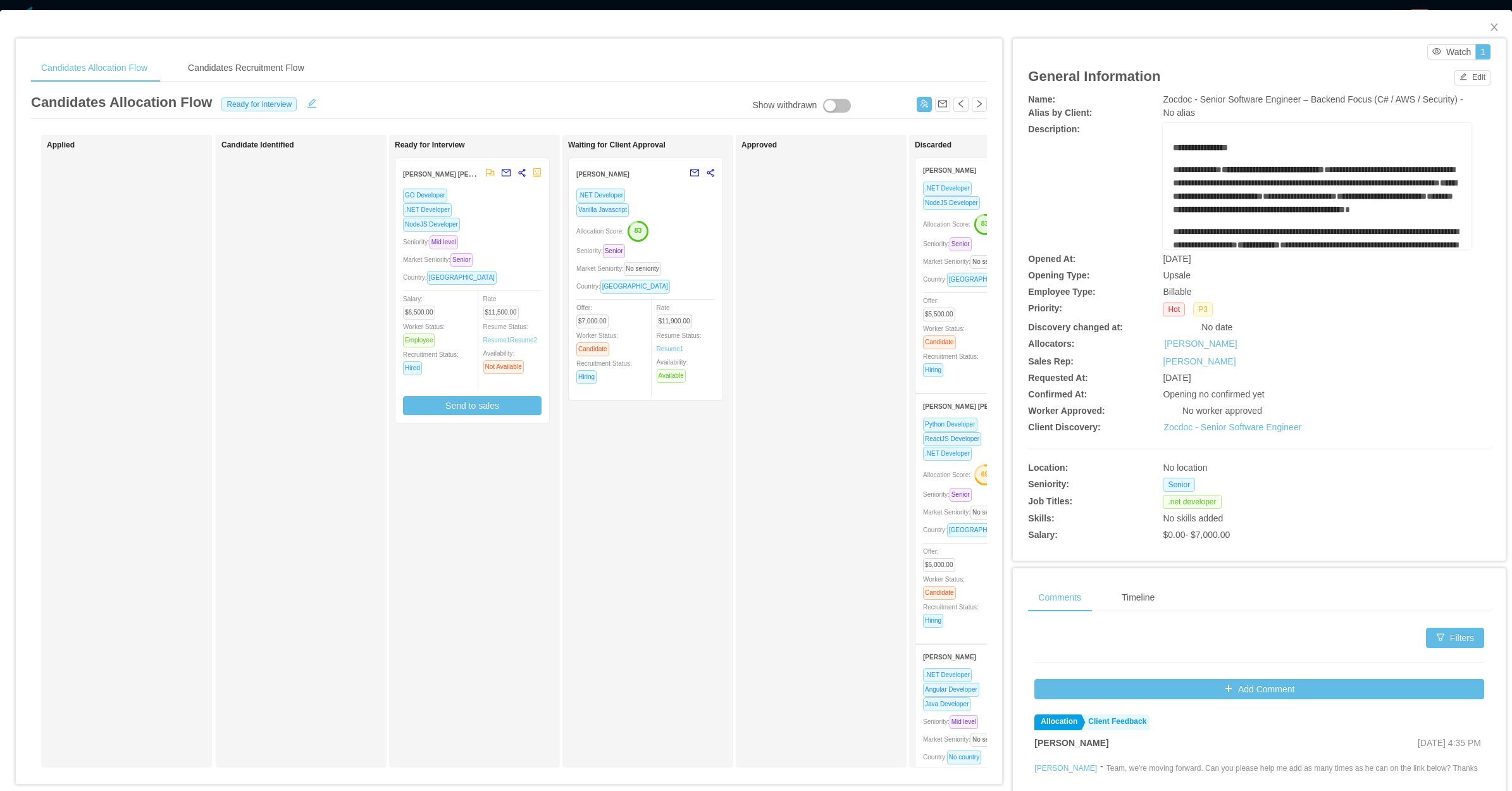
click at [318, 543] on div "Candidate Identified" at bounding box center [310, 452] width 177 height 622
drag, startPoint x: 1485, startPoint y: 17, endPoint x: 896, endPoint y: 288, distance: 648.4
click at [1484, 17] on span "Close" at bounding box center [1495, 28] width 36 height 36
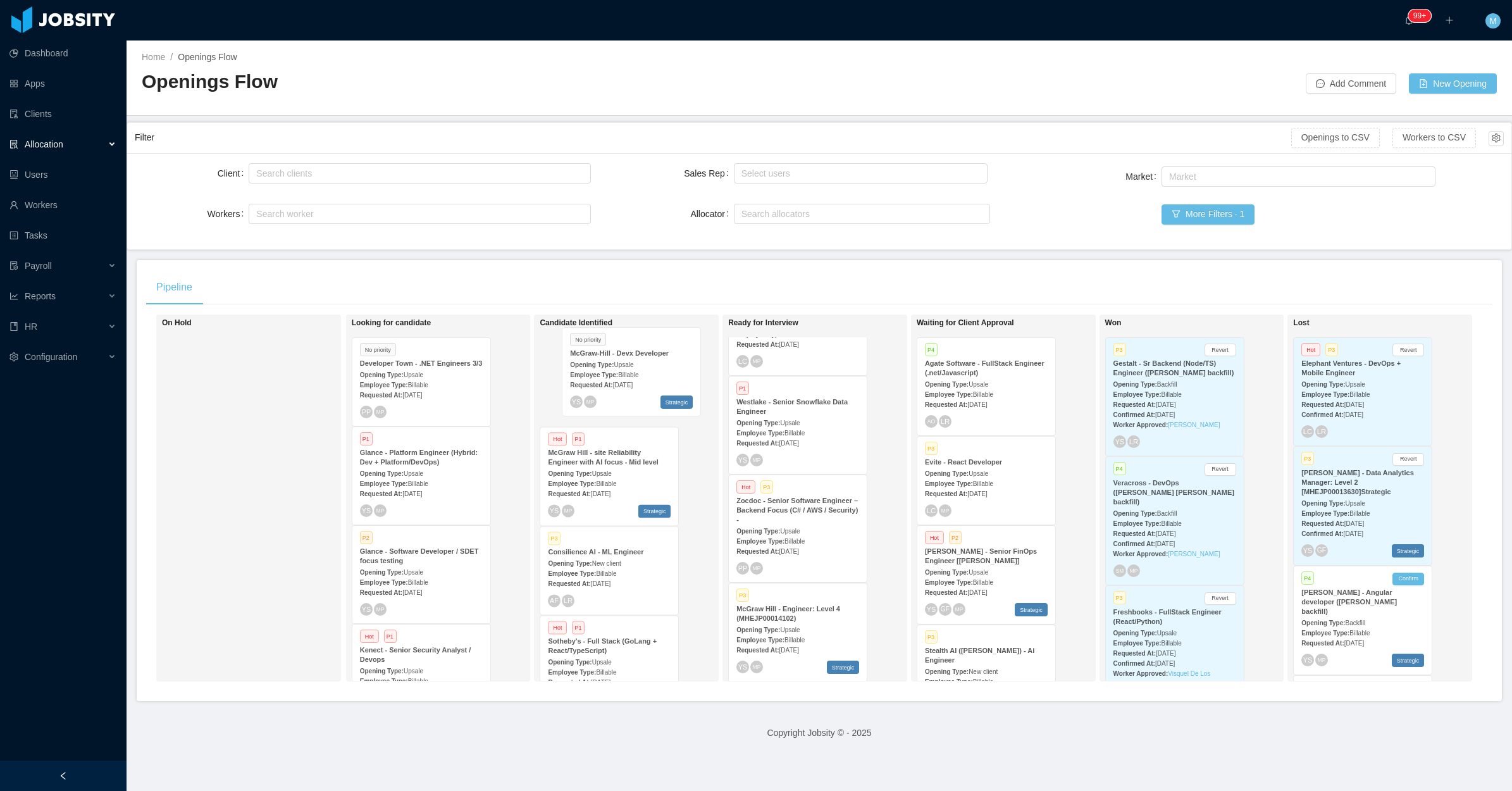
drag, startPoint x: 386, startPoint y: 394, endPoint x: 598, endPoint y: 384, distance: 212.2
click at [598, 384] on div "On Hold Looking for candidate No priority McGraw-Hill - Devx Developer Opening …" at bounding box center [818, 503] width 1346 height 377
click at [610, 392] on span "[DATE]" at bounding box center [601, 395] width 20 height 7
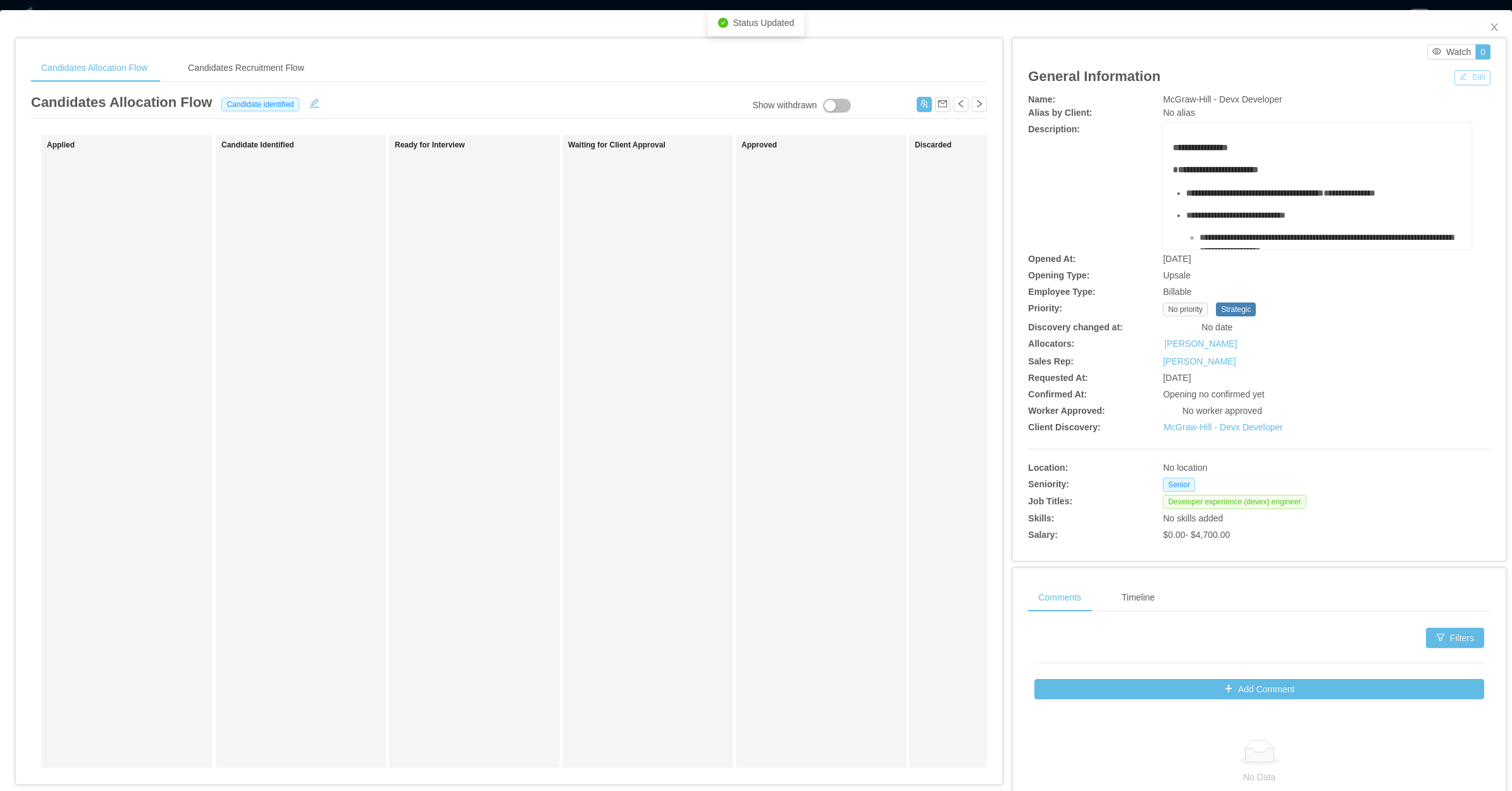
click at [1456, 80] on button "Edit" at bounding box center [1473, 77] width 36 height 15
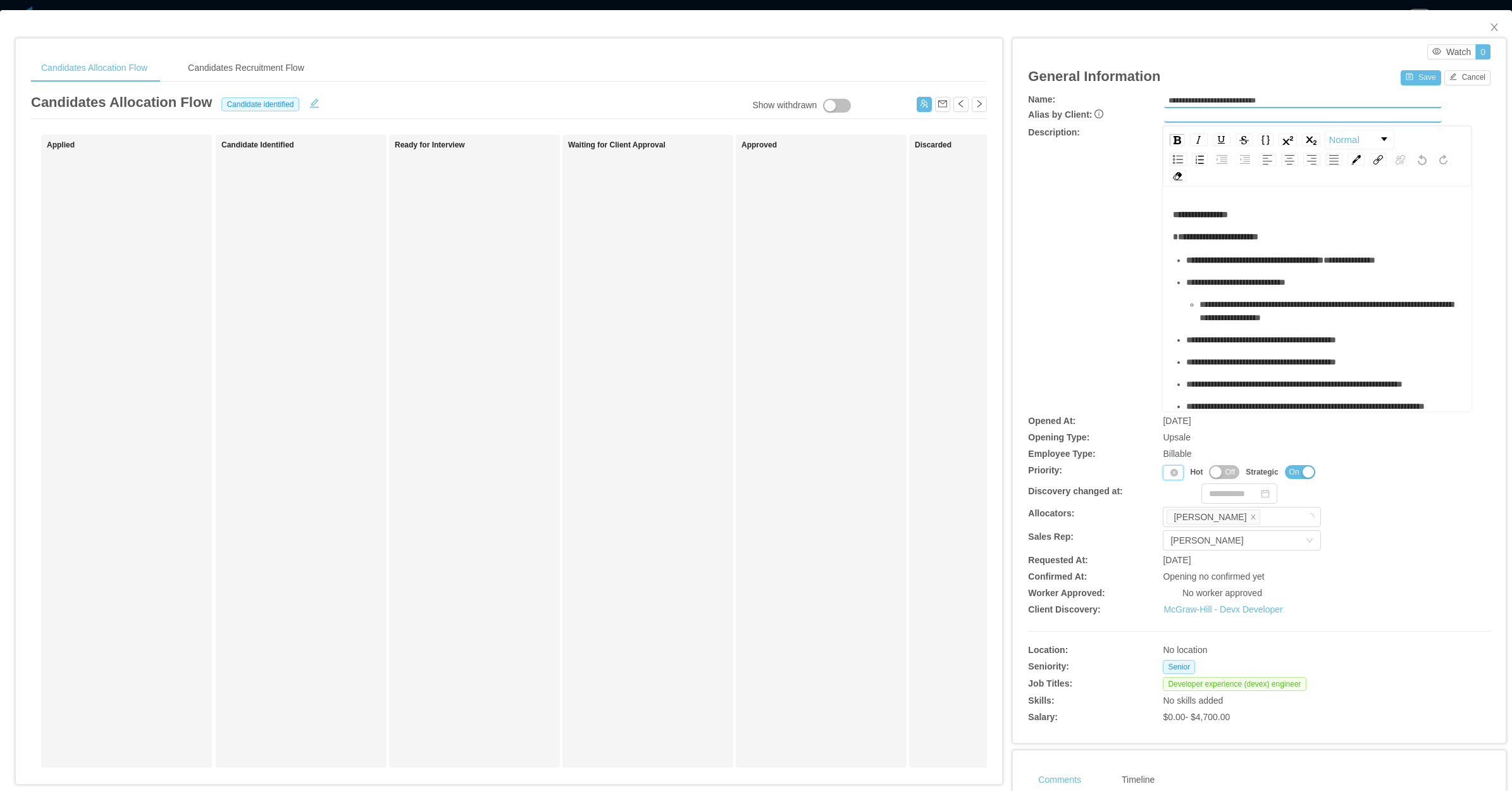
click at [1163, 473] on div "Priority" at bounding box center [1173, 472] width 21 height 15
click at [1166, 494] on li "P1" at bounding box center [1167, 491] width 26 height 20
click at [1219, 465] on button "Off" at bounding box center [1233, 472] width 30 height 14
click at [1227, 476] on button "On" at bounding box center [1233, 472] width 30 height 14
click at [1401, 75] on button "Save" at bounding box center [1421, 77] width 40 height 15
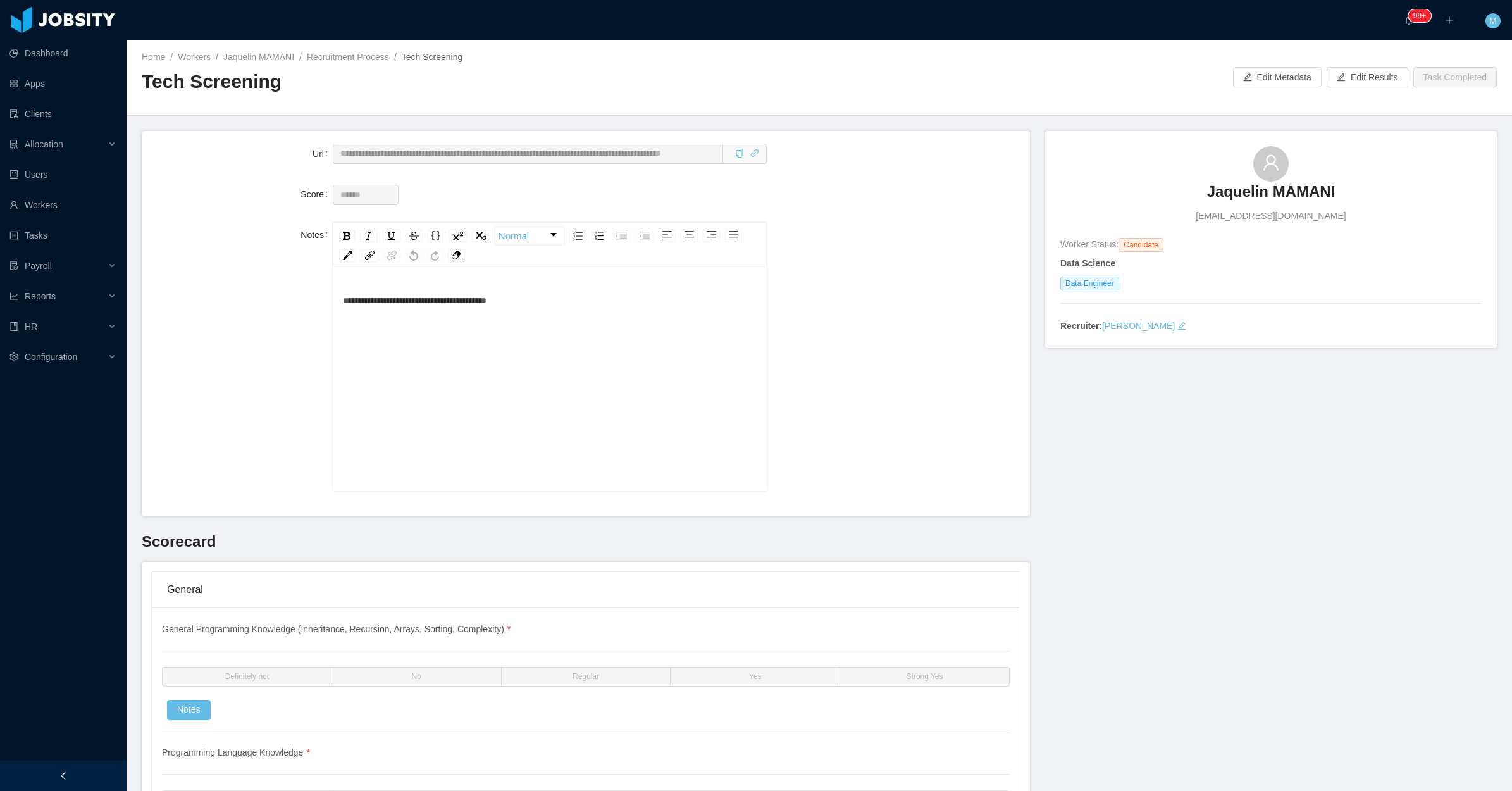
click at [1248, 196] on h3 "Jaquelin MAMANI" at bounding box center [1272, 191] width 128 height 20
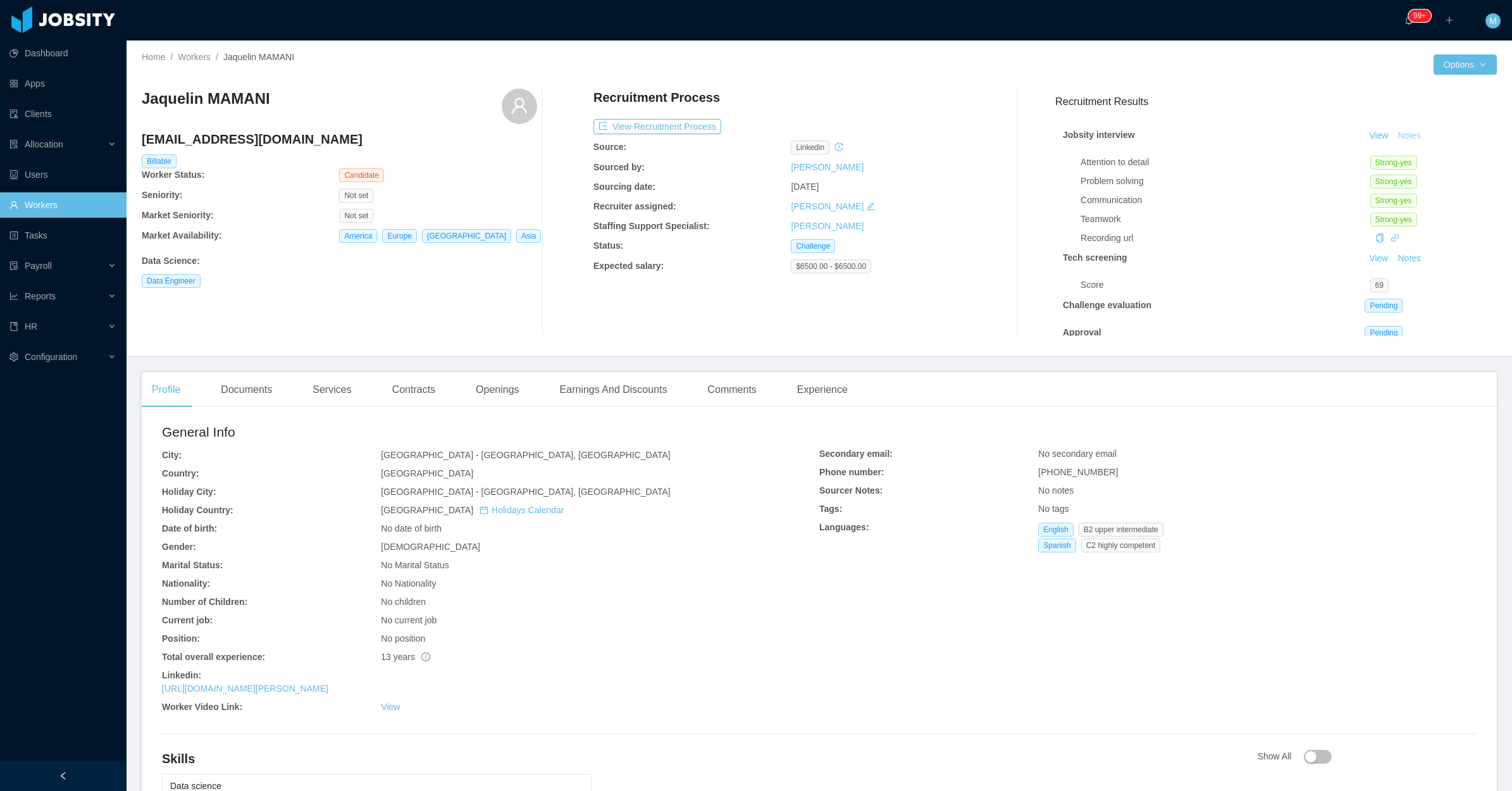
click at [1393, 136] on button "Notes" at bounding box center [1410, 135] width 34 height 15
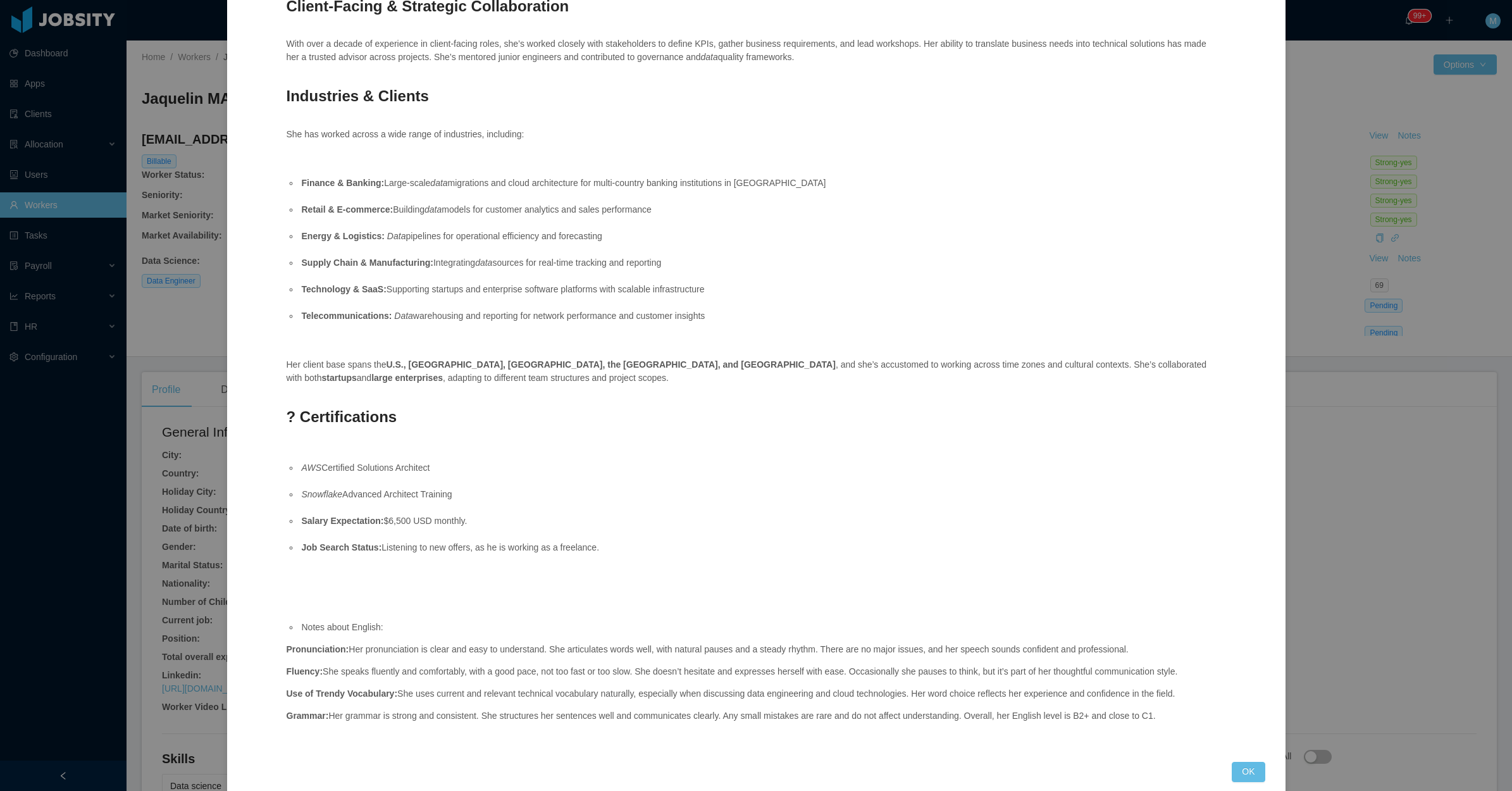
scroll to position [1402, 0]
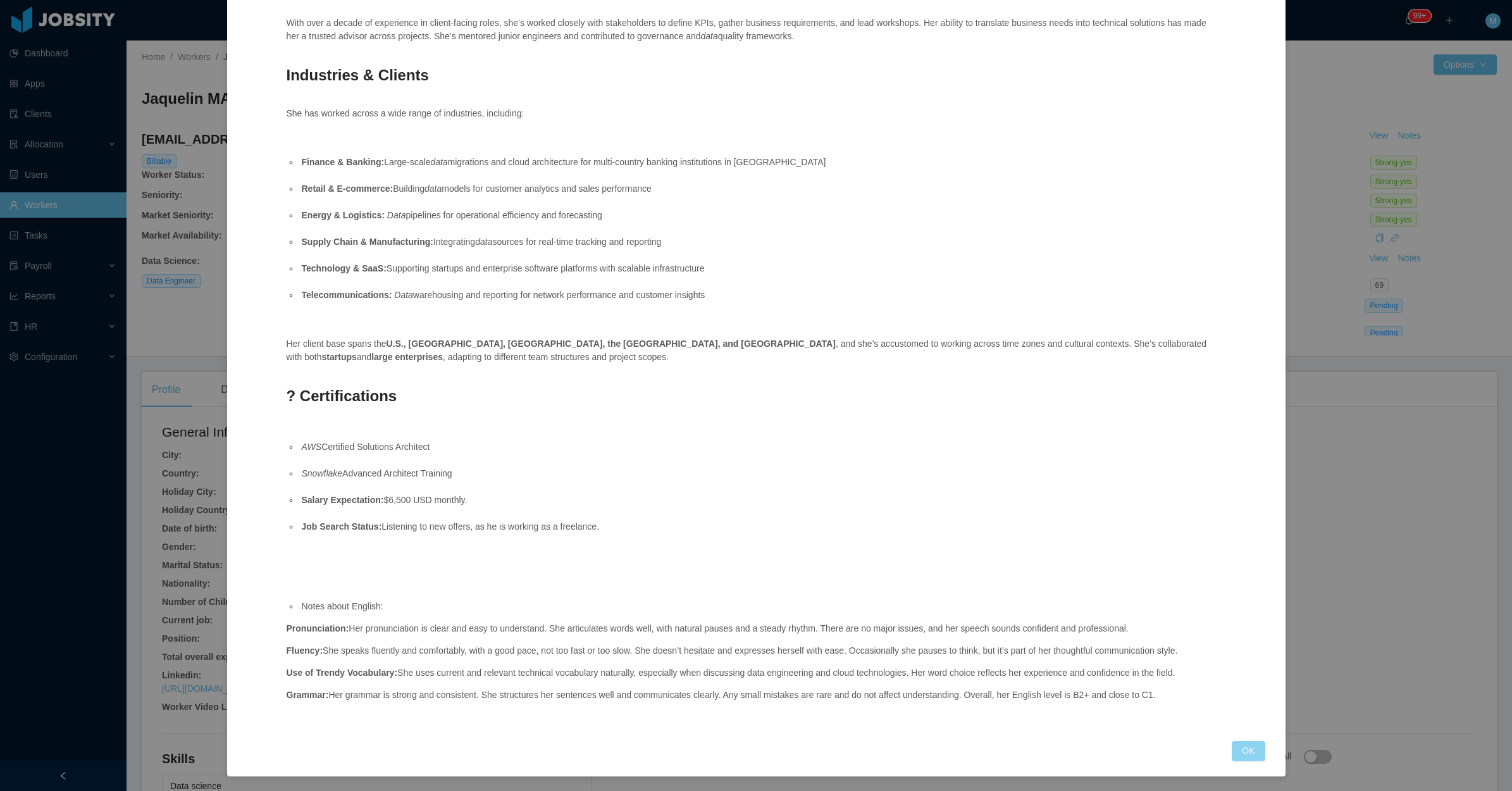
click at [1237, 742] on button "OK" at bounding box center [1248, 751] width 33 height 20
